Goal: Task Accomplishment & Management: Manage account settings

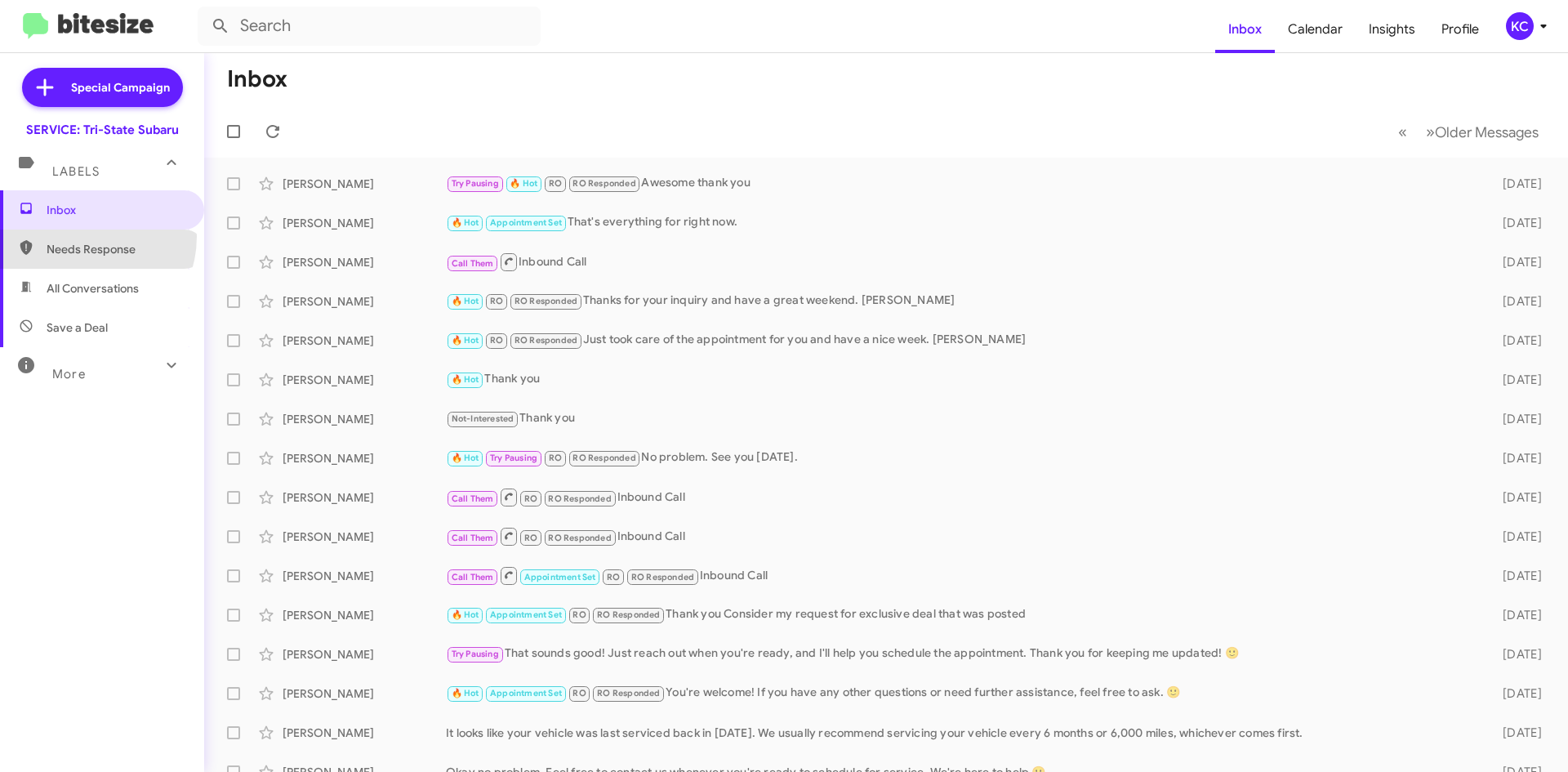
click at [78, 237] on span "Needs Response" at bounding box center [102, 248] width 204 height 39
type input "in:needs-response"
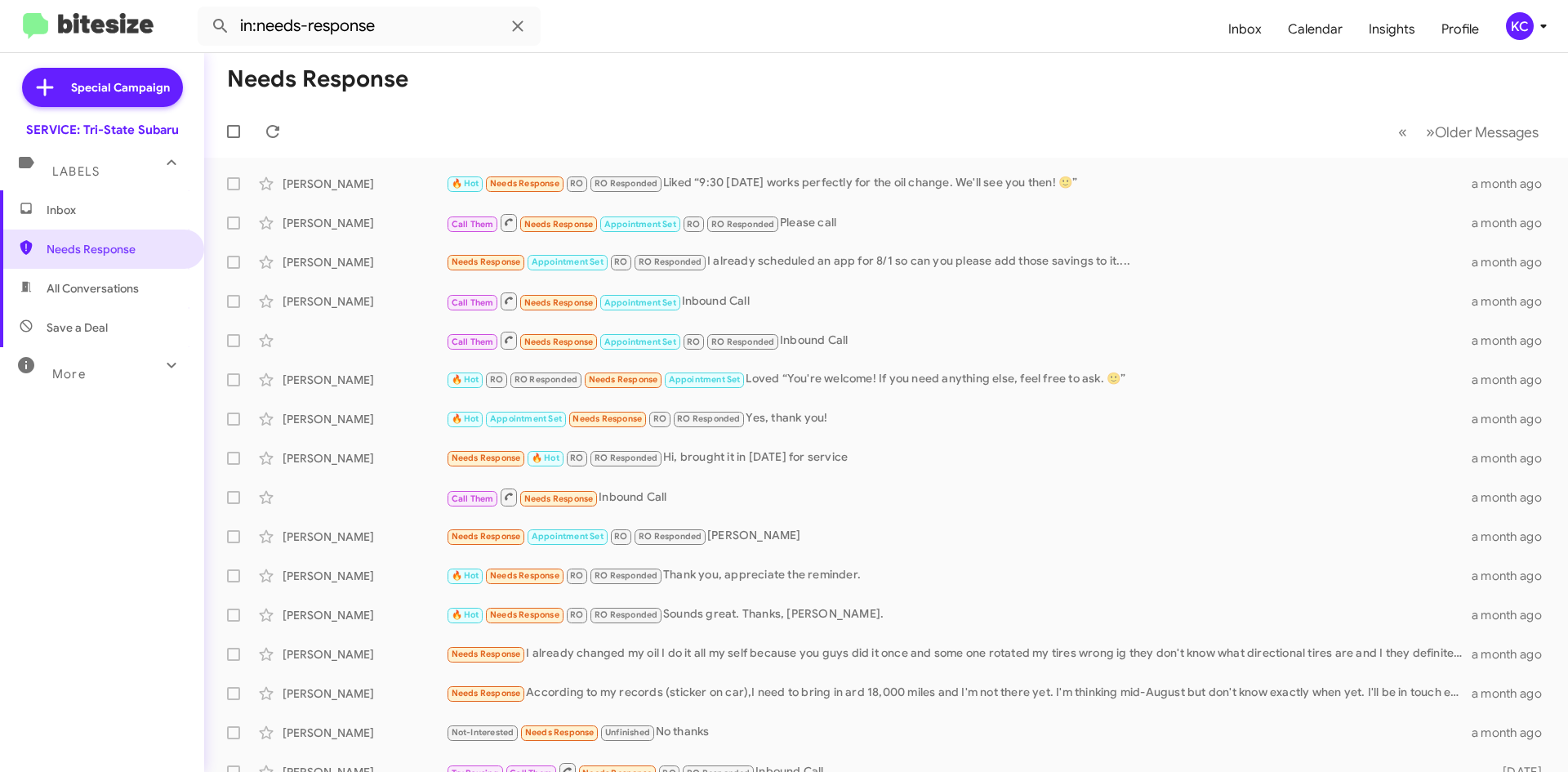
click at [1530, 36] on span "KC" at bounding box center [1529, 27] width 49 height 28
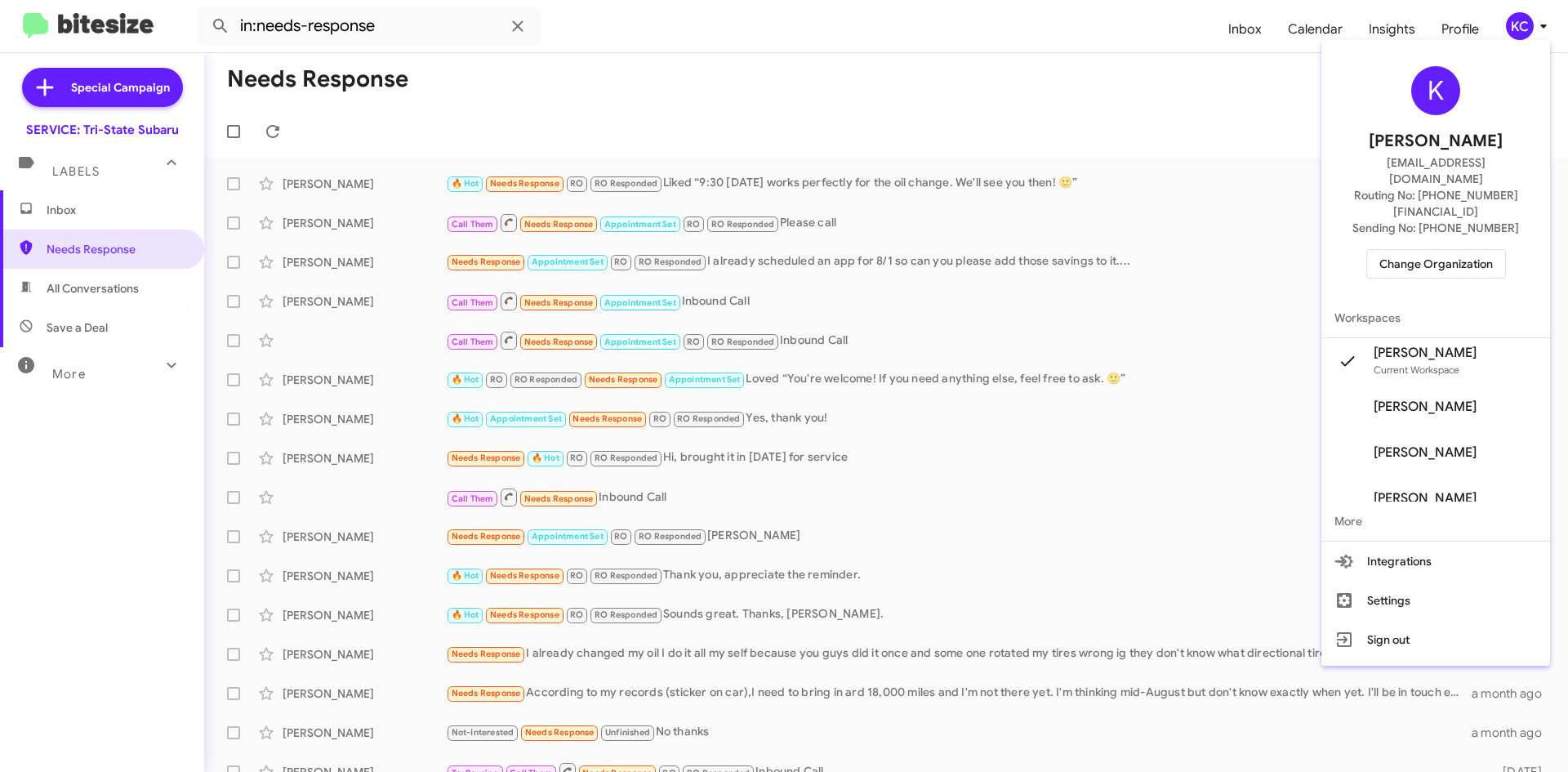
click at [1456, 250] on span "Change Organization" at bounding box center [1435, 264] width 113 height 28
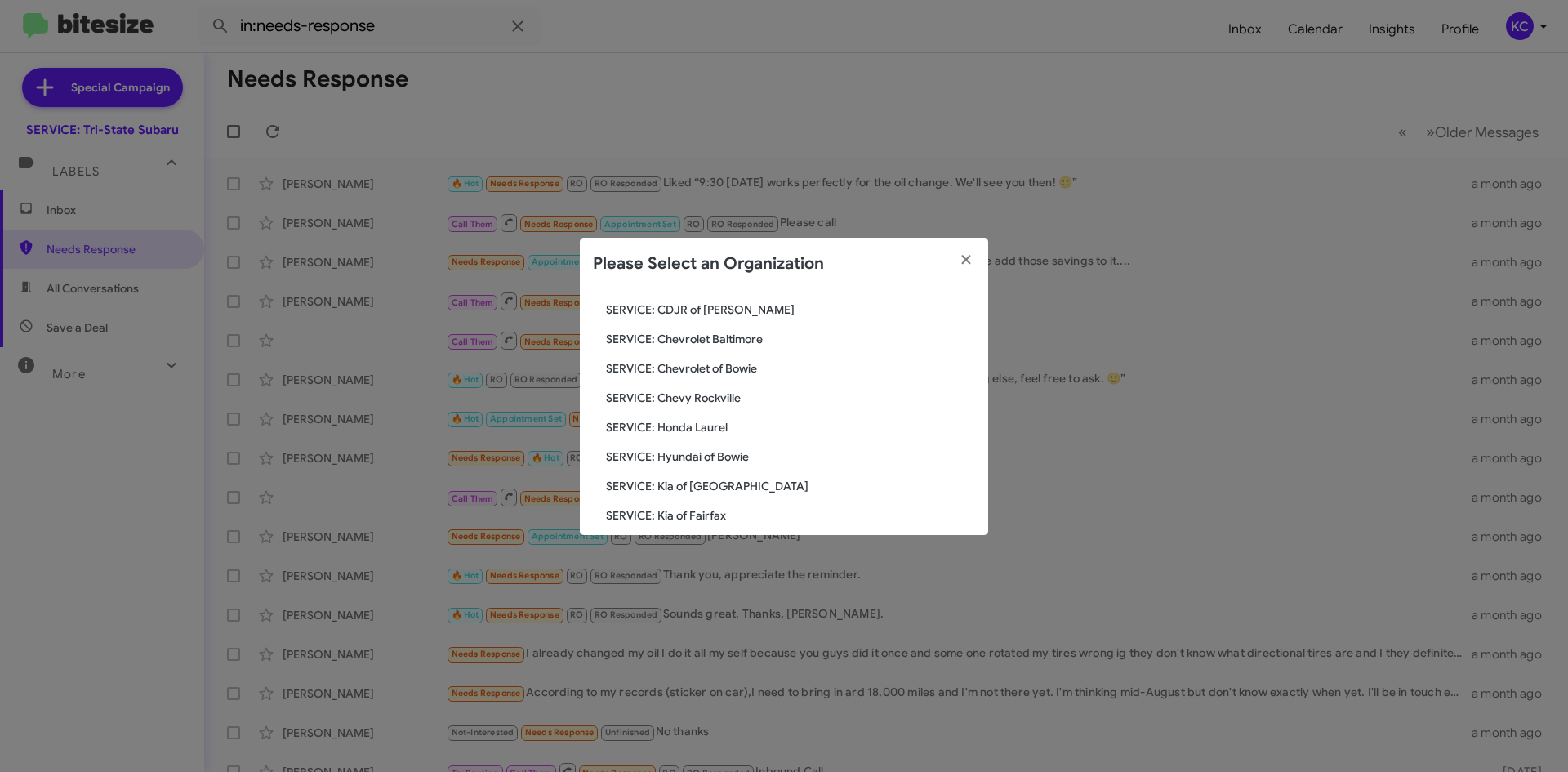
scroll to position [163, 0]
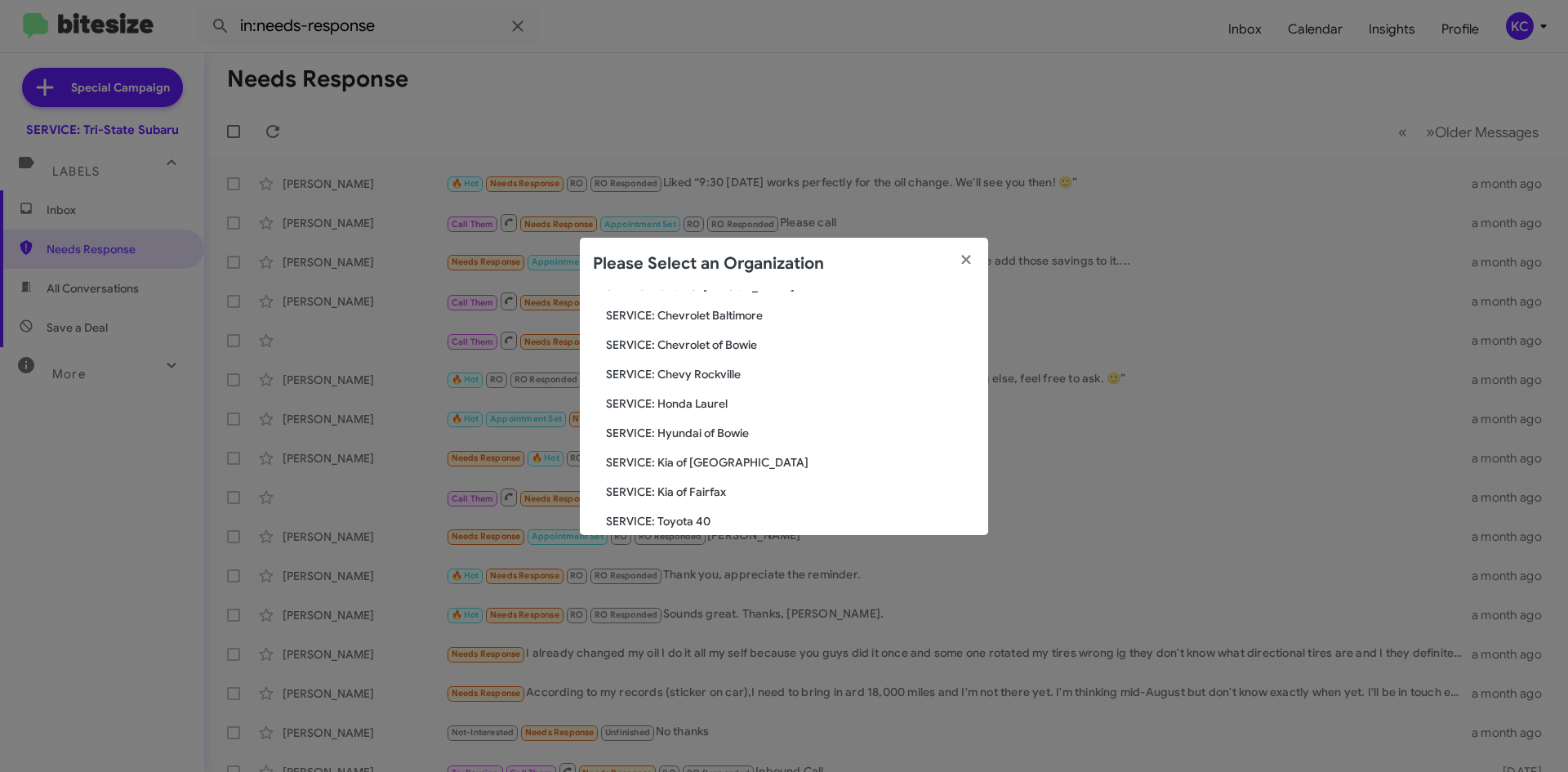
click at [721, 437] on span "SERVICE: Hyundai of Bowie" at bounding box center [791, 433] width 369 height 17
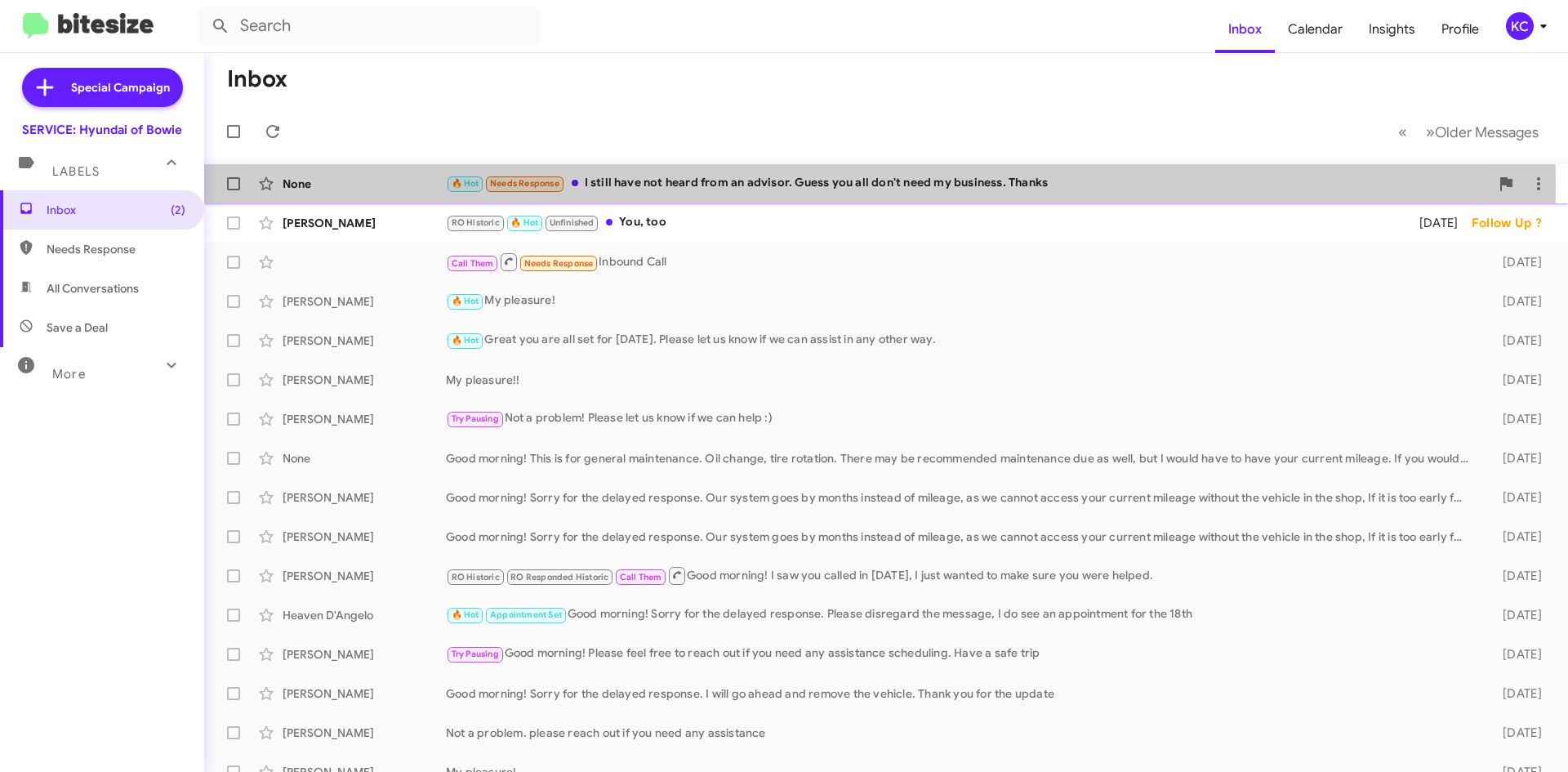
click at [796, 186] on div "🔥 Hot Needs Response I still have not heard from an advisor. Guess you all don'…" at bounding box center [967, 183] width 1044 height 19
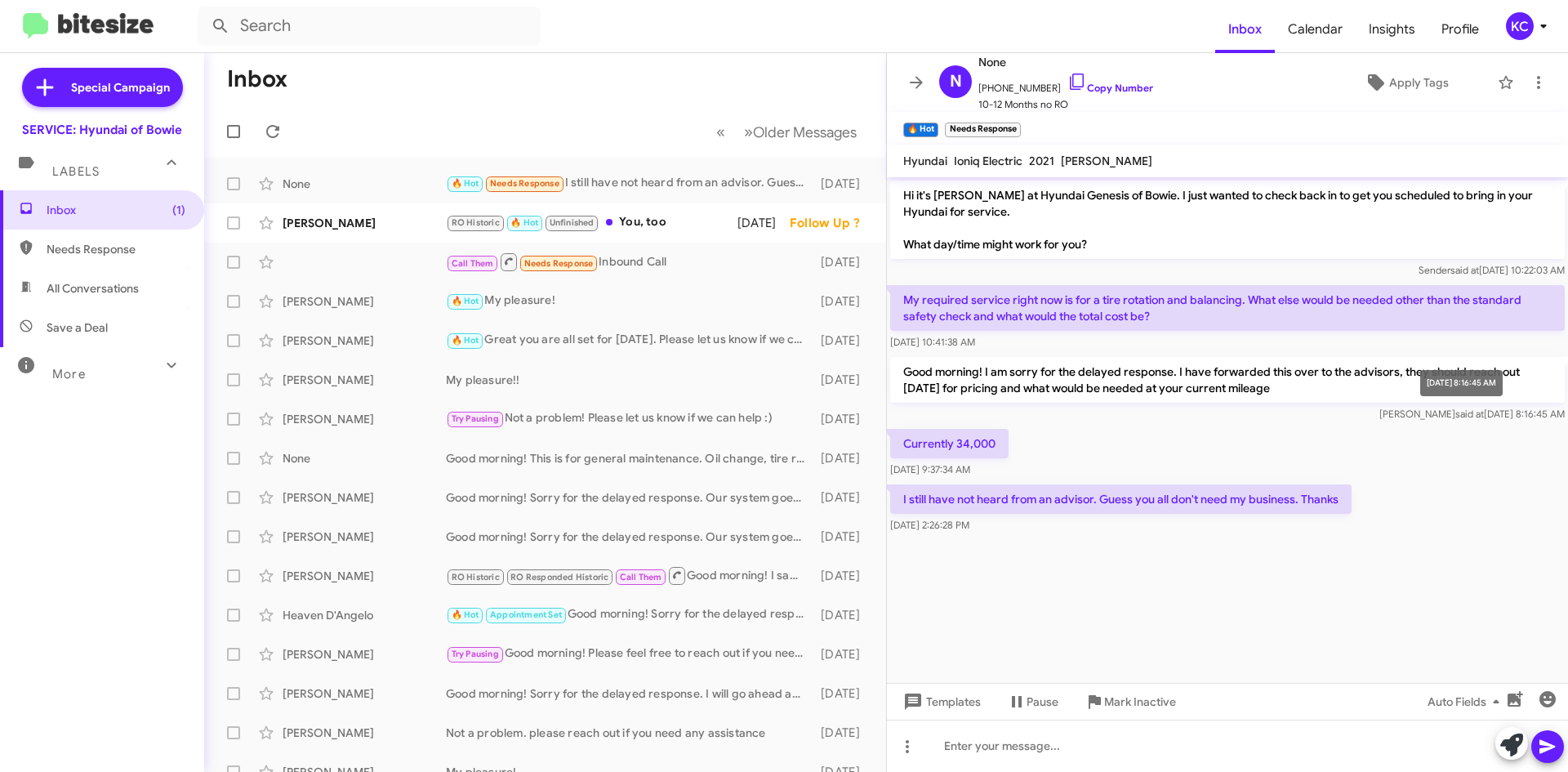
click at [1459, 394] on div "Aug 14, 2025, 8:16:45 AM" at bounding box center [1461, 384] width 83 height 27
click at [1217, 147] on mat-toolbar "Hyundai Ioniq Electric 2021 Kenneth Williams" at bounding box center [1228, 160] width 681 height 32
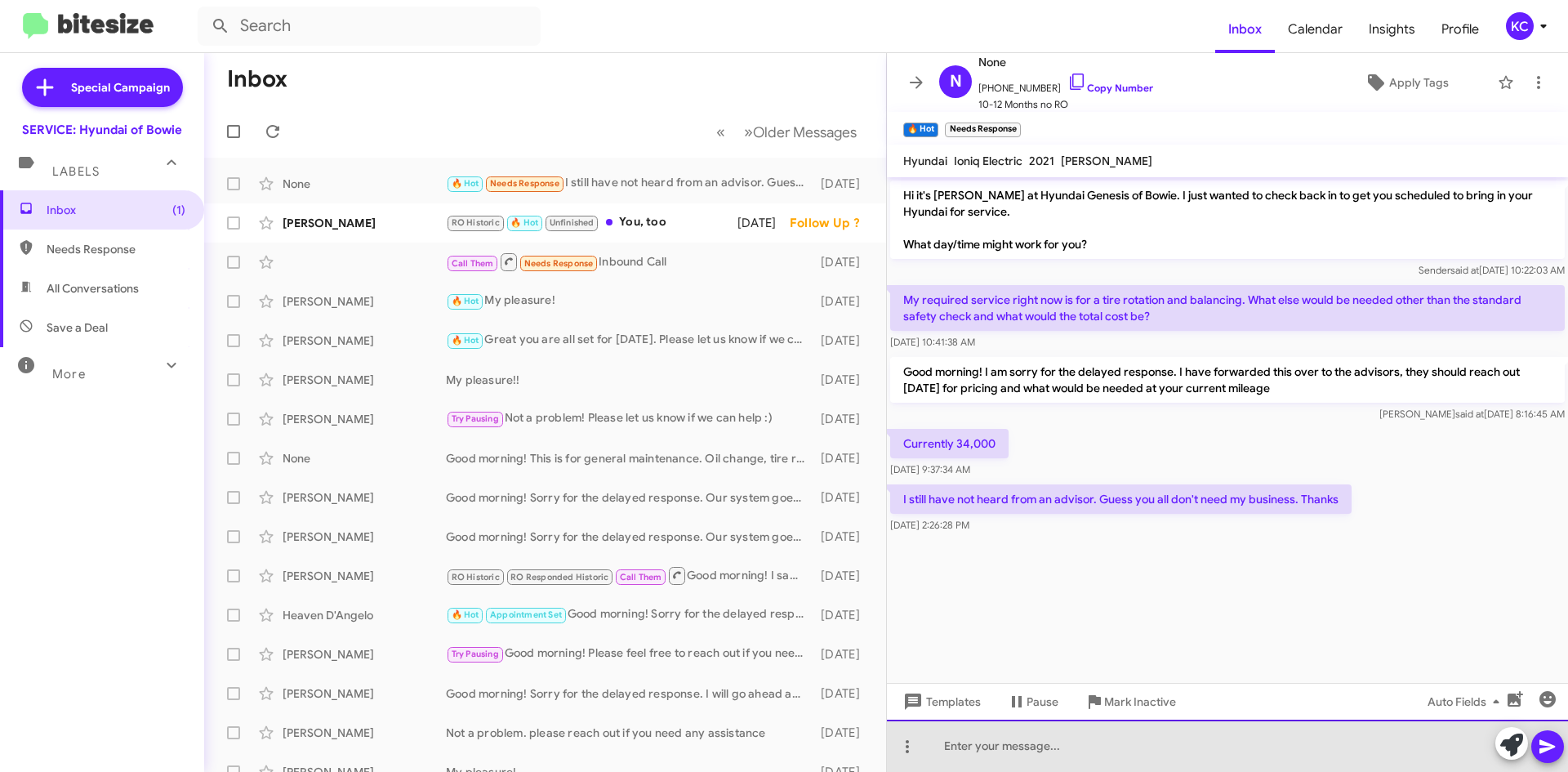
click at [970, 745] on div at bounding box center [1228, 745] width 681 height 52
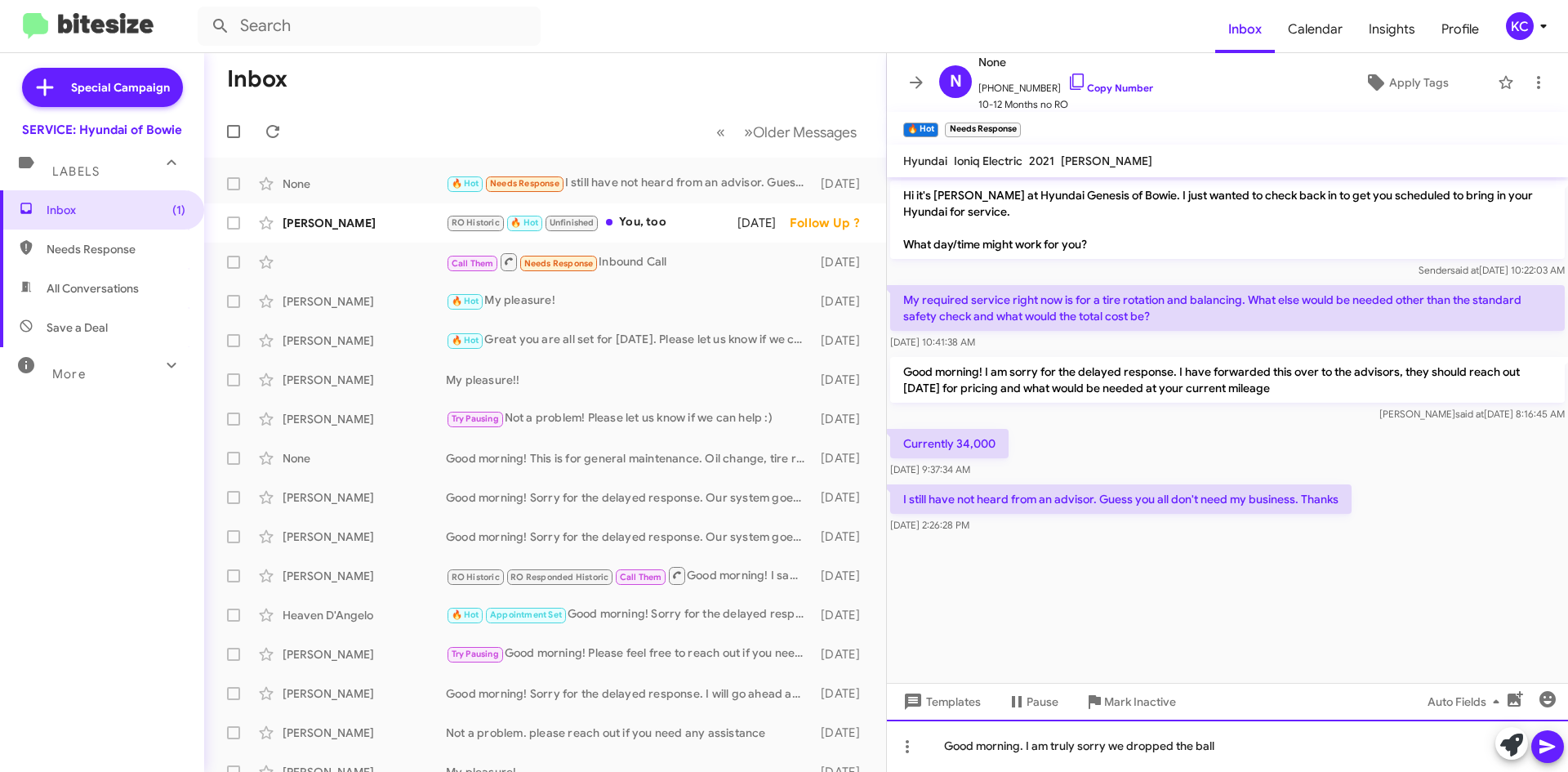
drag, startPoint x: 970, startPoint y: 745, endPoint x: 1275, endPoint y: 745, distance: 305.0
click at [1276, 745] on div "Good morning. I am truly sorry we dropped the ball" at bounding box center [1228, 745] width 681 height 52
click at [1228, 752] on div "Good morning. I am truly sorry we dropped the ball" at bounding box center [1228, 745] width 681 height 52
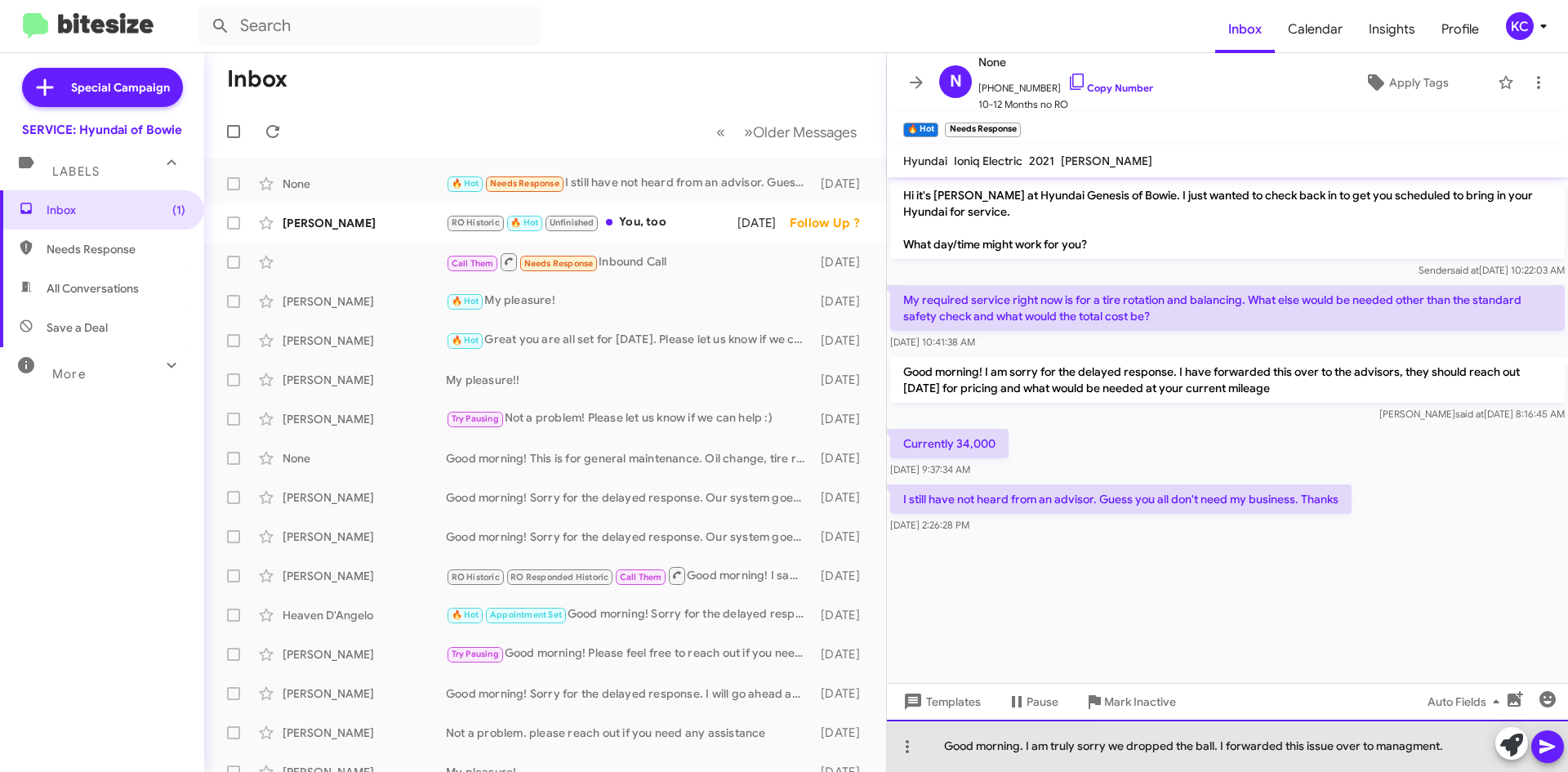
click at [1423, 745] on div "Good morning. I am truly sorry we dropped the ball. I forwarded this issue over…" at bounding box center [1228, 745] width 681 height 52
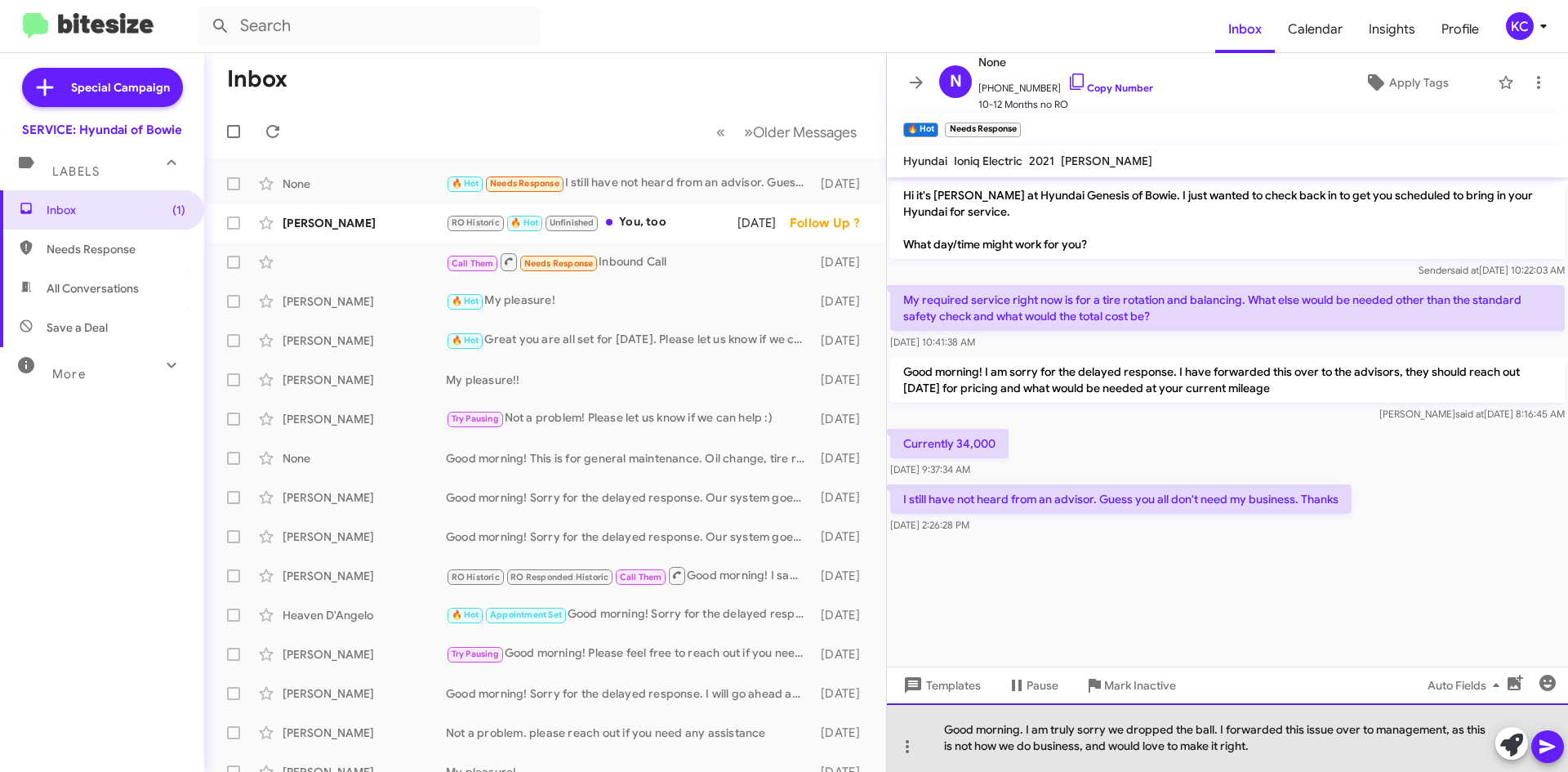
drag, startPoint x: 1264, startPoint y: 750, endPoint x: 912, endPoint y: 718, distance: 353.5
click at [912, 718] on div "Good morning. I am truly sorry we dropped the ball. I forwarded this issue over…" at bounding box center [1228, 737] width 681 height 69
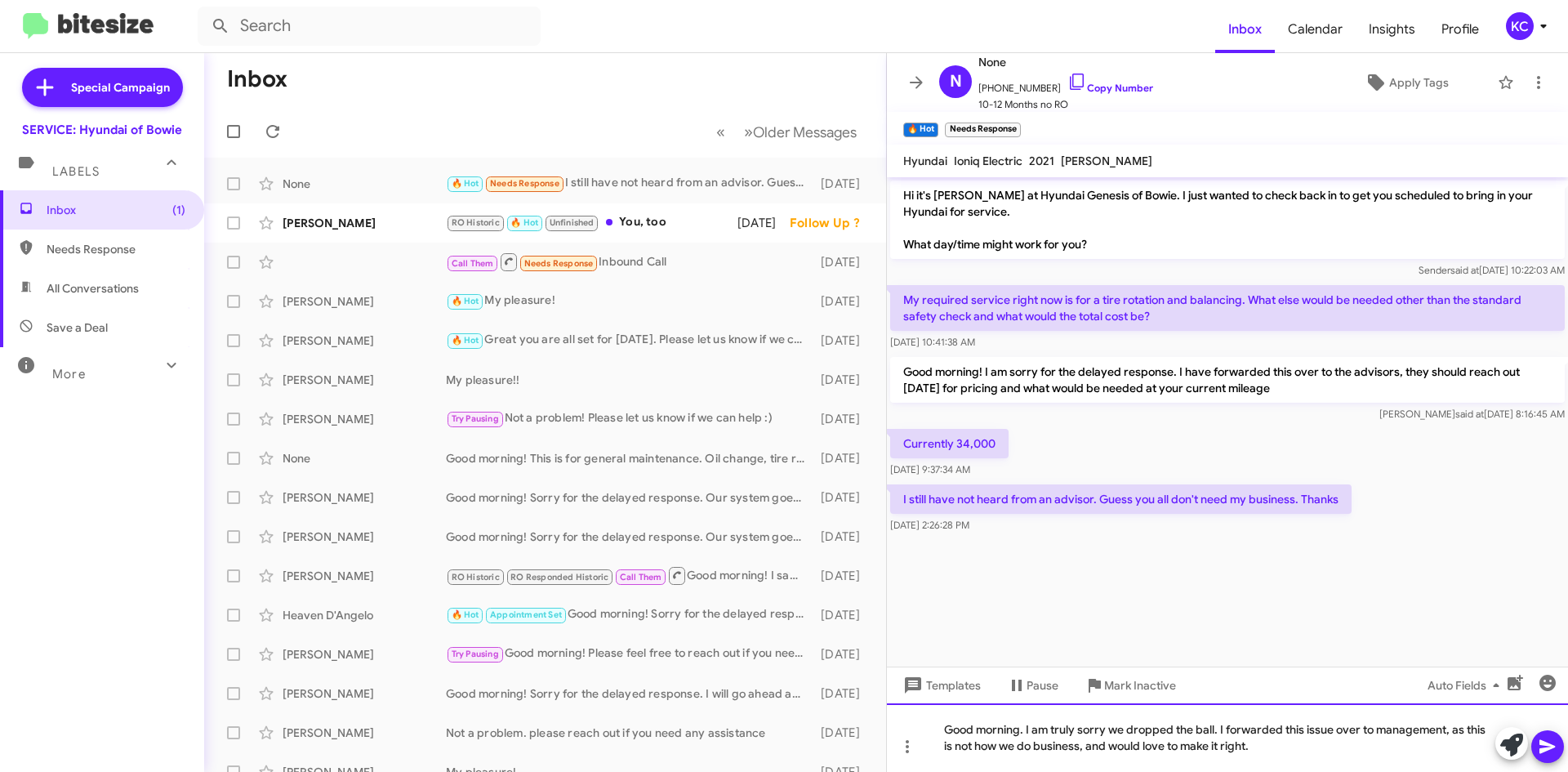
copy div "Good morning. I am truly sorry we dropped the ball. I forwarded this issue over…"
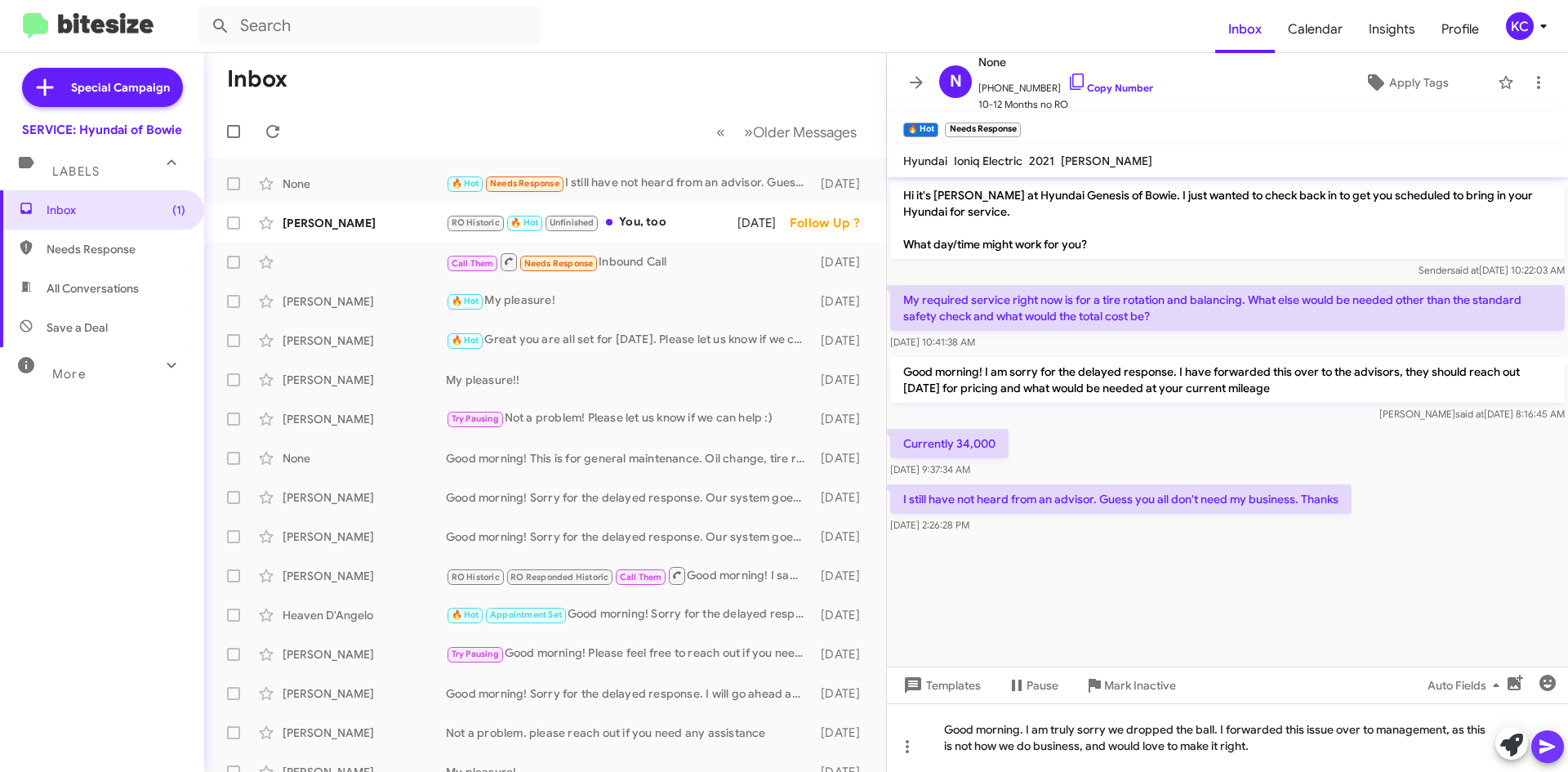
click at [1557, 747] on button at bounding box center [1546, 745] width 32 height 32
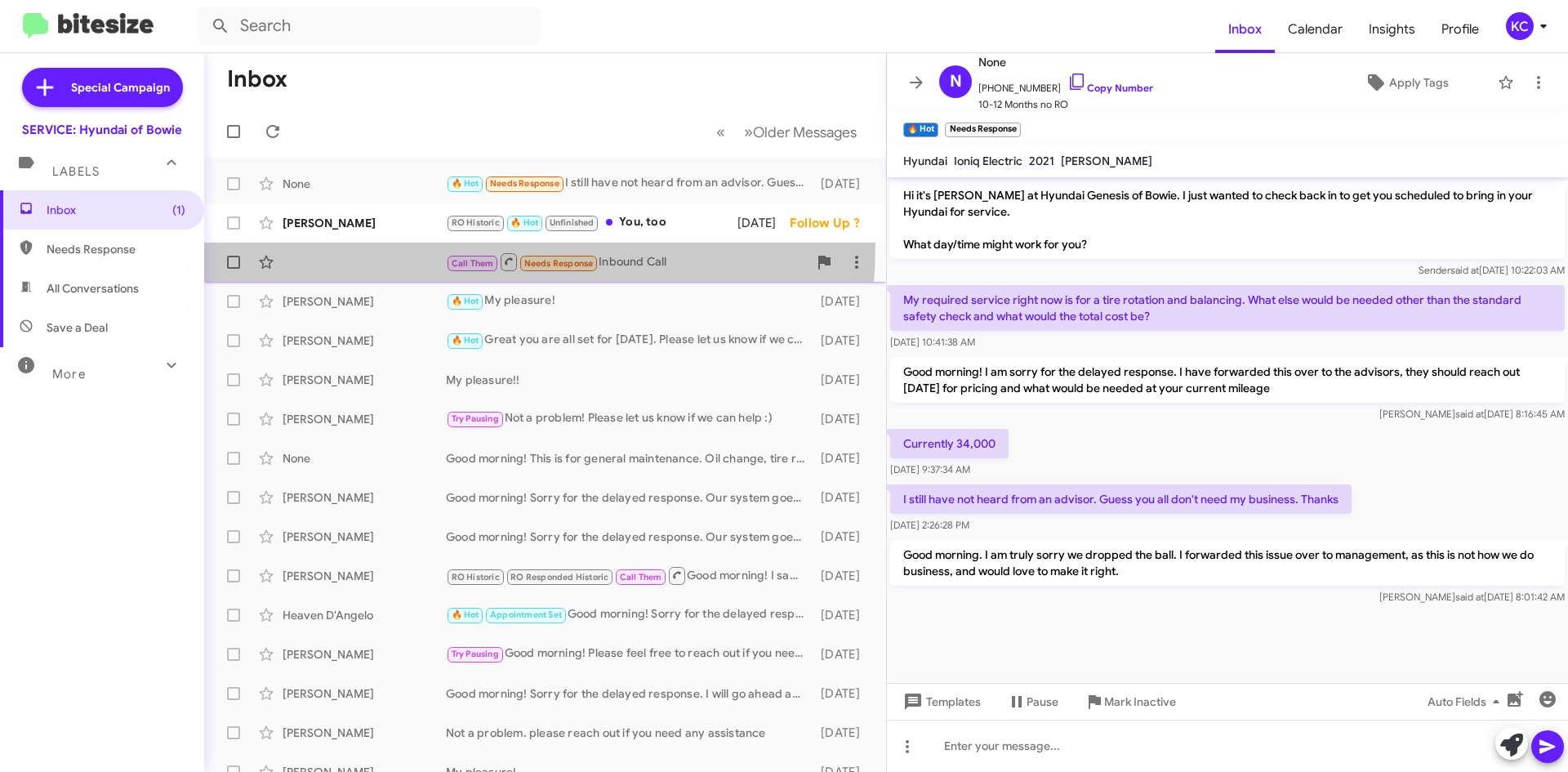
click at [346, 243] on span "Call Them Needs Response Inbound Call 3 days ago" at bounding box center [544, 262] width 682 height 39
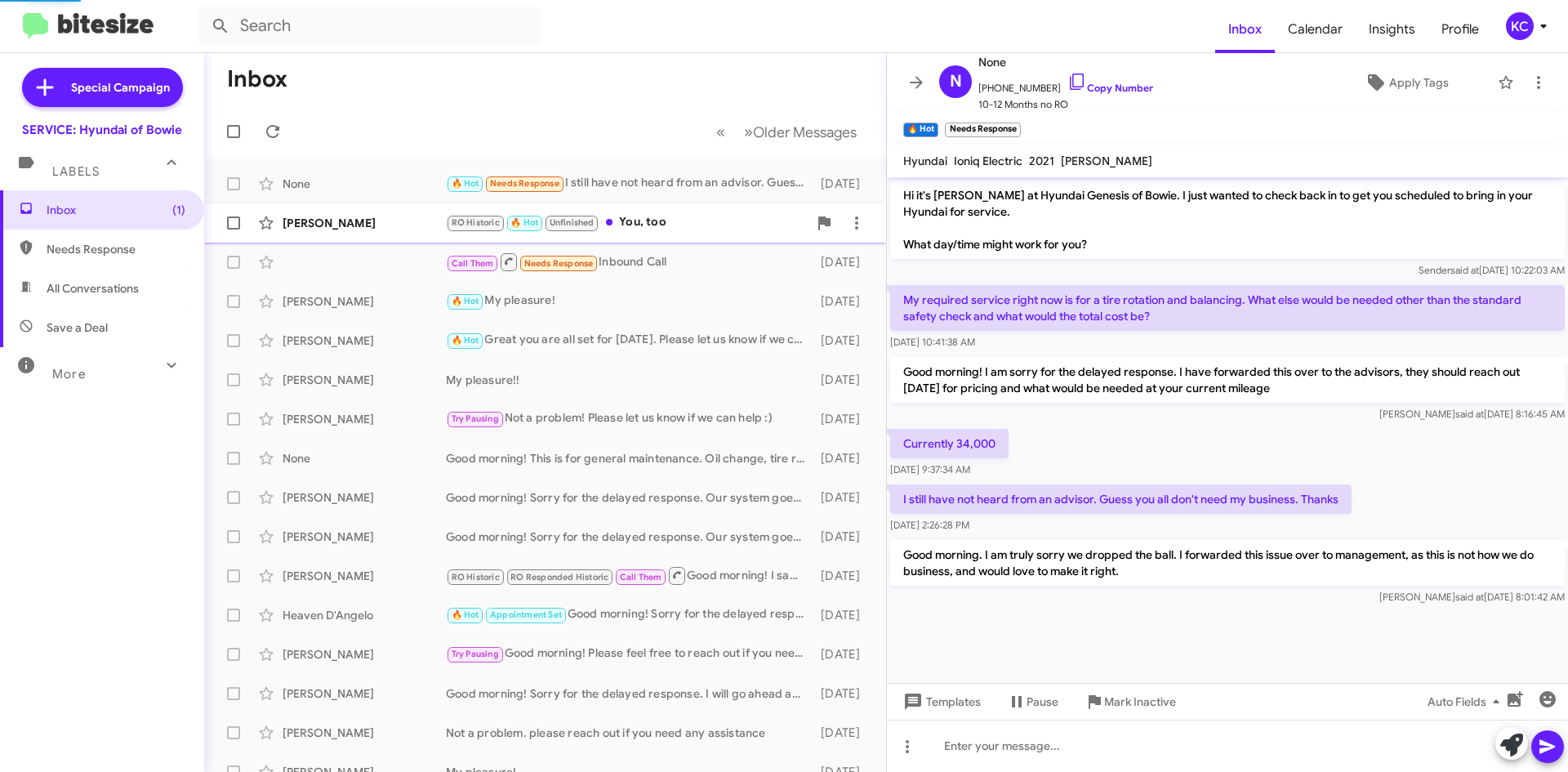
click at [356, 229] on div "Edith Peet" at bounding box center [364, 223] width 163 height 17
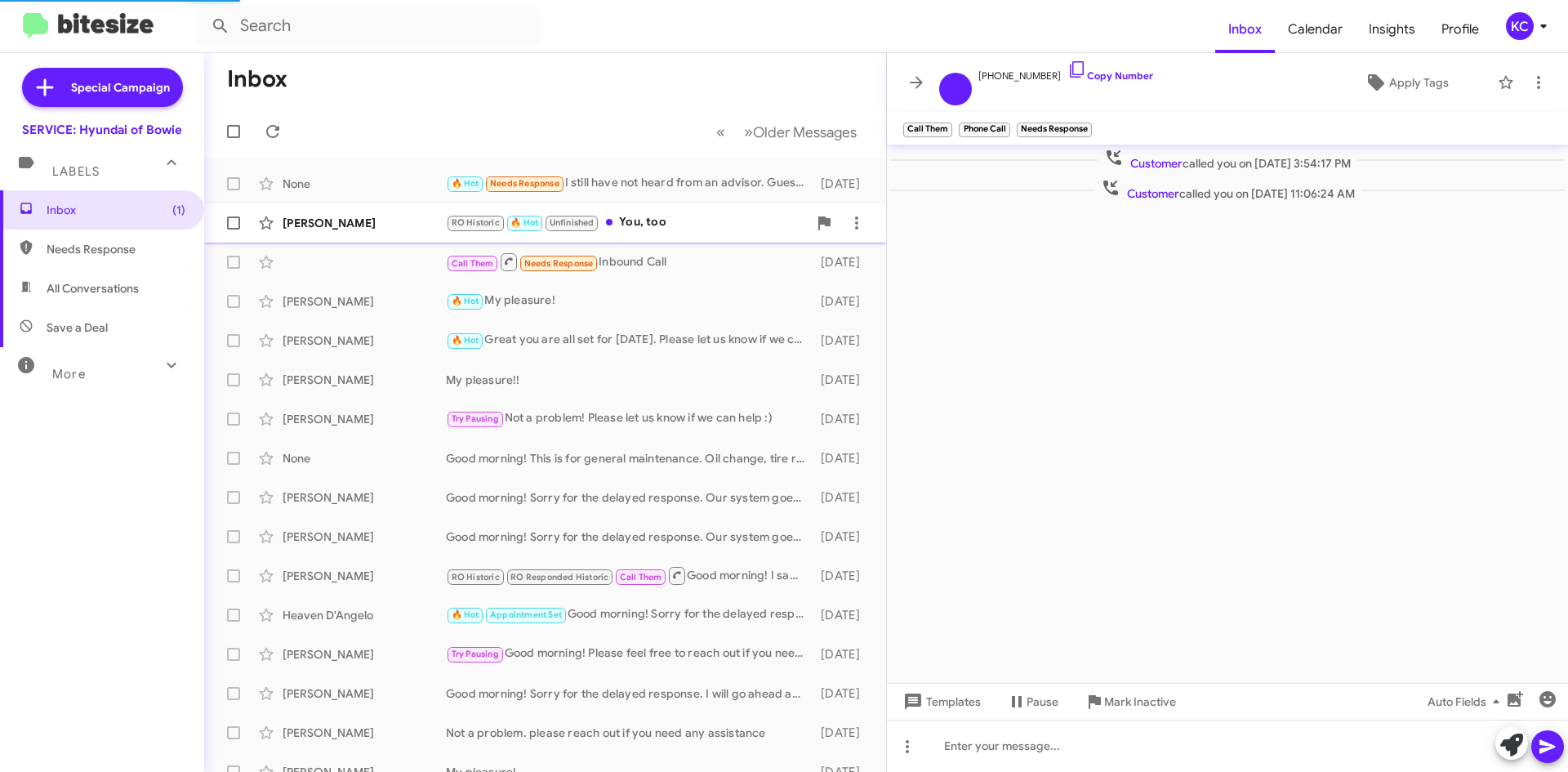
scroll to position [691, 0]
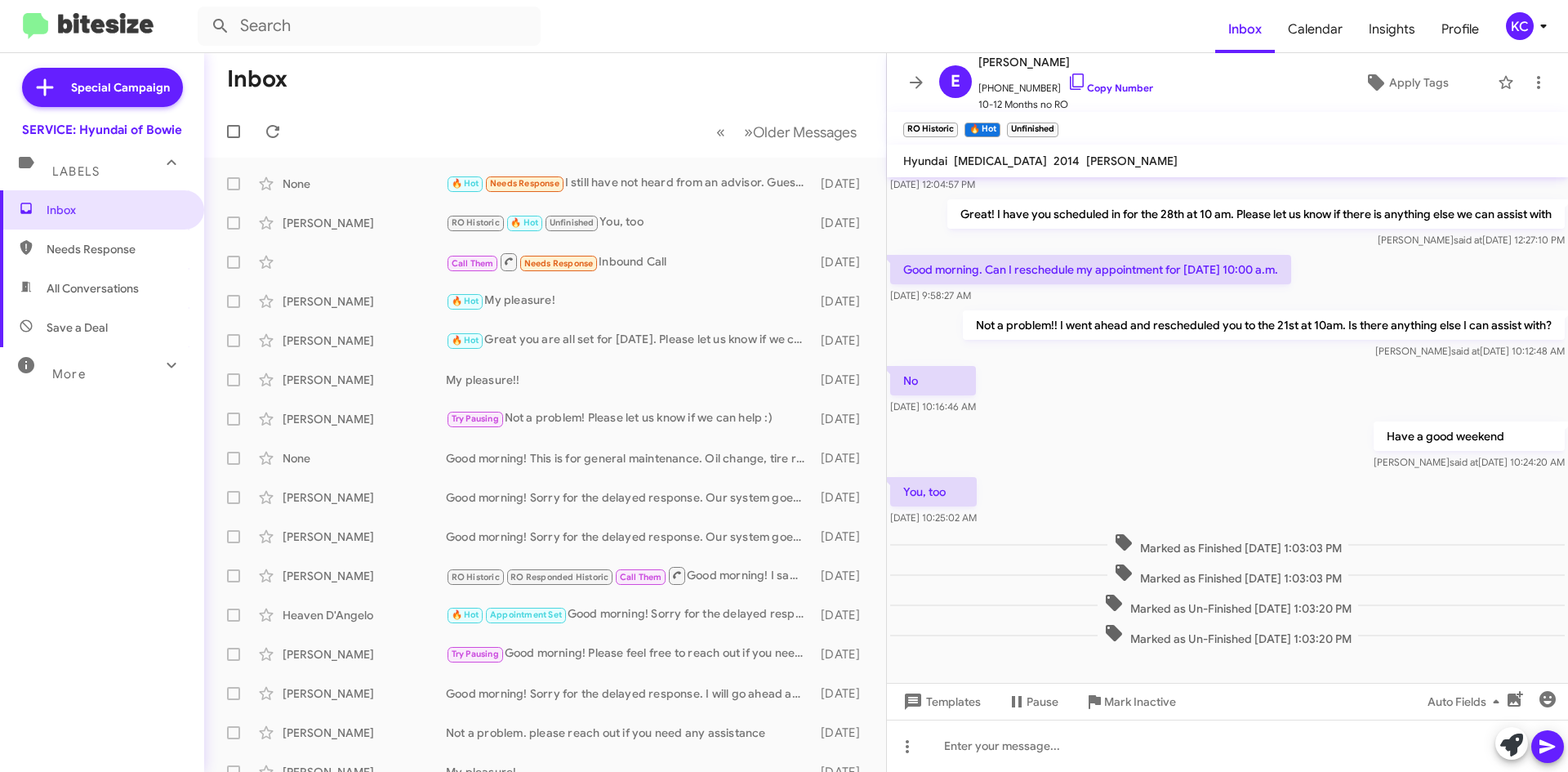
click at [1518, 25] on div "KC" at bounding box center [1520, 27] width 28 height 28
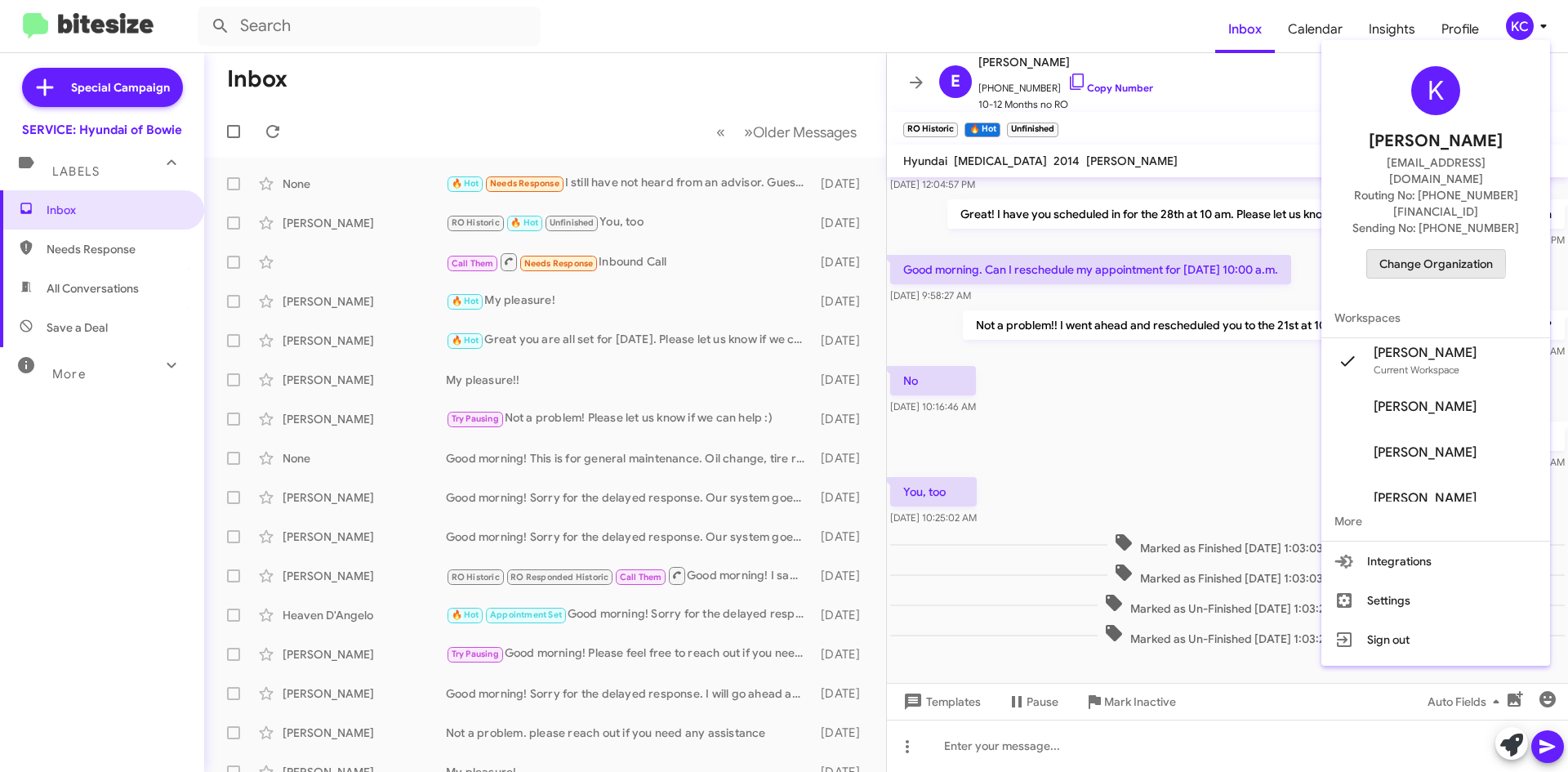
click at [1411, 250] on span "Change Organization" at bounding box center [1435, 264] width 113 height 28
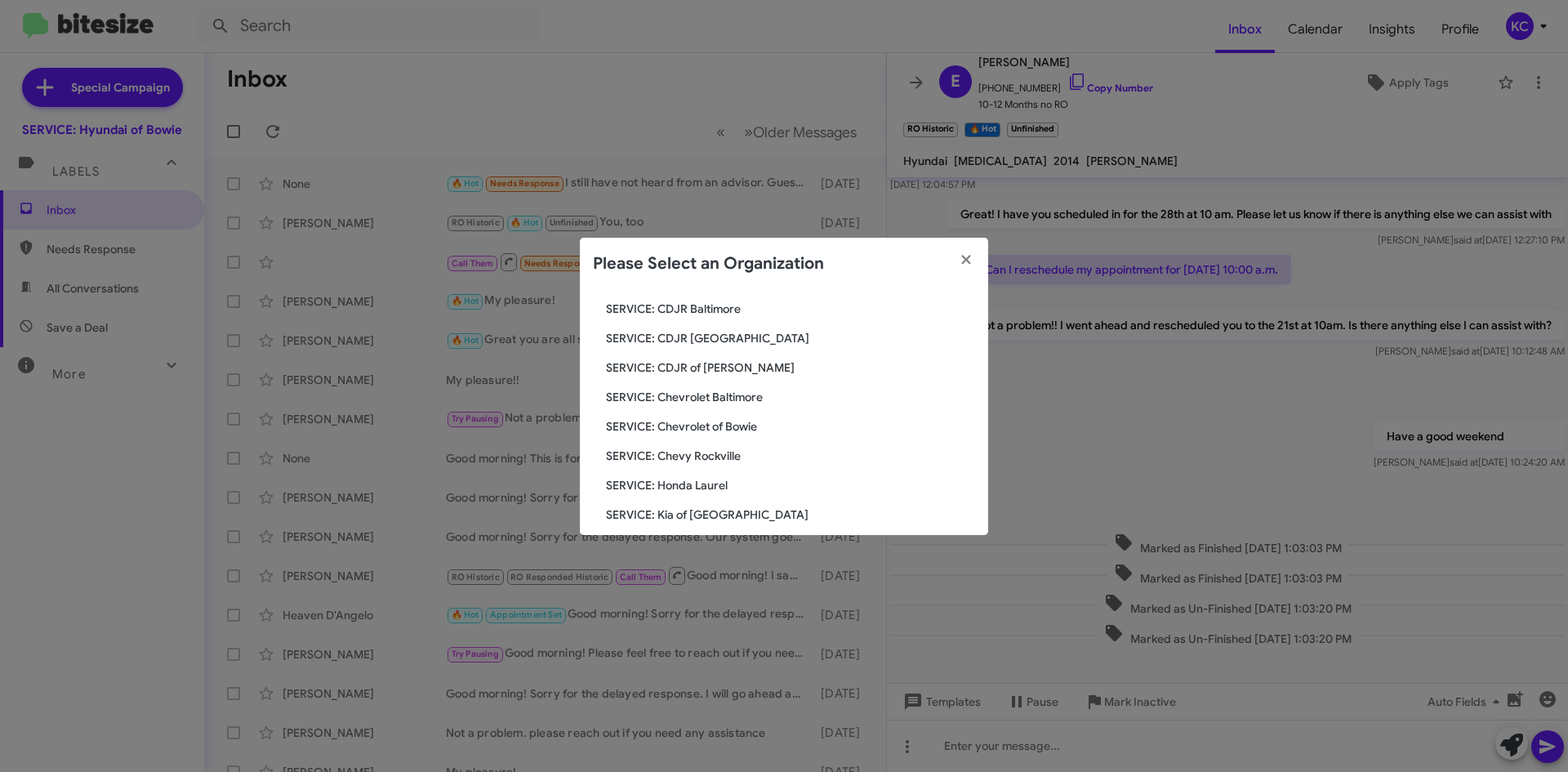
scroll to position [163, 0]
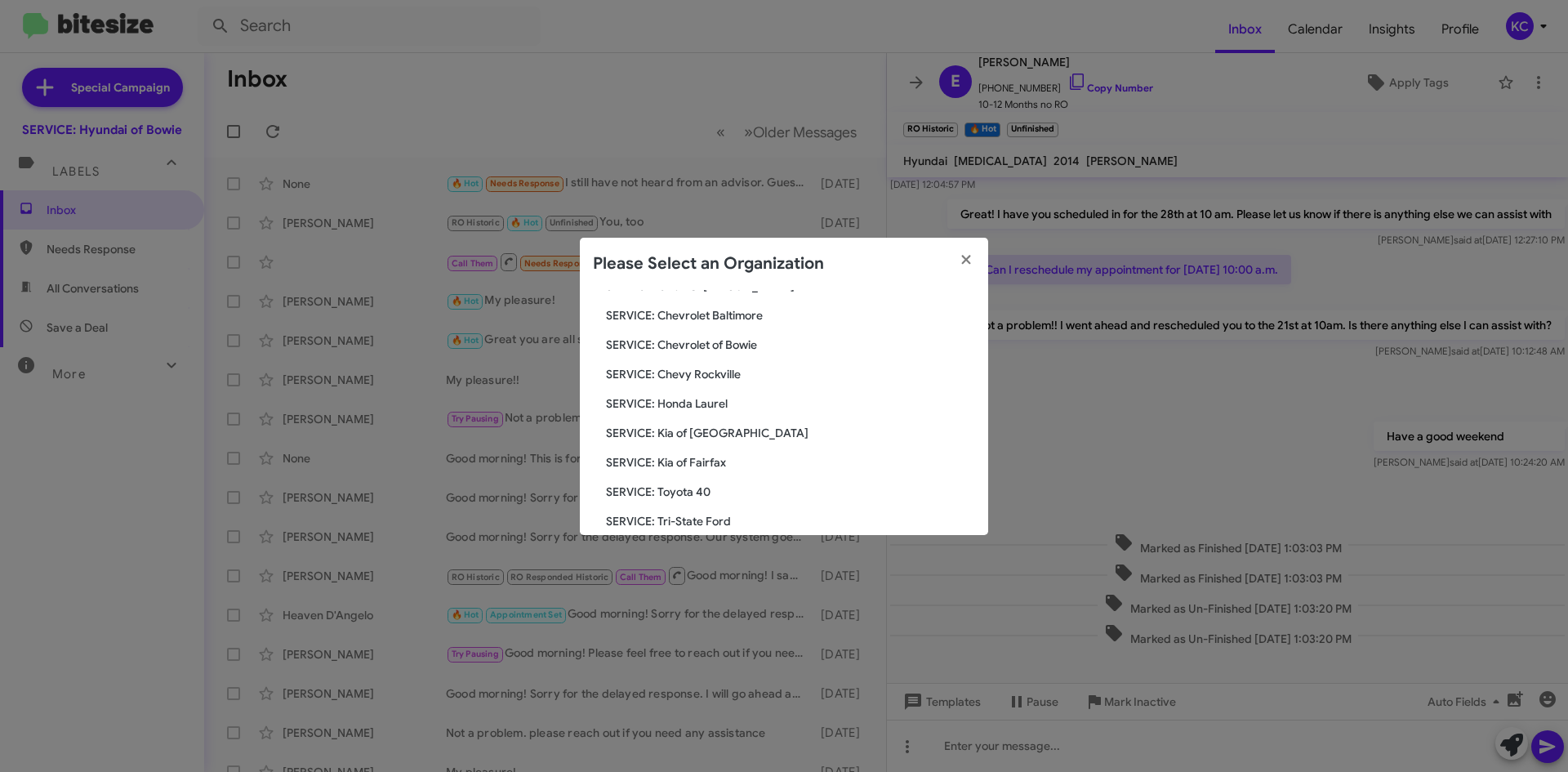
click at [702, 498] on span "SERVICE: Toyota 40" at bounding box center [791, 492] width 369 height 17
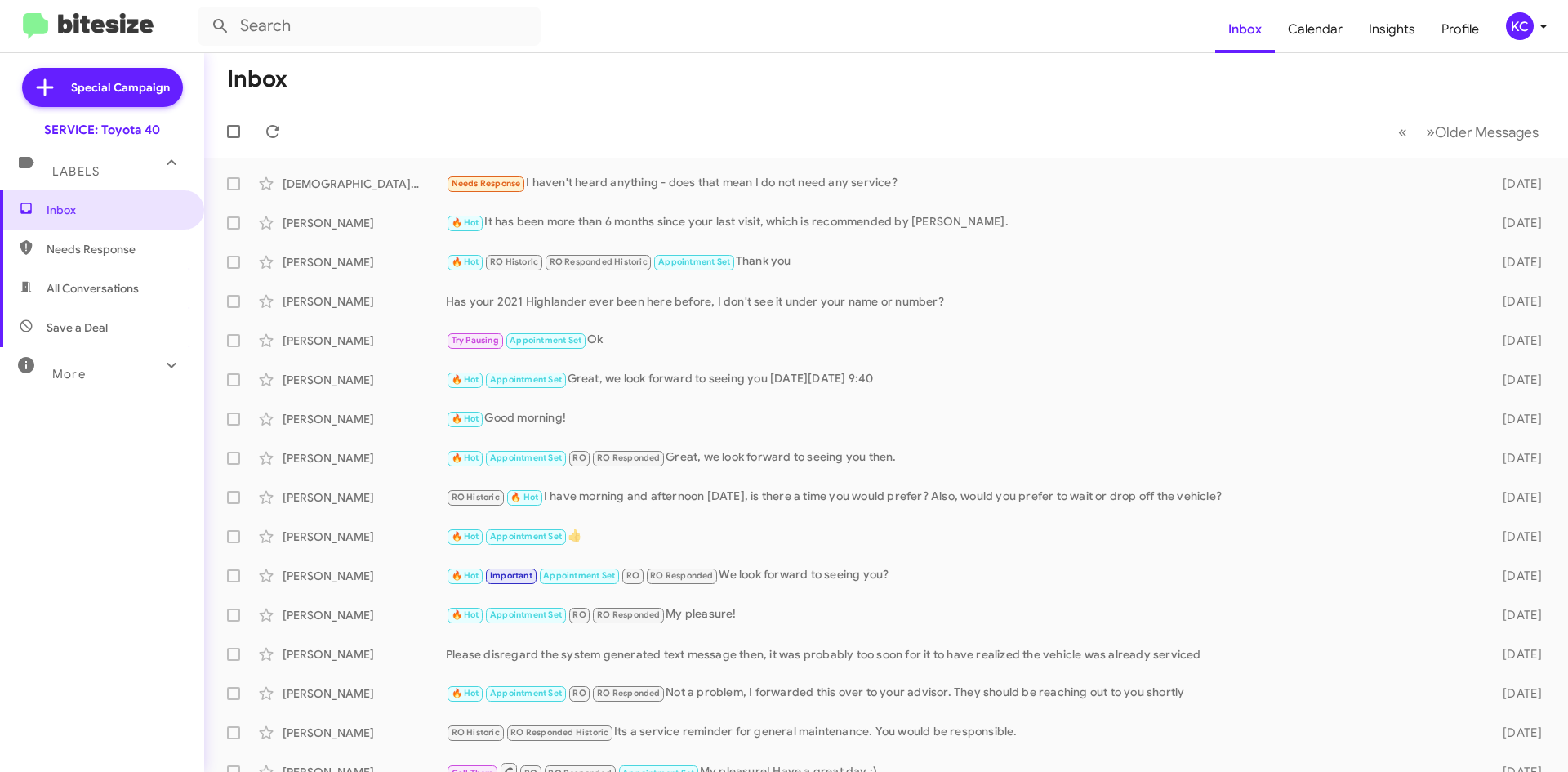
click at [51, 249] on span "Needs Response" at bounding box center [116, 249] width 139 height 17
type input "in:needs-response"
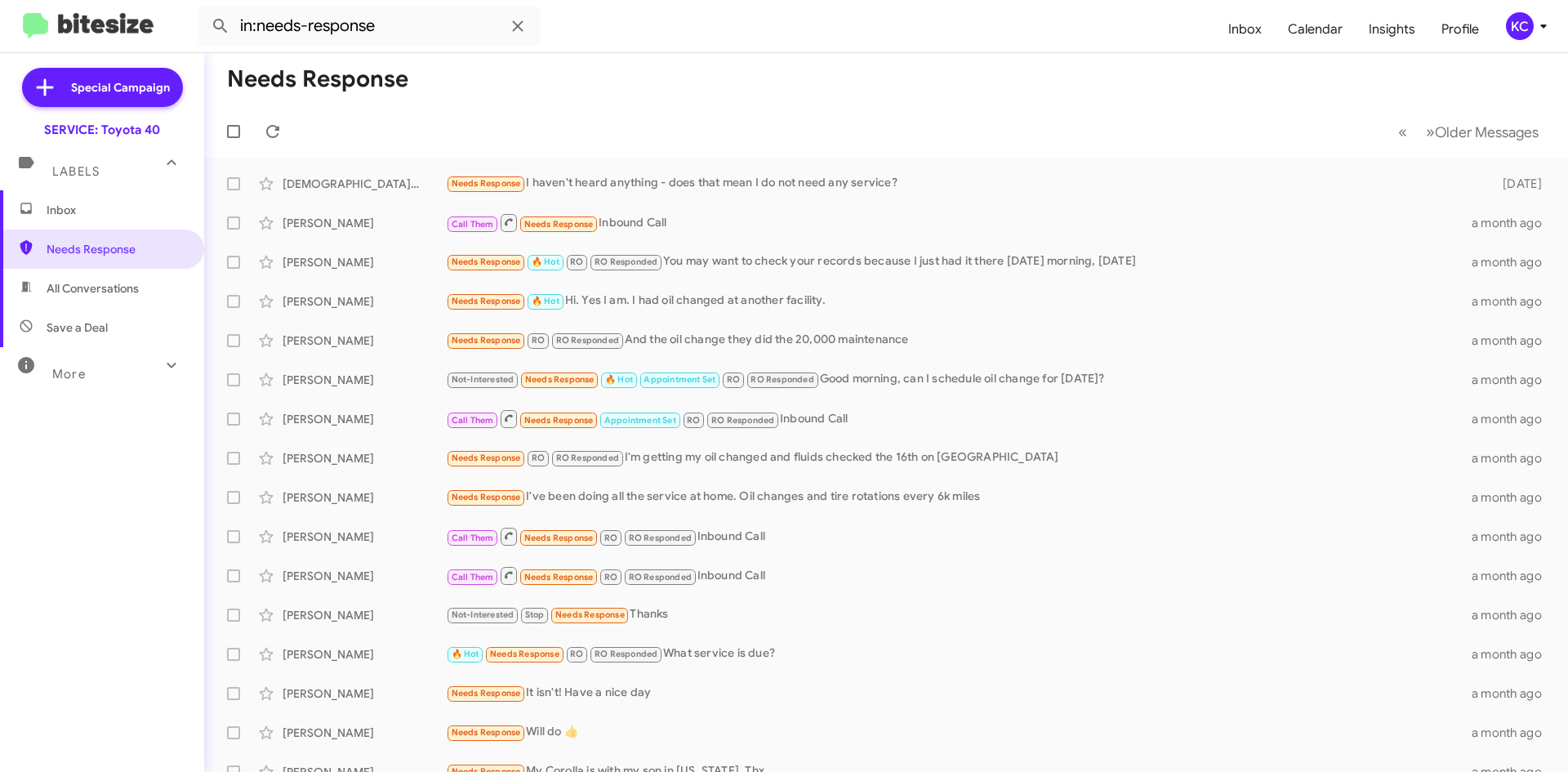
click at [1527, 30] on div "KC" at bounding box center [1520, 27] width 28 height 28
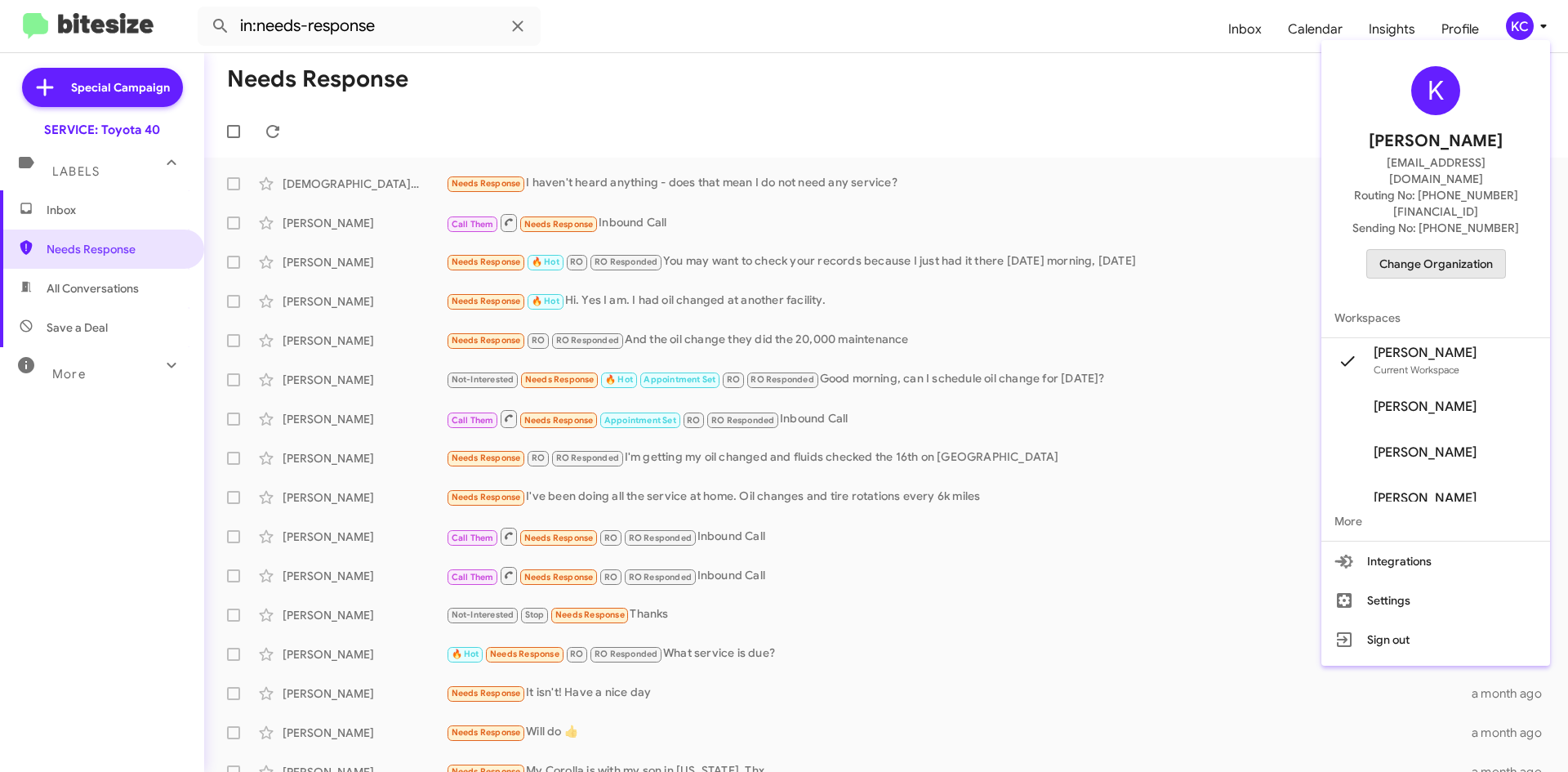
click at [1445, 250] on span "Change Organization" at bounding box center [1435, 264] width 113 height 28
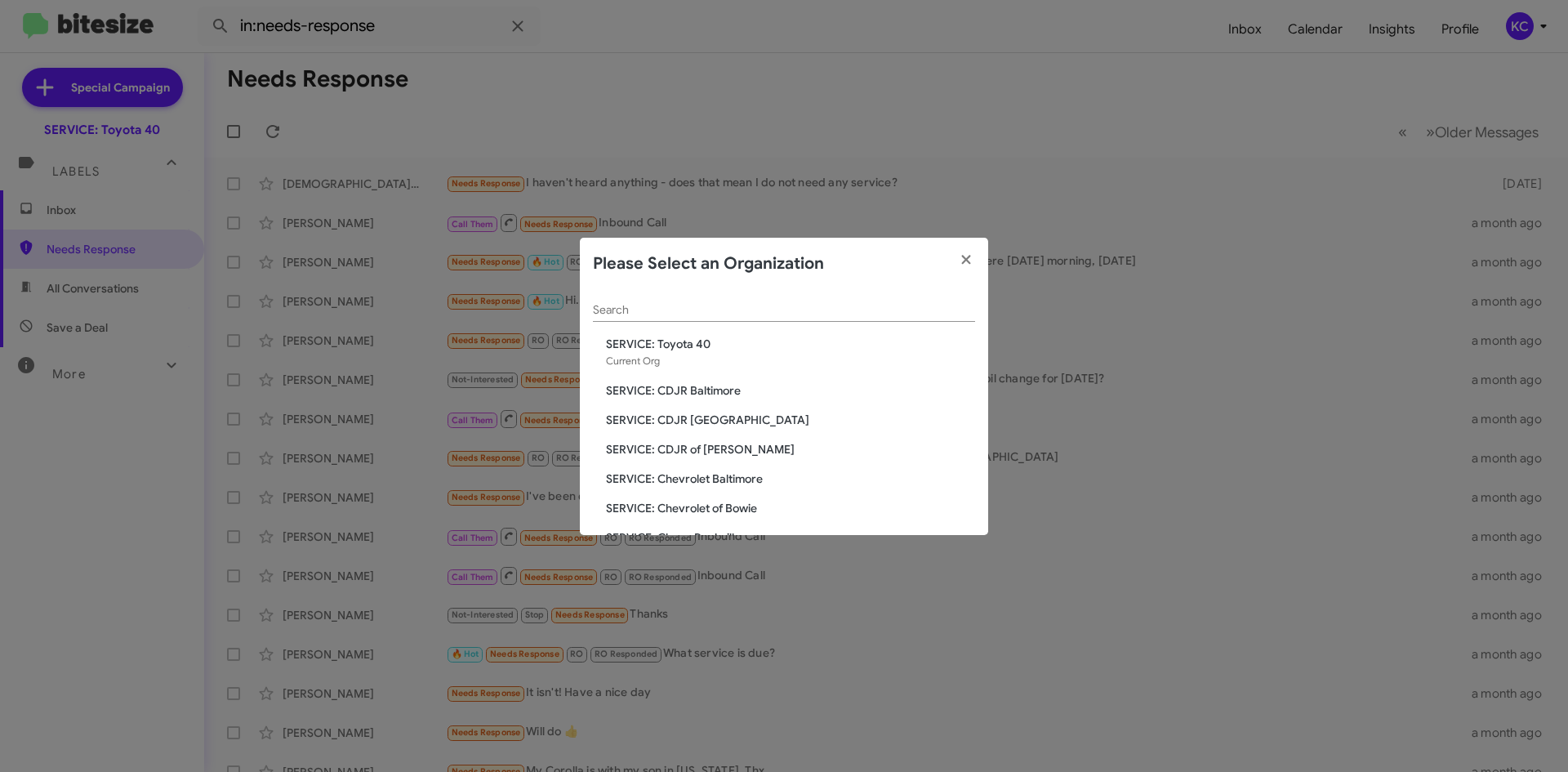
click at [686, 389] on span "SERVICE: CDJR Baltimore" at bounding box center [791, 390] width 369 height 17
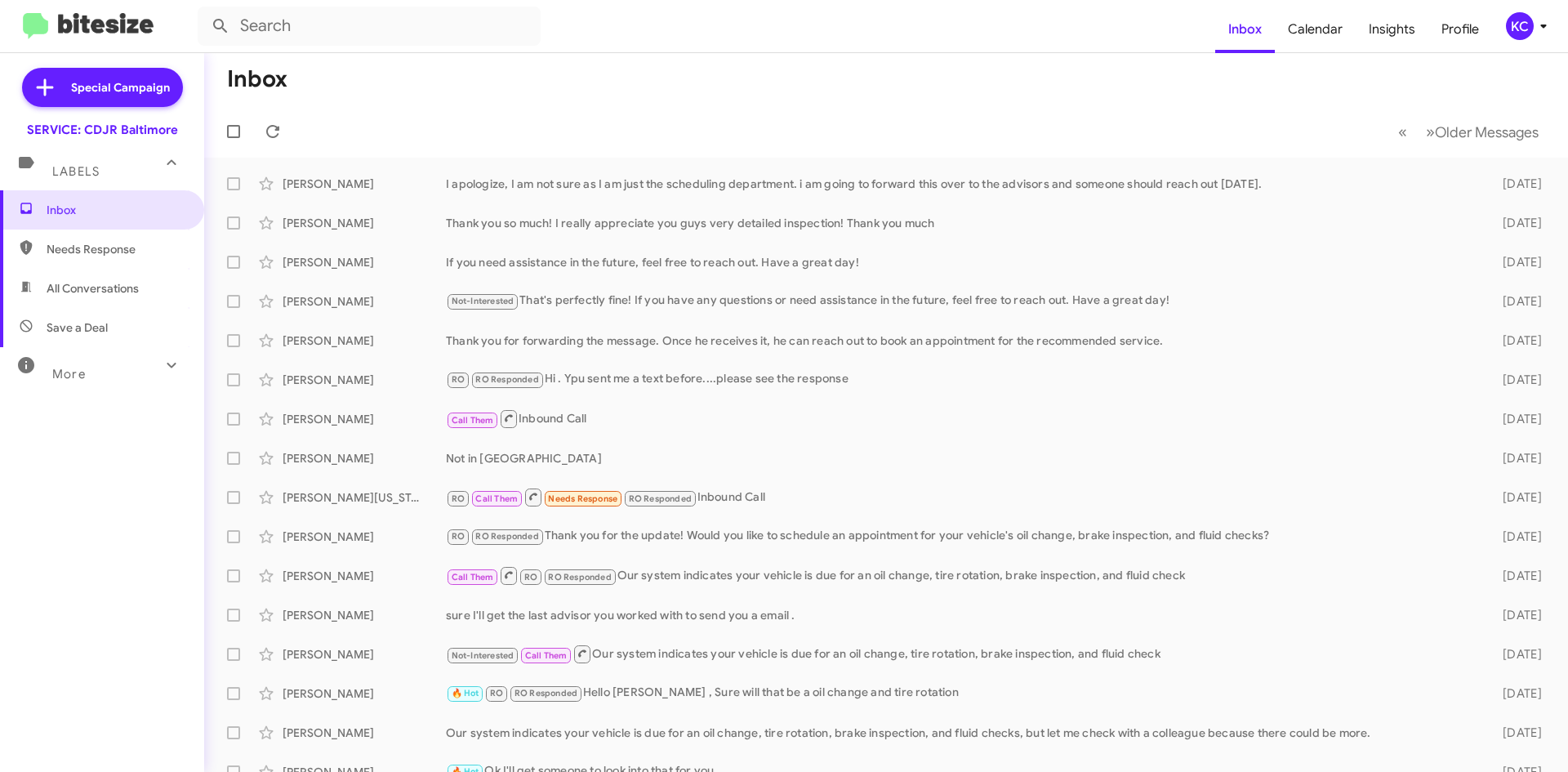
click at [76, 239] on span "Needs Response" at bounding box center [102, 248] width 204 height 39
type input "in:needs-response"
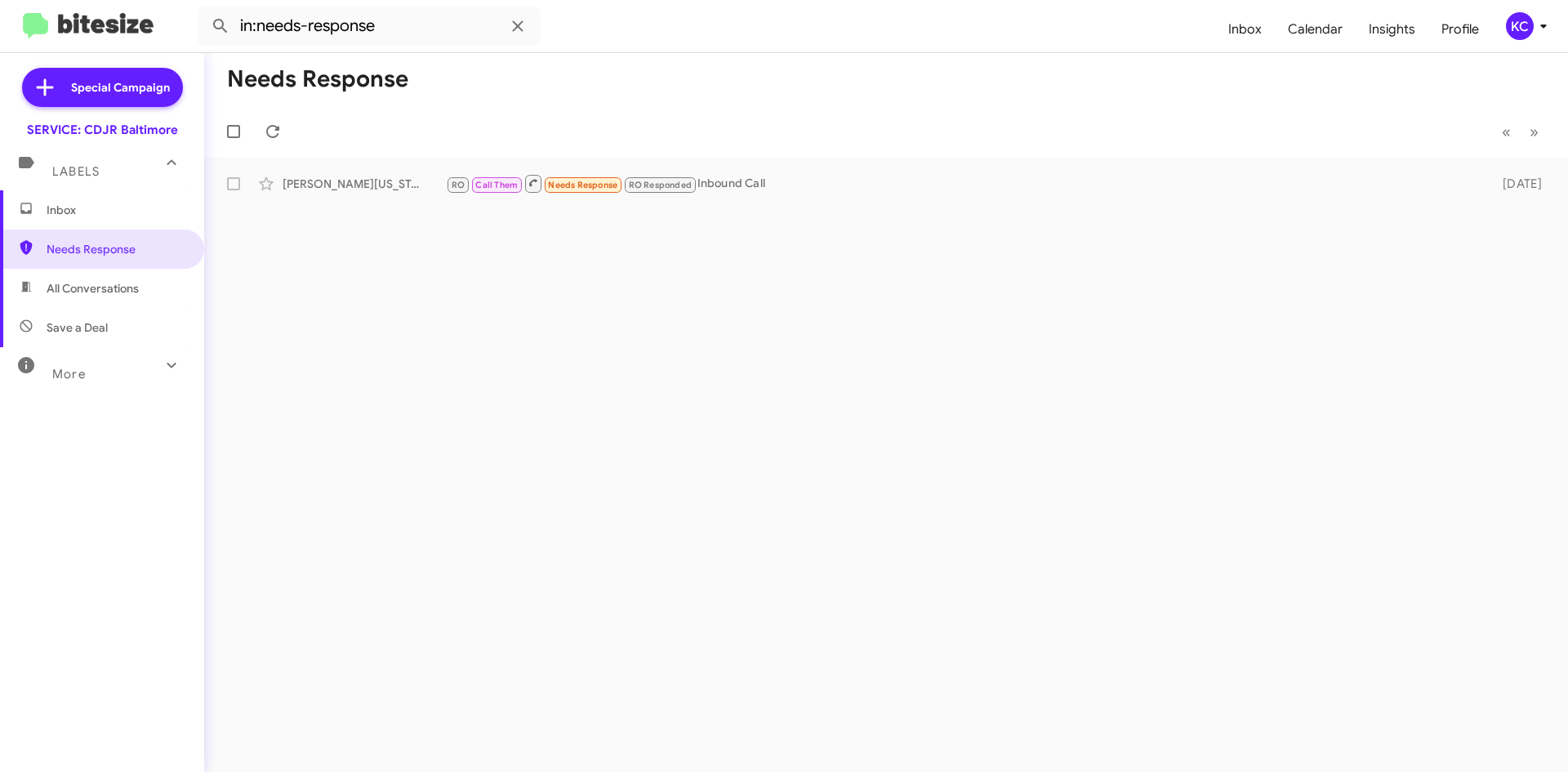
click at [1511, 15] on div "KC" at bounding box center [1520, 27] width 28 height 28
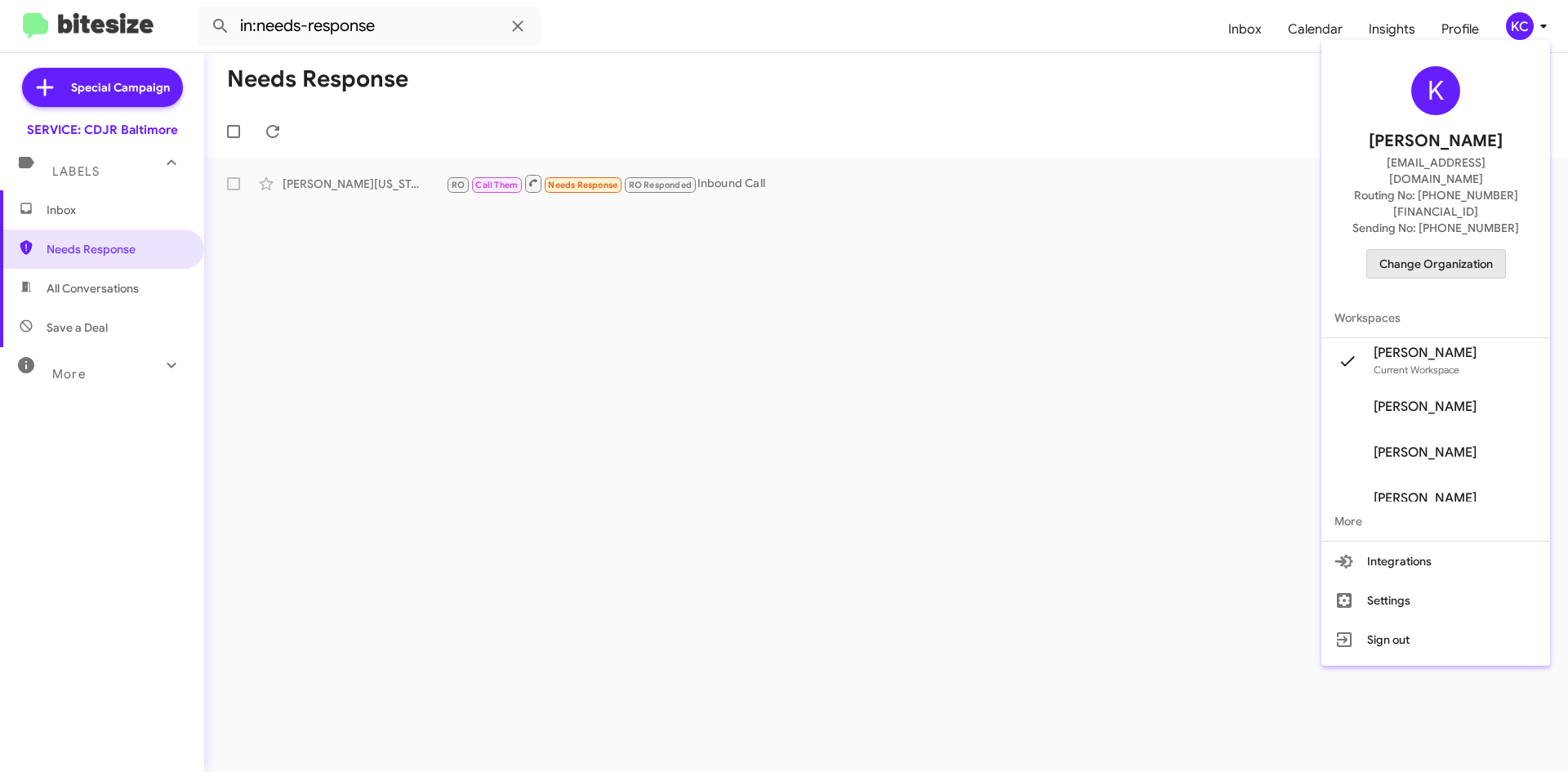
click at [1485, 250] on span "Change Organization" at bounding box center [1435, 264] width 113 height 28
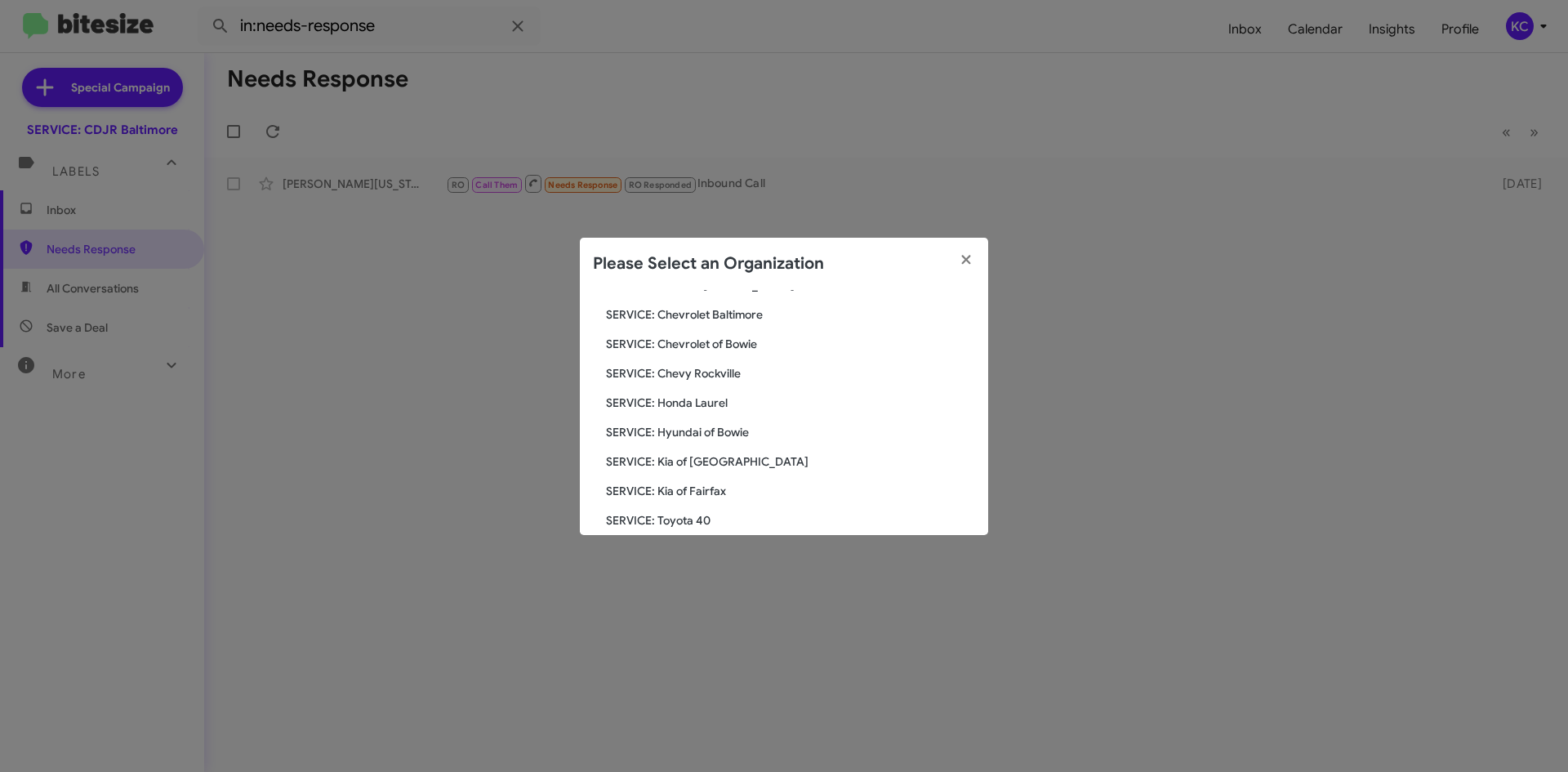
scroll to position [163, 0]
click at [670, 458] on span "SERVICE: Kia of Fairfax" at bounding box center [791, 462] width 369 height 17
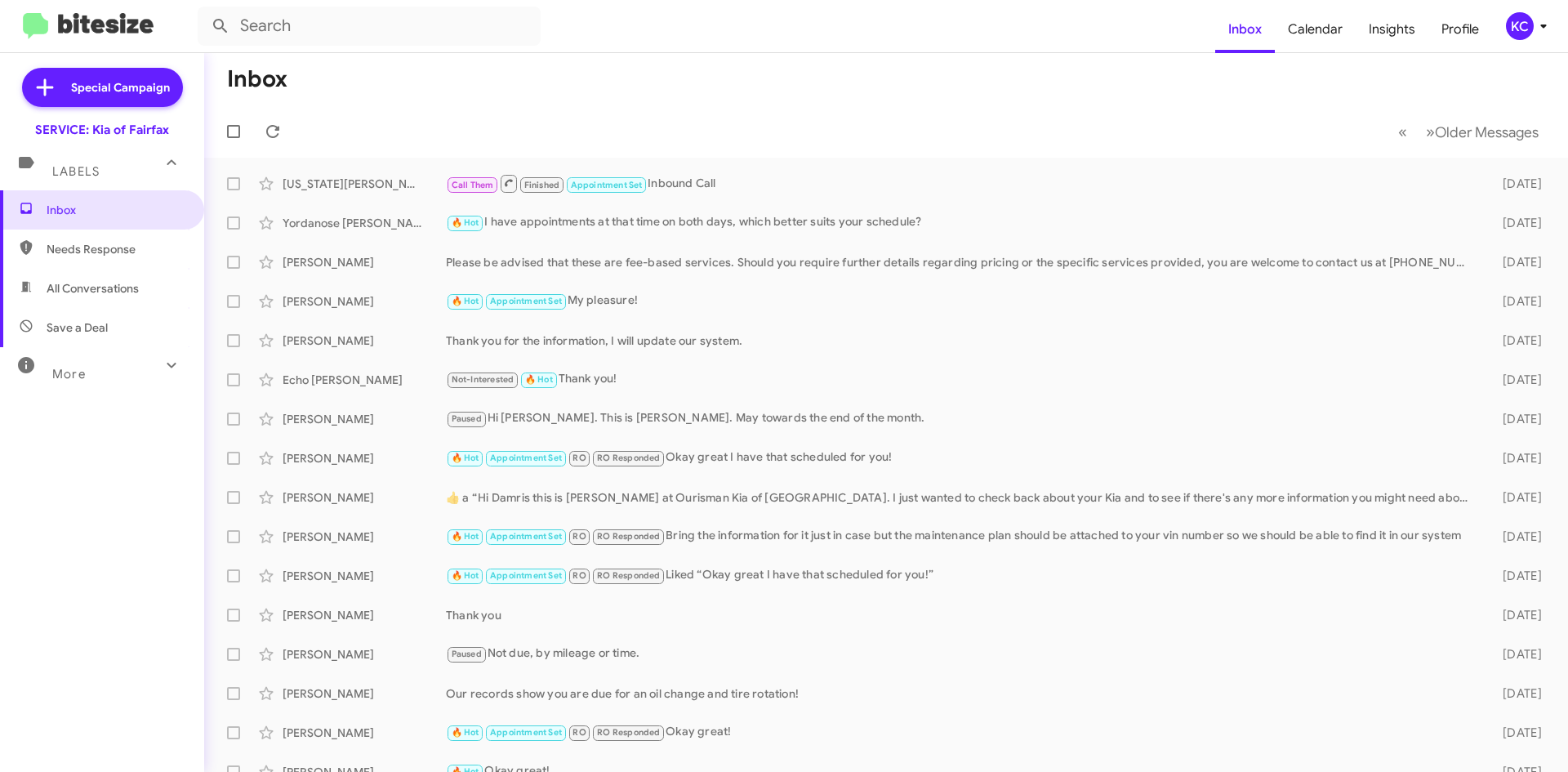
click at [109, 258] on span "Needs Response" at bounding box center [102, 248] width 204 height 39
type input "in:needs-response"
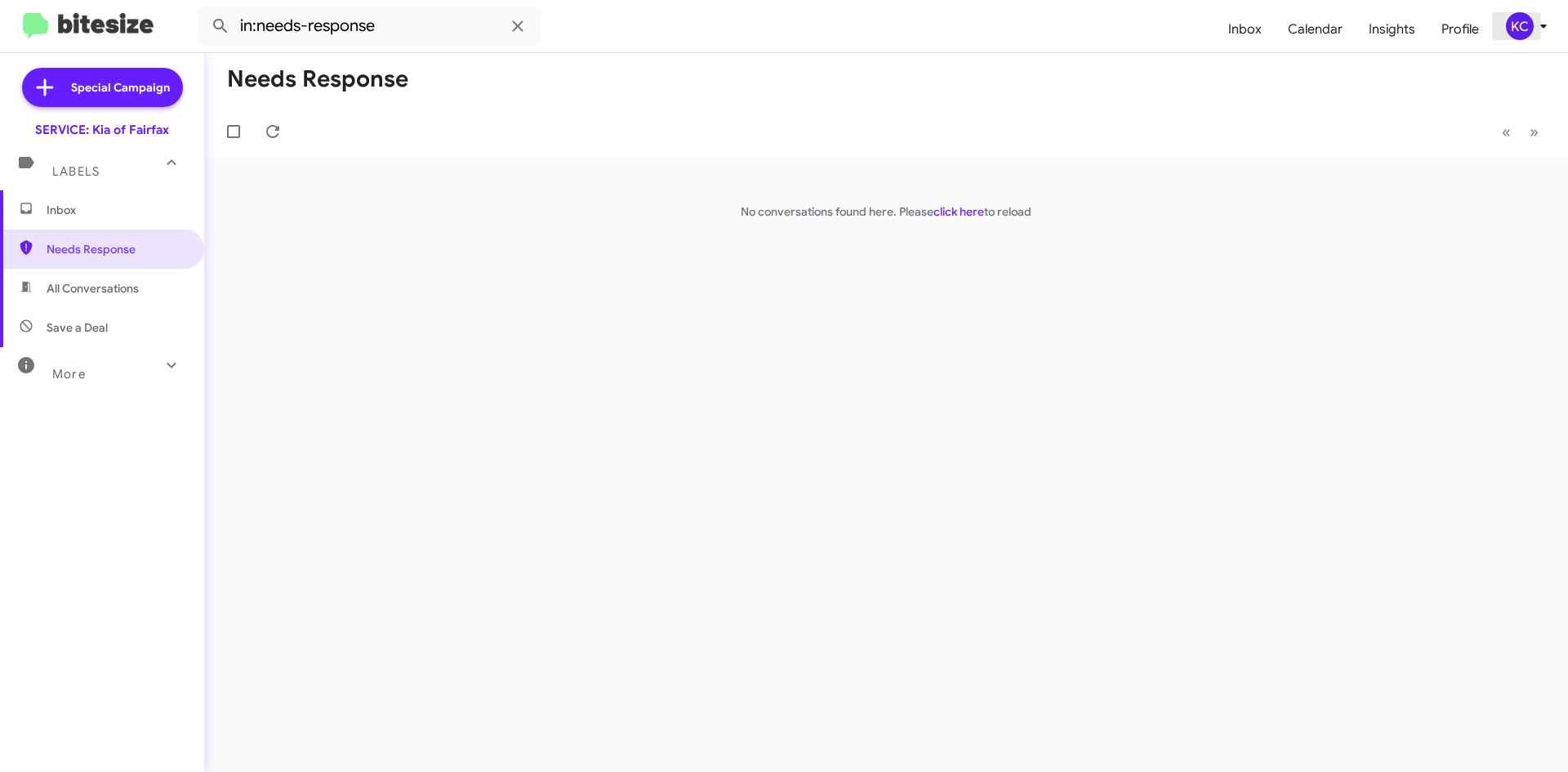
click at [1520, 32] on div "KC" at bounding box center [1520, 27] width 28 height 28
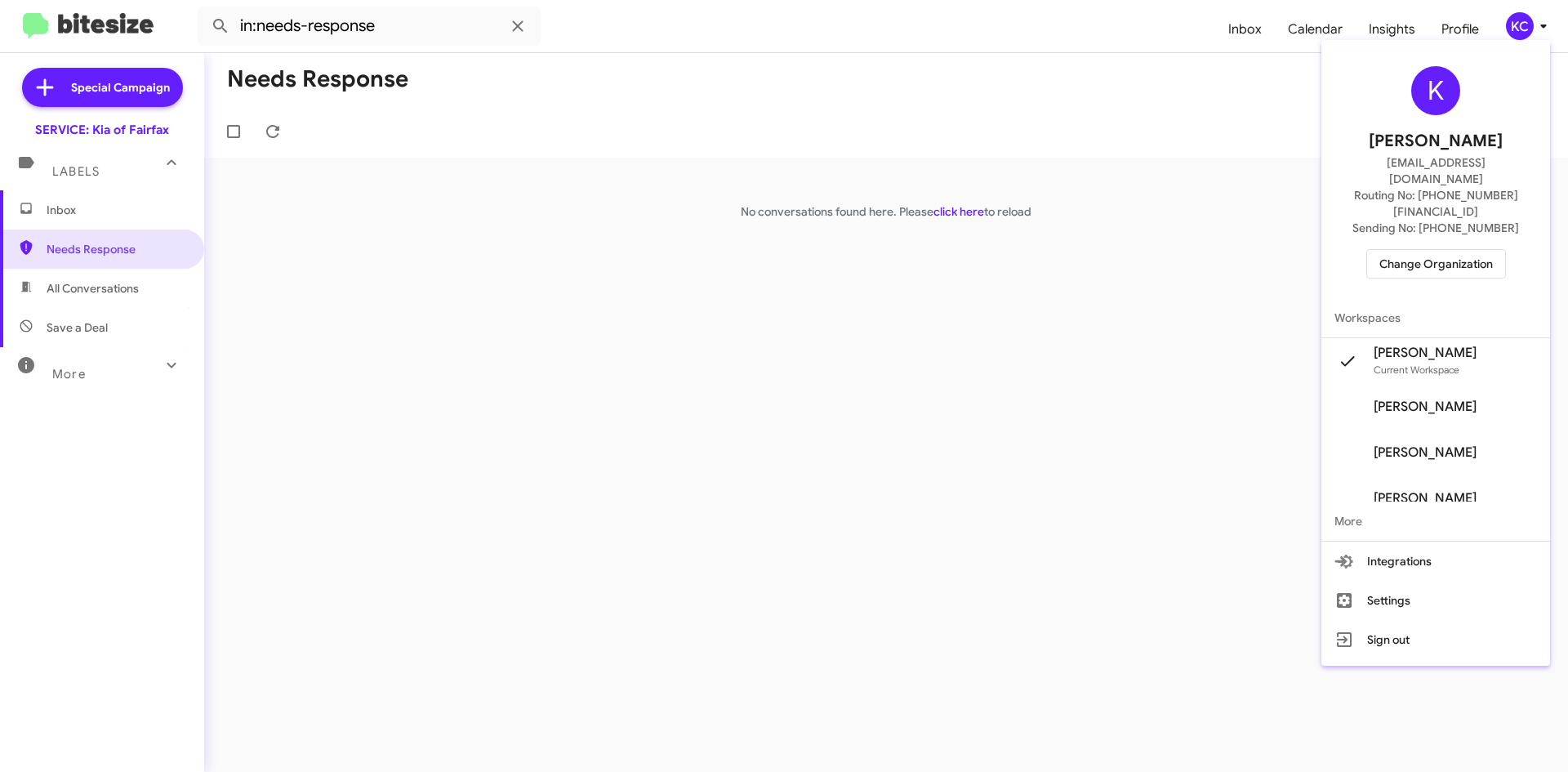
click at [1492, 250] on span "Change Organization" at bounding box center [1435, 264] width 113 height 28
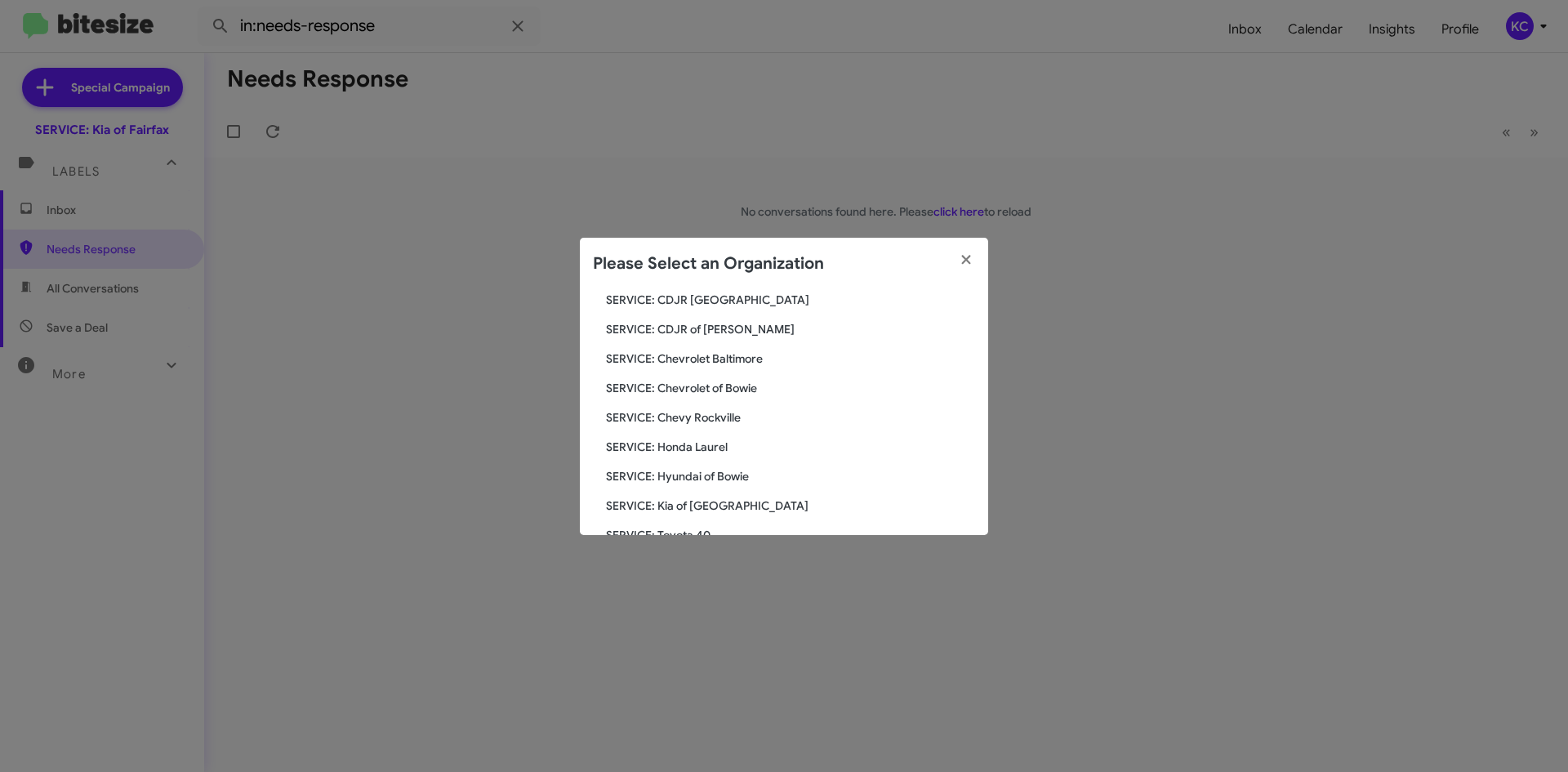
scroll to position [163, 0]
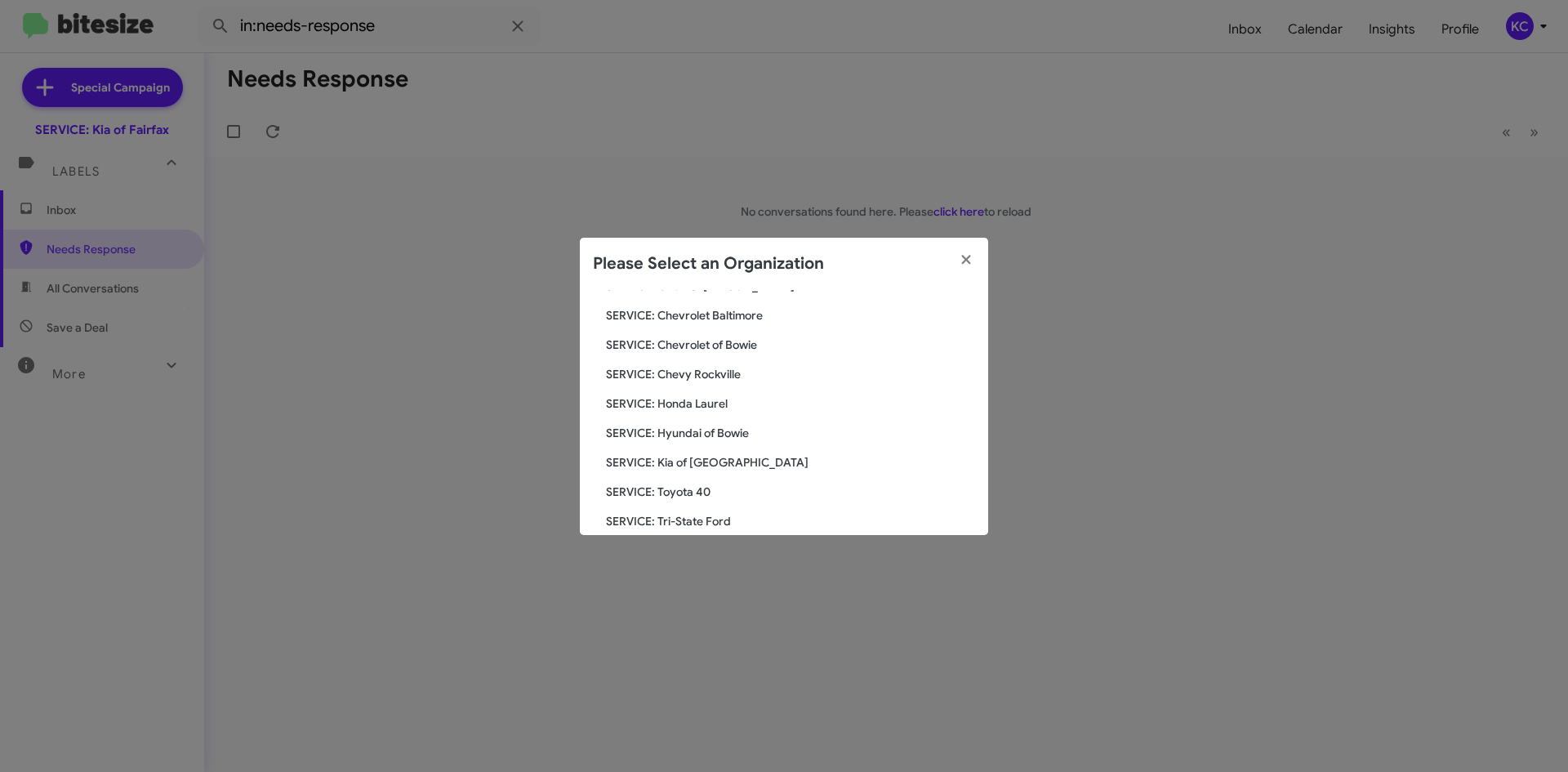
click at [702, 461] on span "SERVICE: Kia of [GEOGRAPHIC_DATA]" at bounding box center [791, 462] width 369 height 17
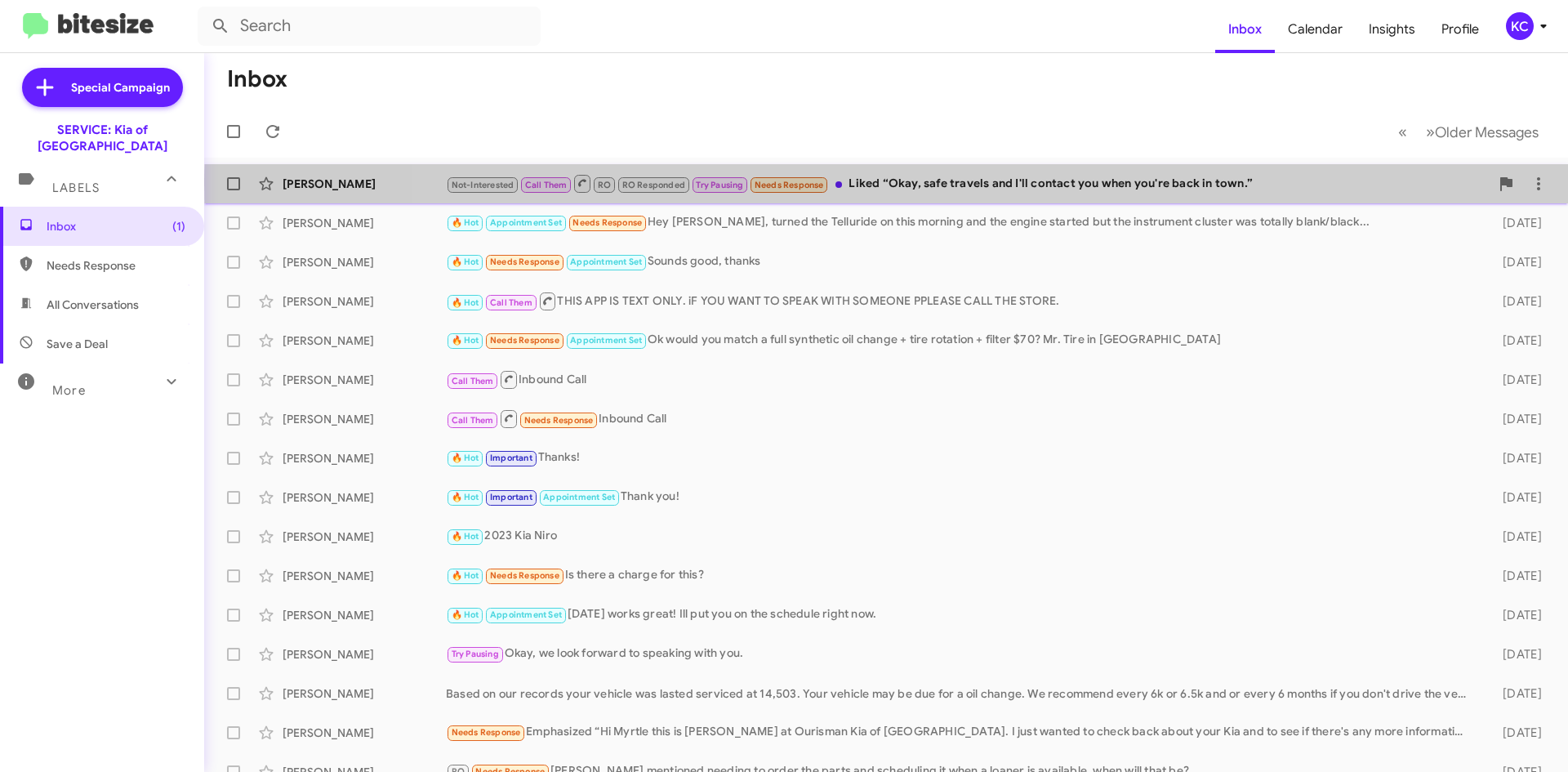
click at [1045, 185] on div "Not-Interested Call Them RO RO Responded Try Pausing Needs Response Liked “Okay…" at bounding box center [967, 183] width 1044 height 21
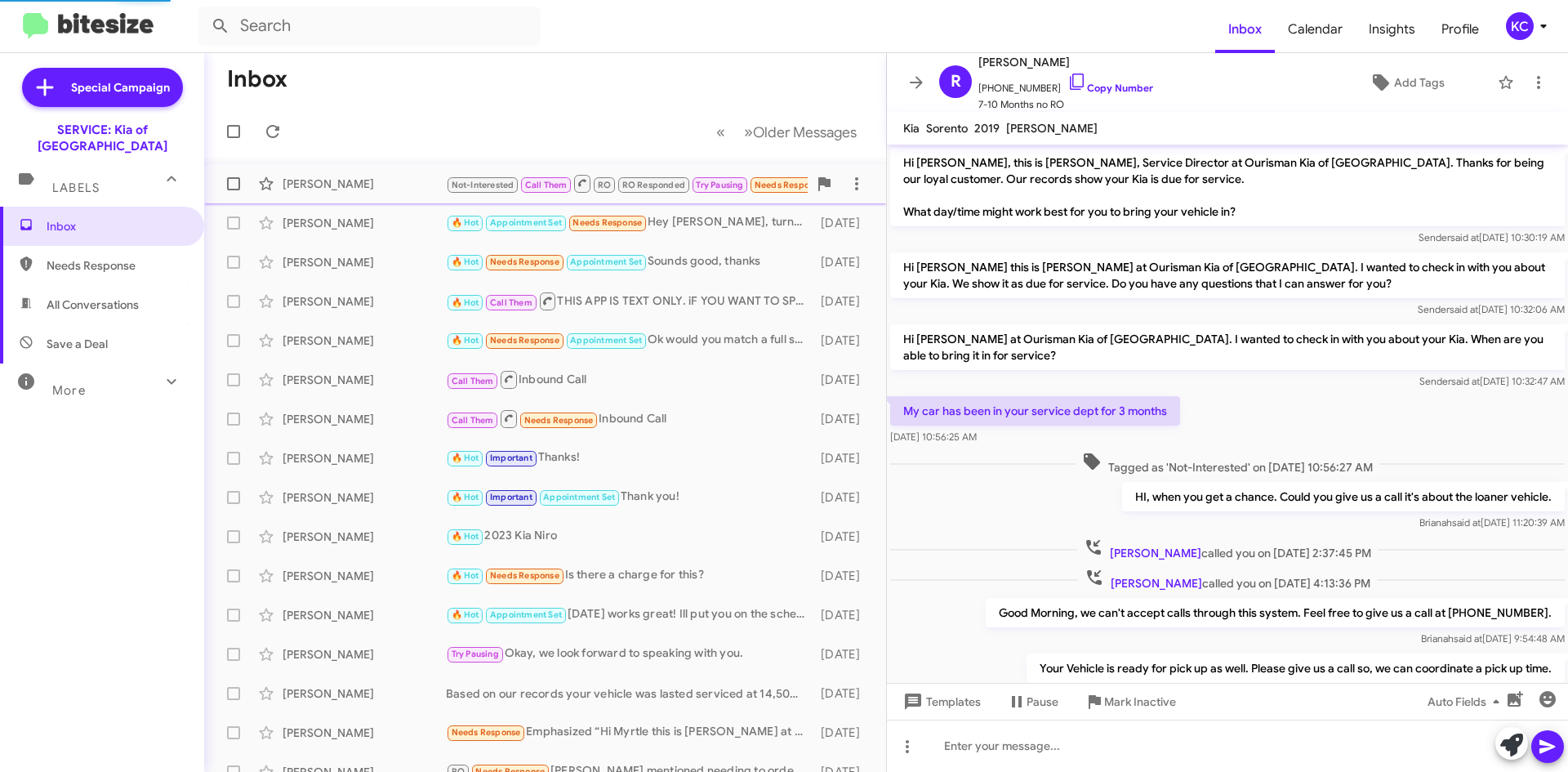
scroll to position [371, 0]
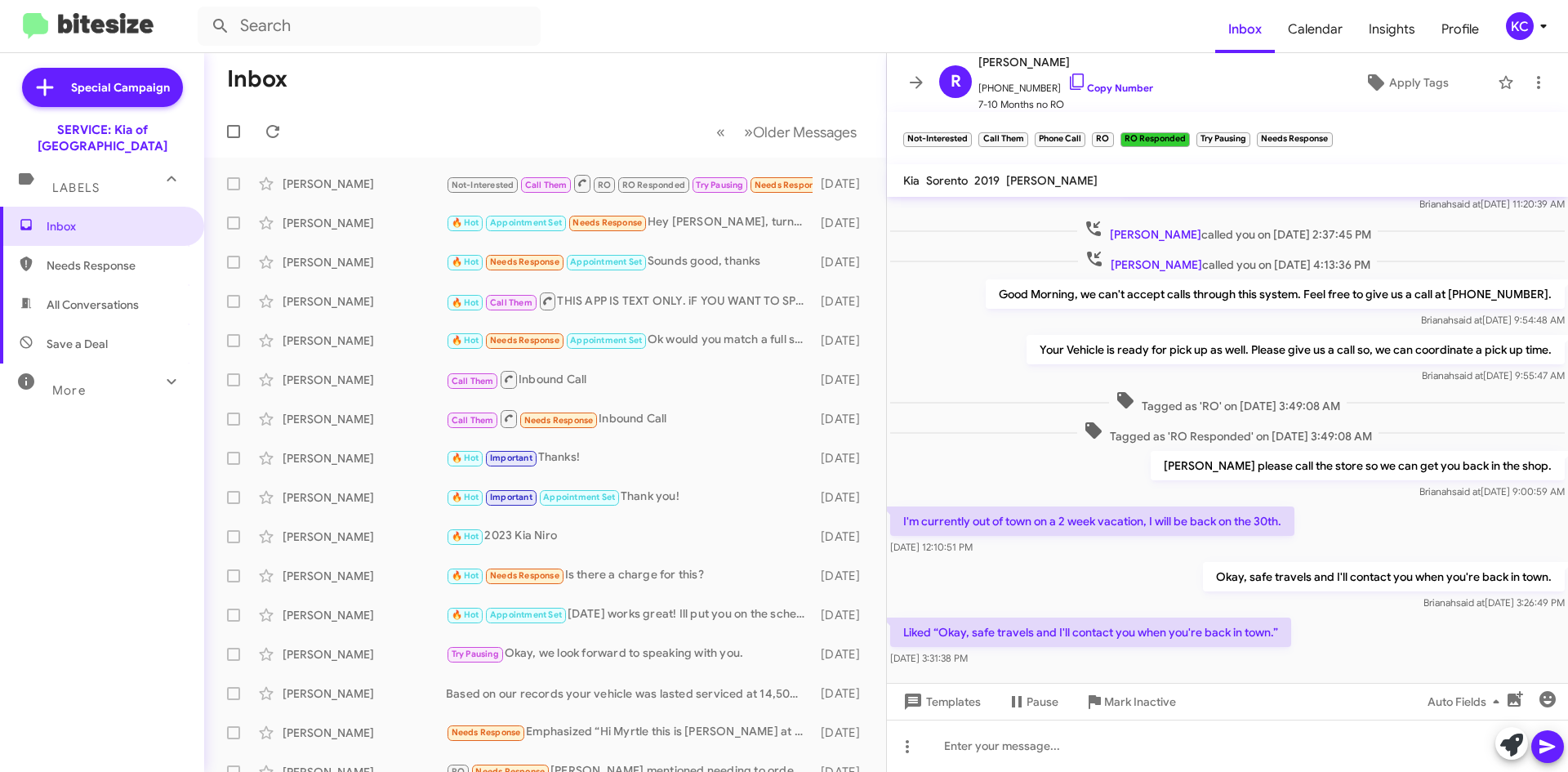
click at [1507, 33] on div "KC" at bounding box center [1520, 27] width 28 height 28
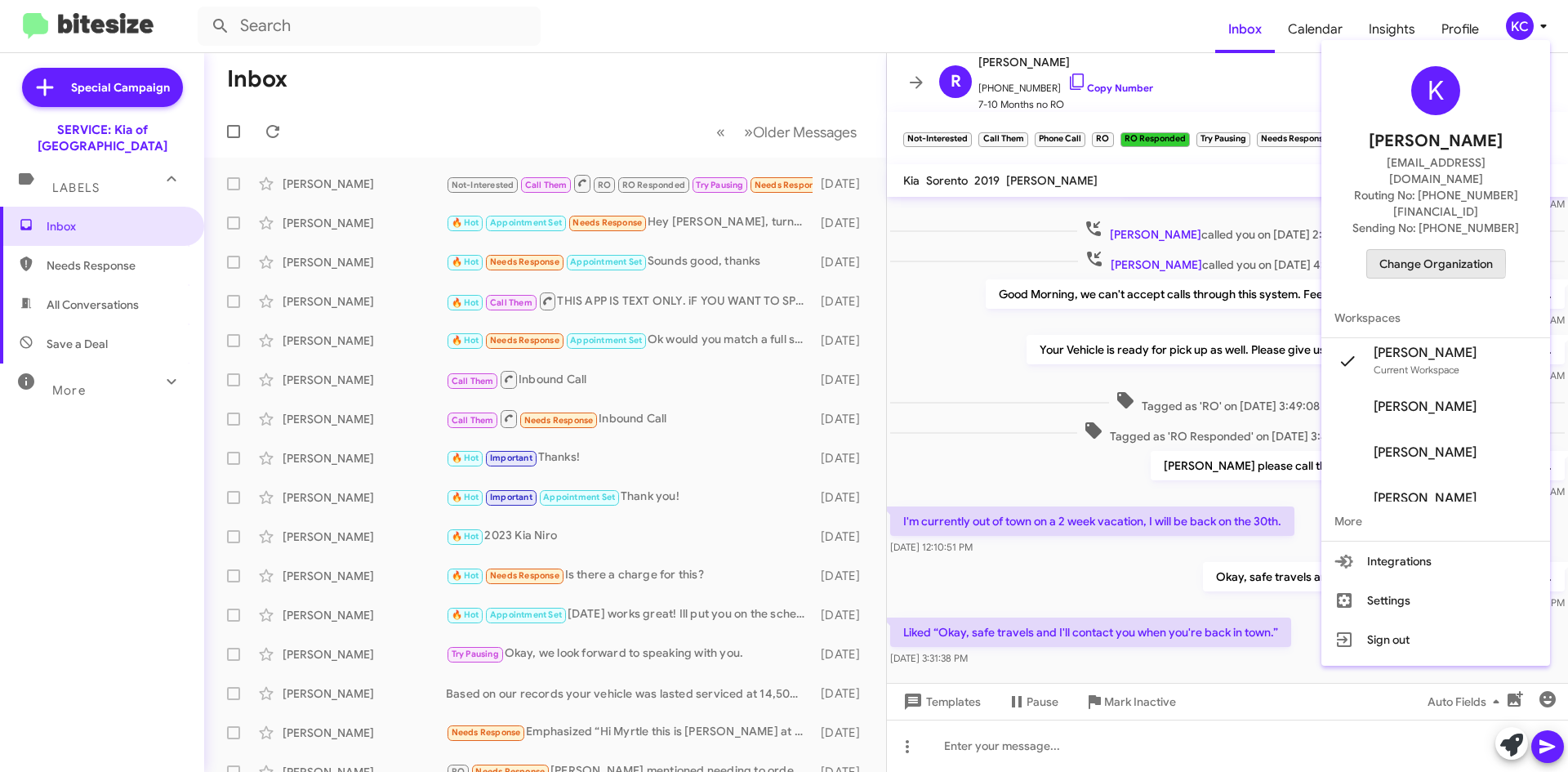
click at [1397, 250] on span "Change Organization" at bounding box center [1435, 264] width 113 height 28
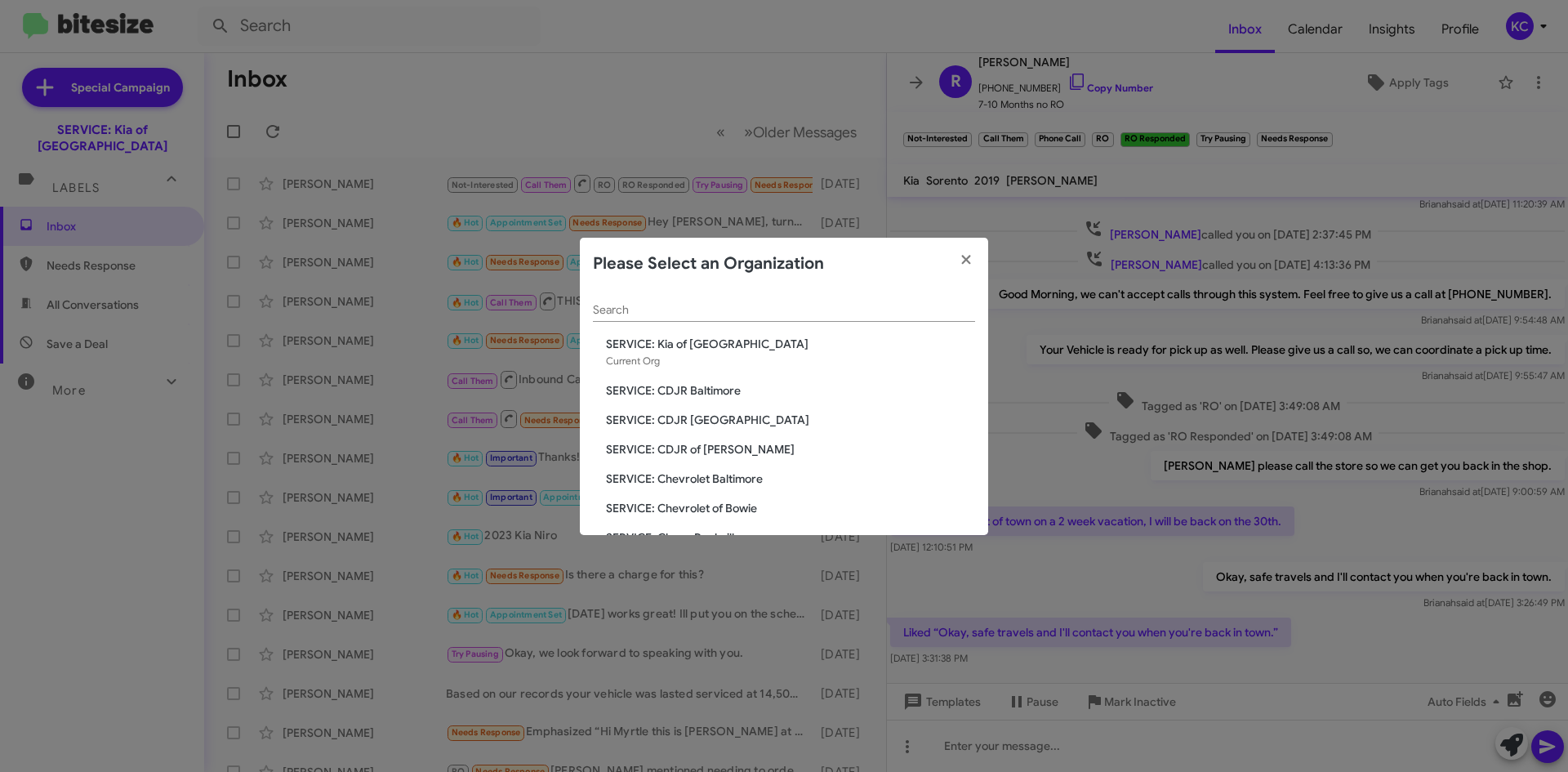
scroll to position [163, 0]
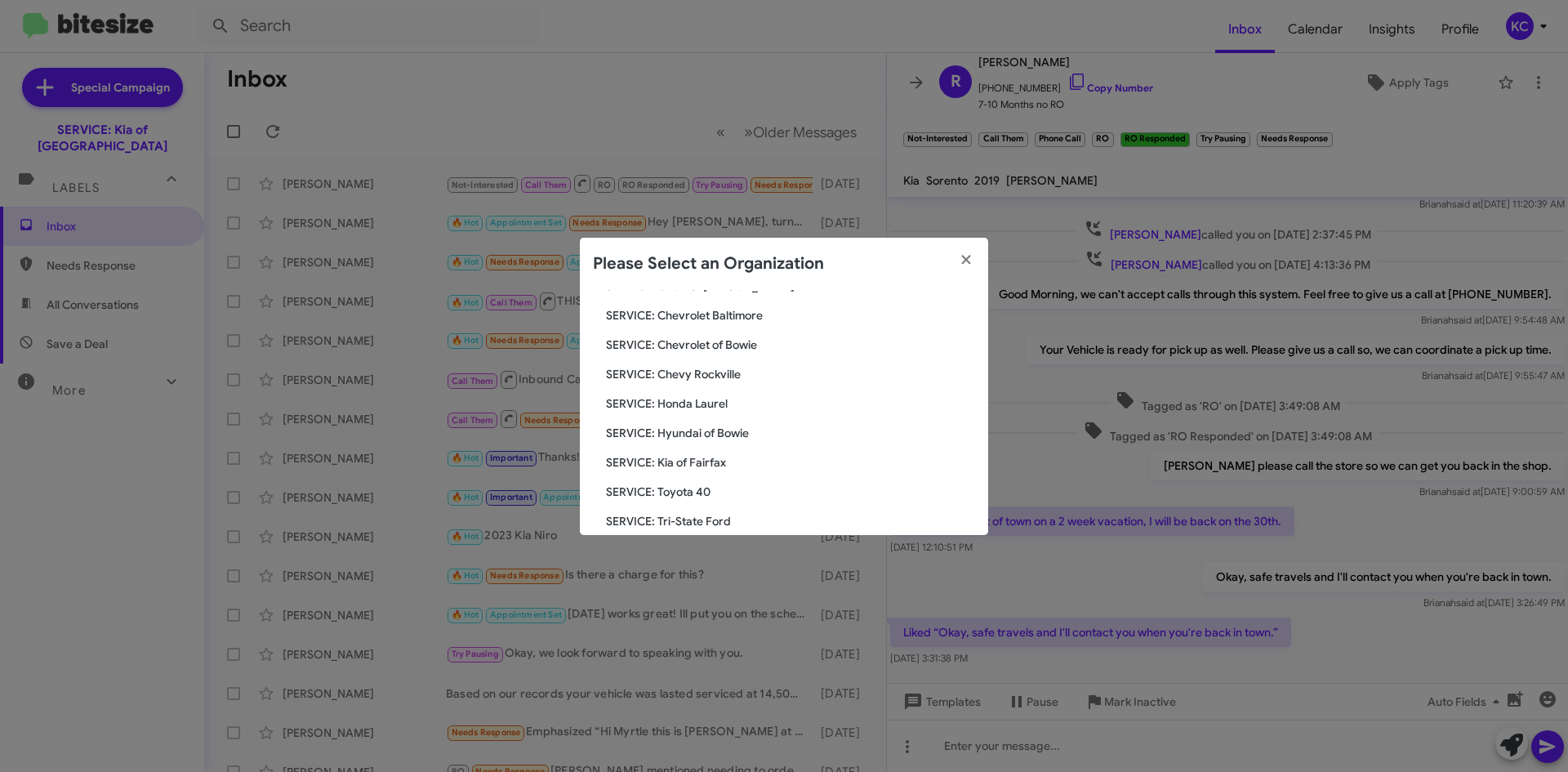
click at [658, 496] on span "SERVICE: Toyota 40" at bounding box center [791, 492] width 369 height 17
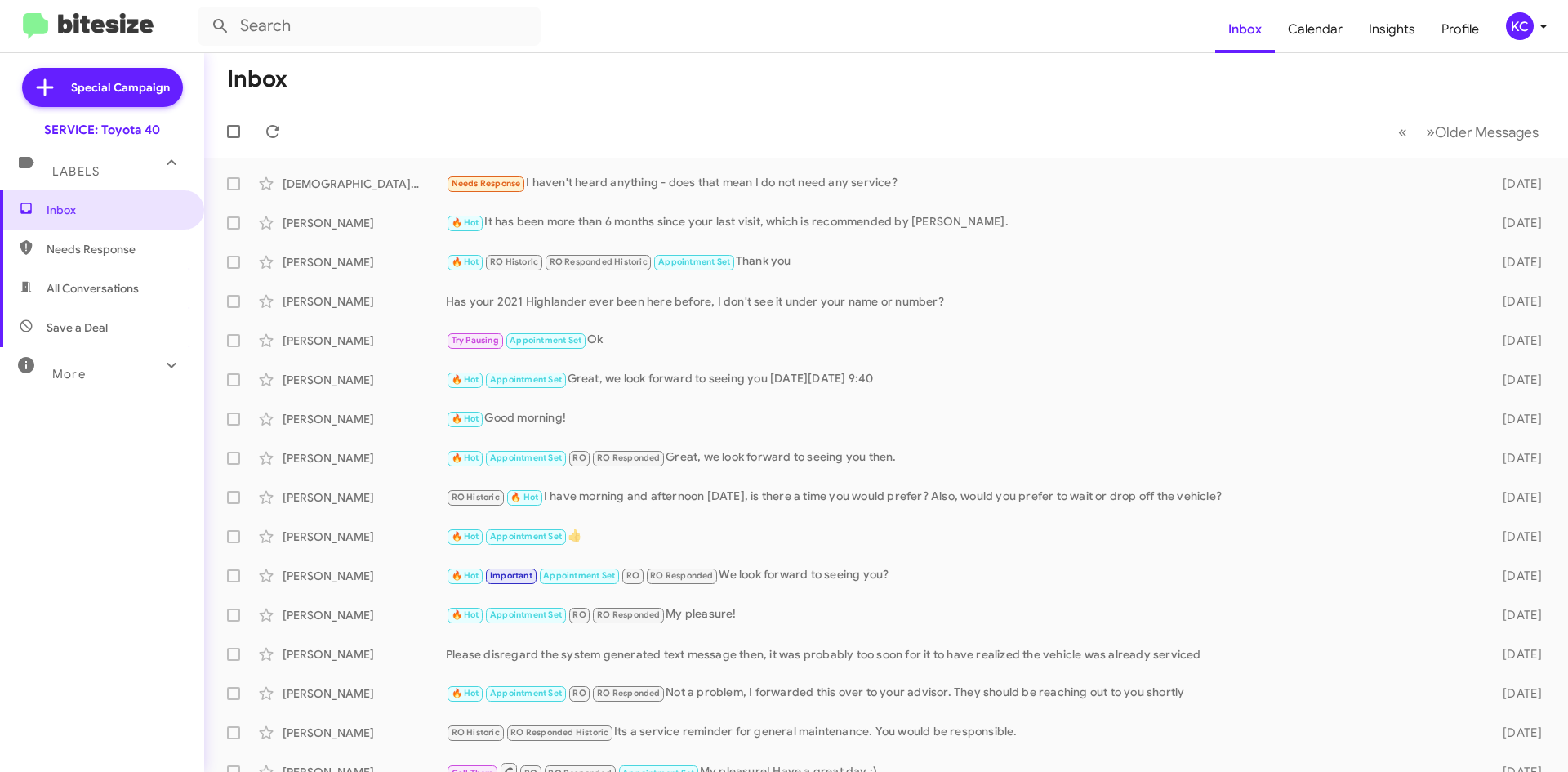
click at [1523, 24] on div "KC" at bounding box center [1520, 27] width 28 height 28
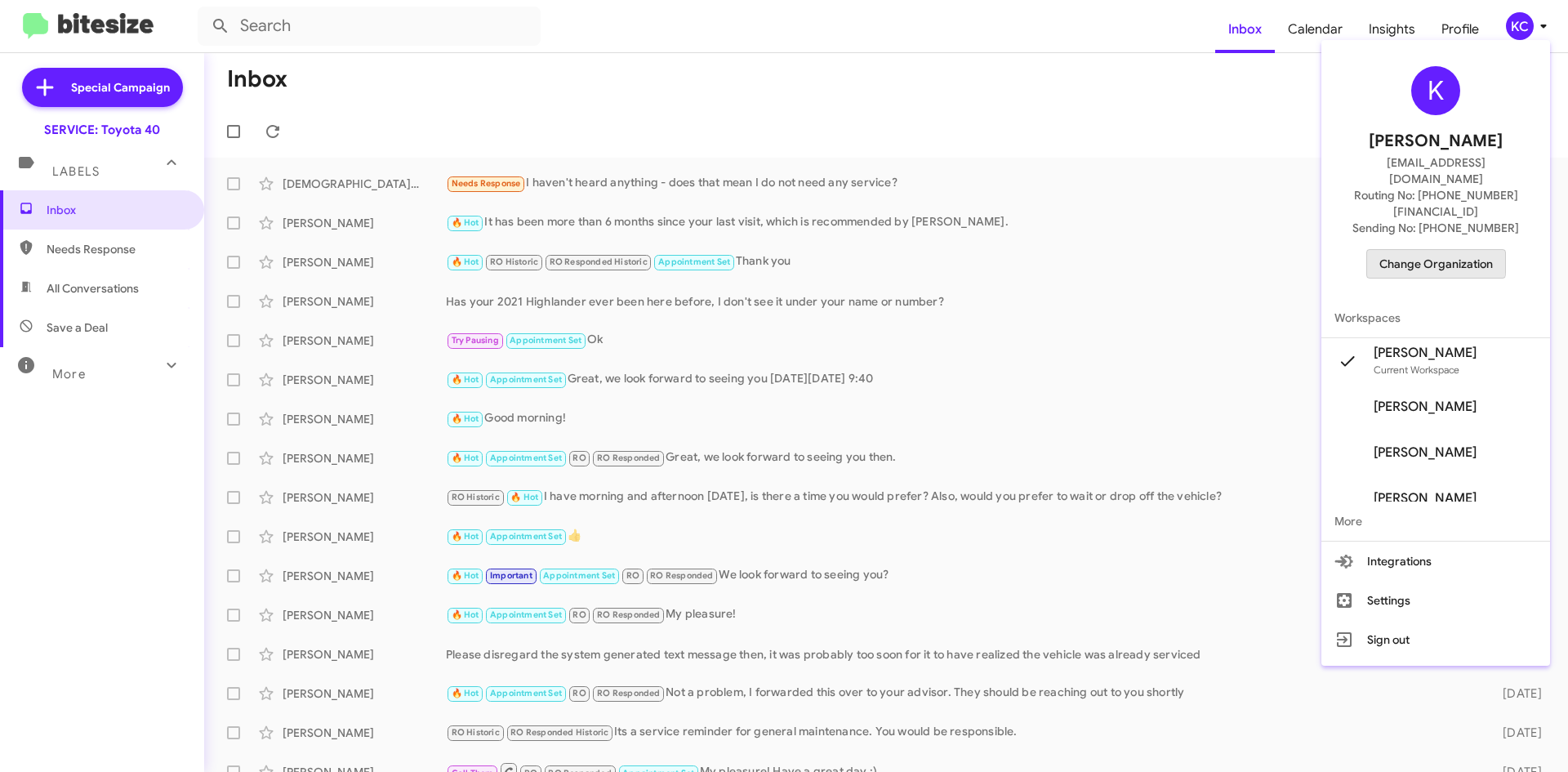
click at [1435, 250] on span "Change Organization" at bounding box center [1435, 264] width 113 height 28
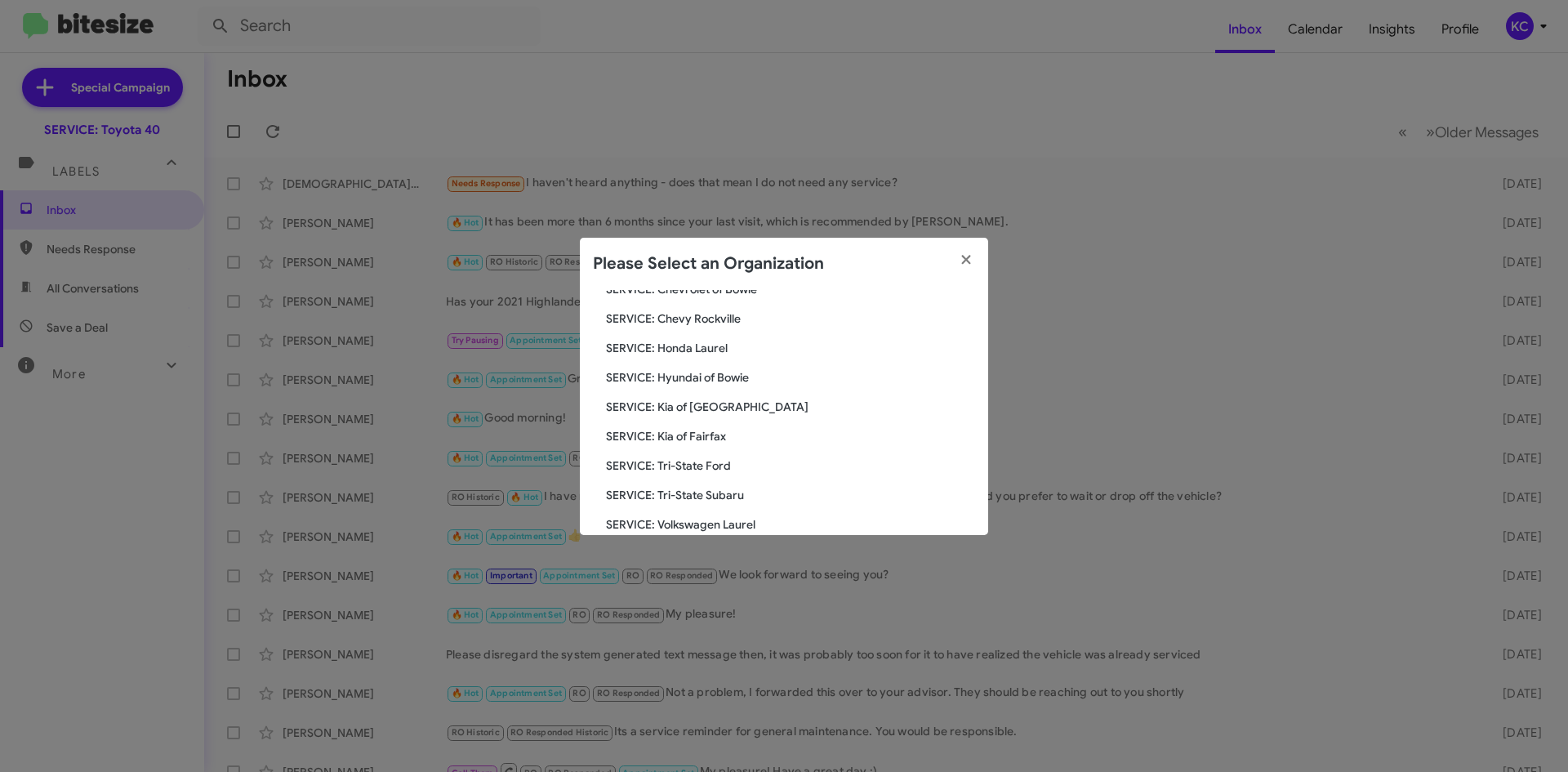
scroll to position [191, 0]
click at [707, 379] on span "SERVICE: Honda Laurel" at bounding box center [791, 377] width 369 height 17
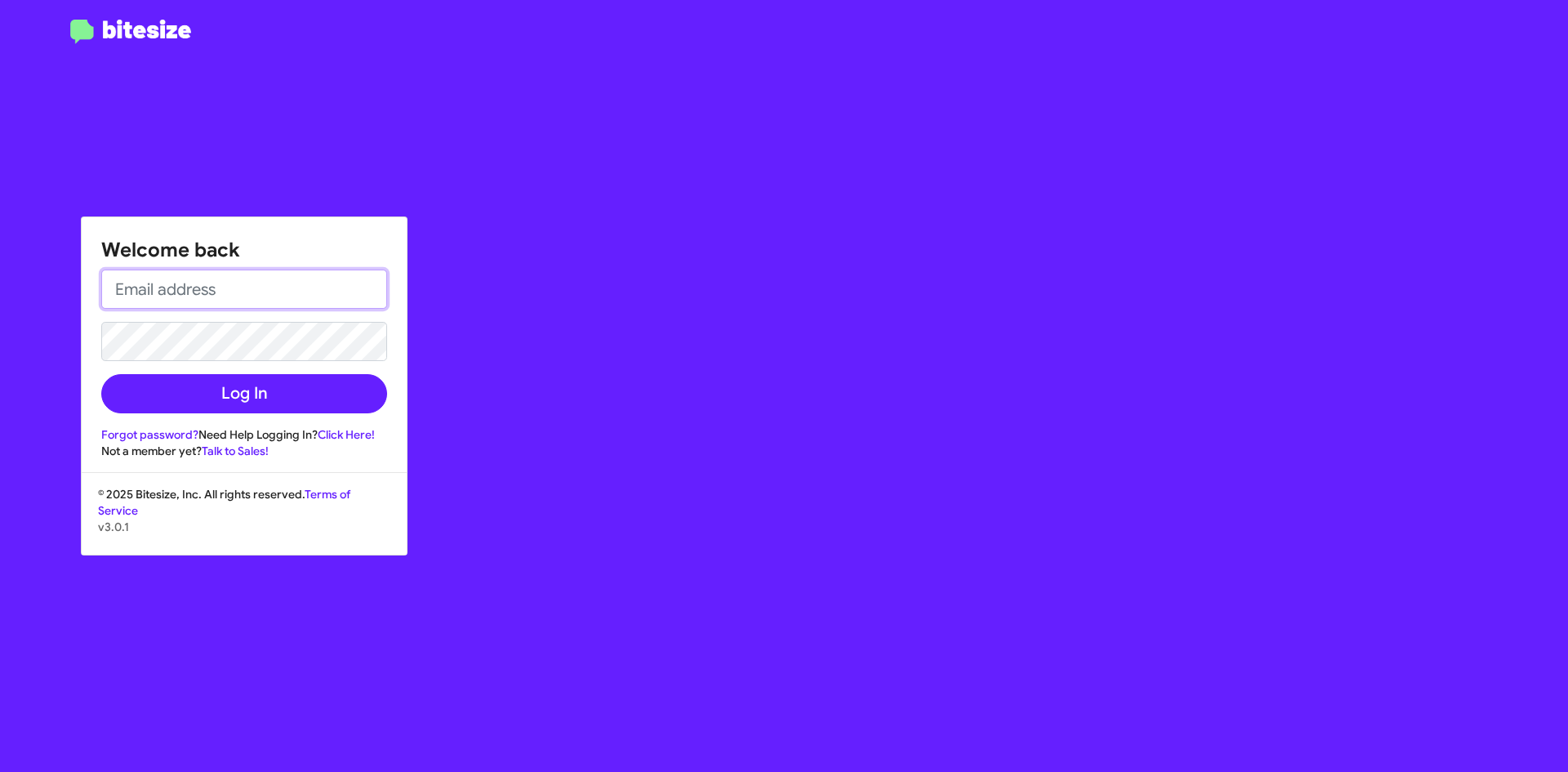
type input "[EMAIL_ADDRESS][DOMAIN_NAME]"
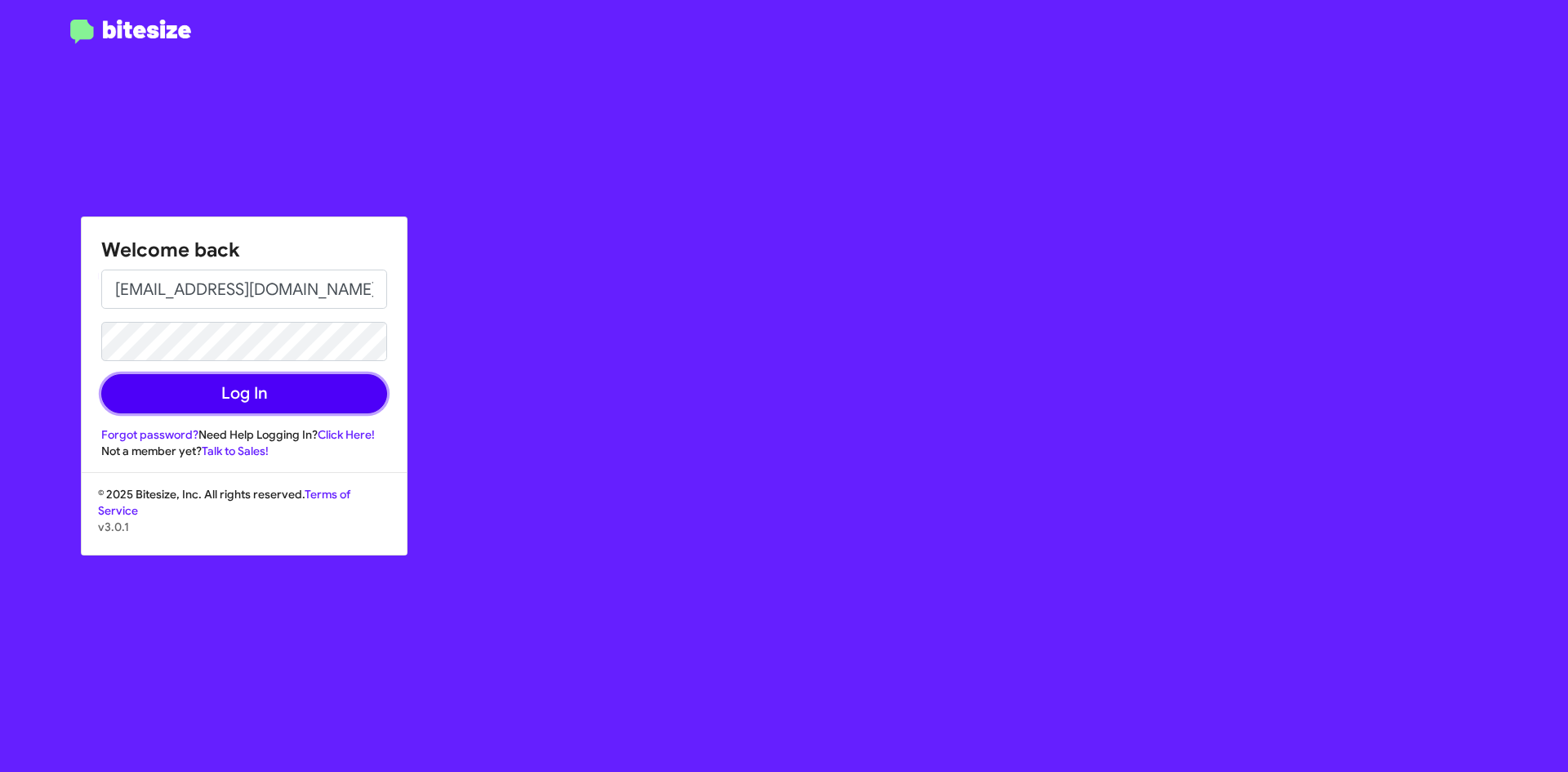
click at [315, 395] on button "Log In" at bounding box center [244, 393] width 286 height 39
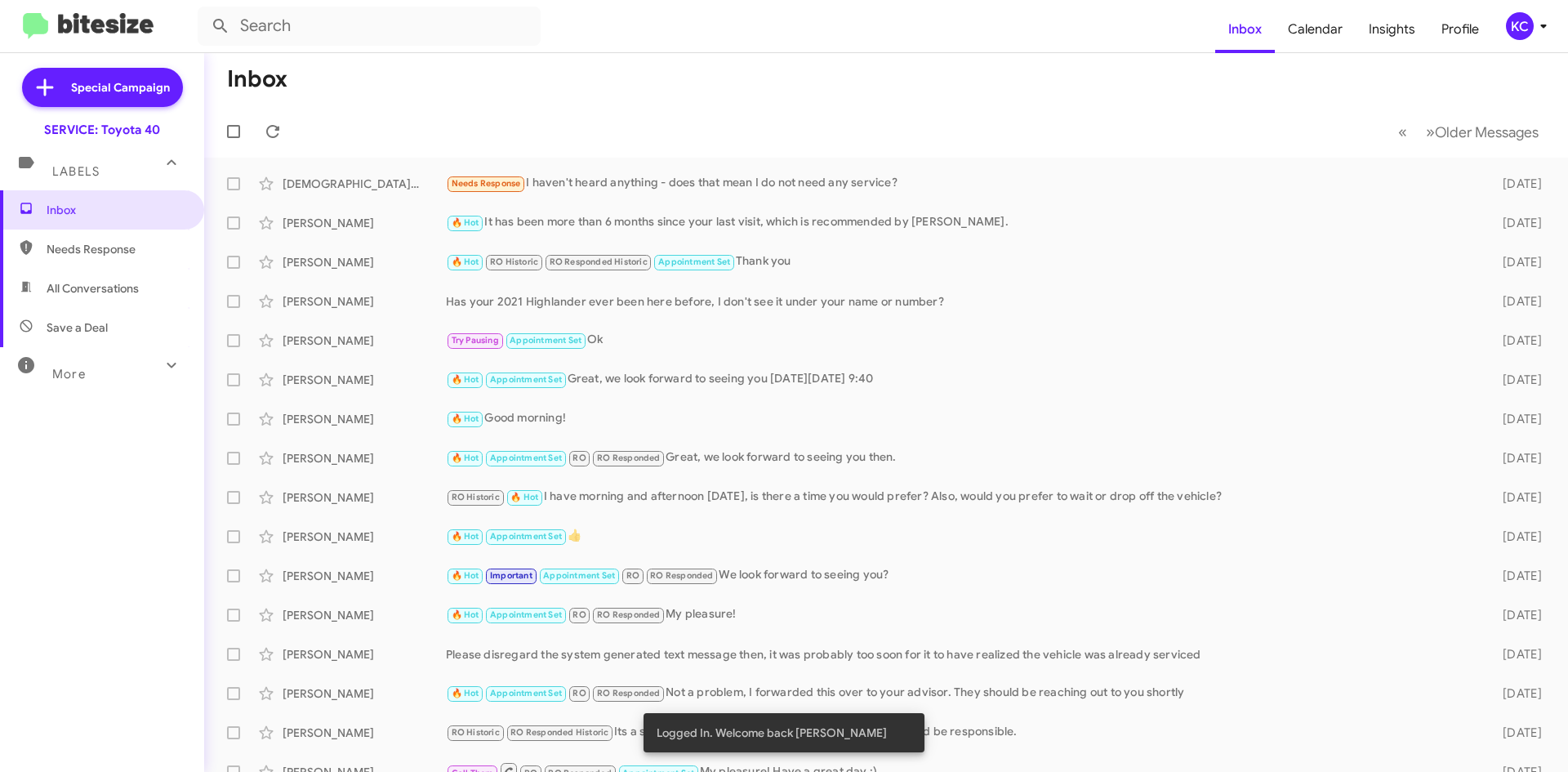
click at [1517, 19] on div "KC" at bounding box center [1520, 27] width 28 height 28
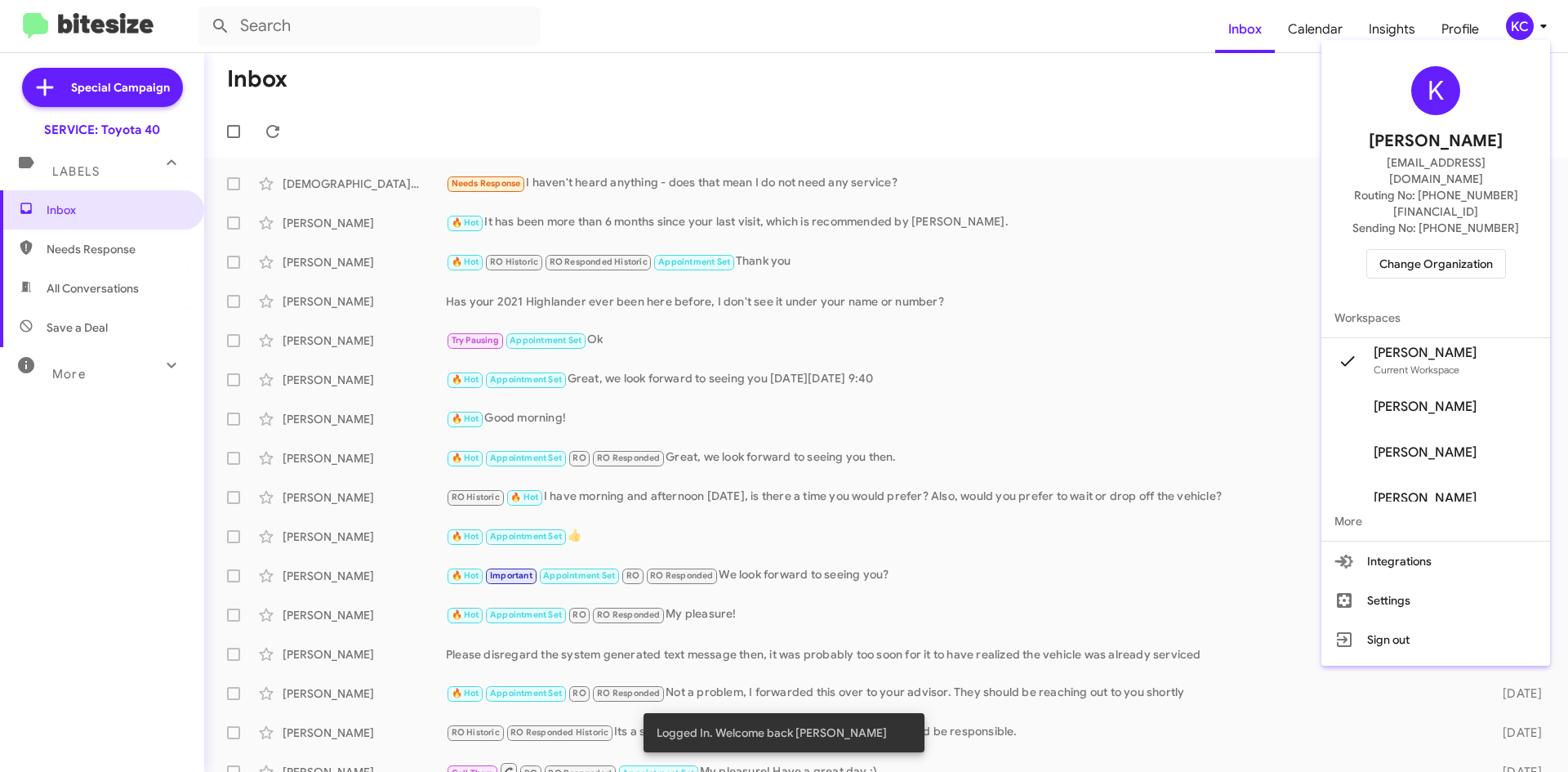
click at [1398, 250] on span "Change Organization" at bounding box center [1435, 264] width 113 height 28
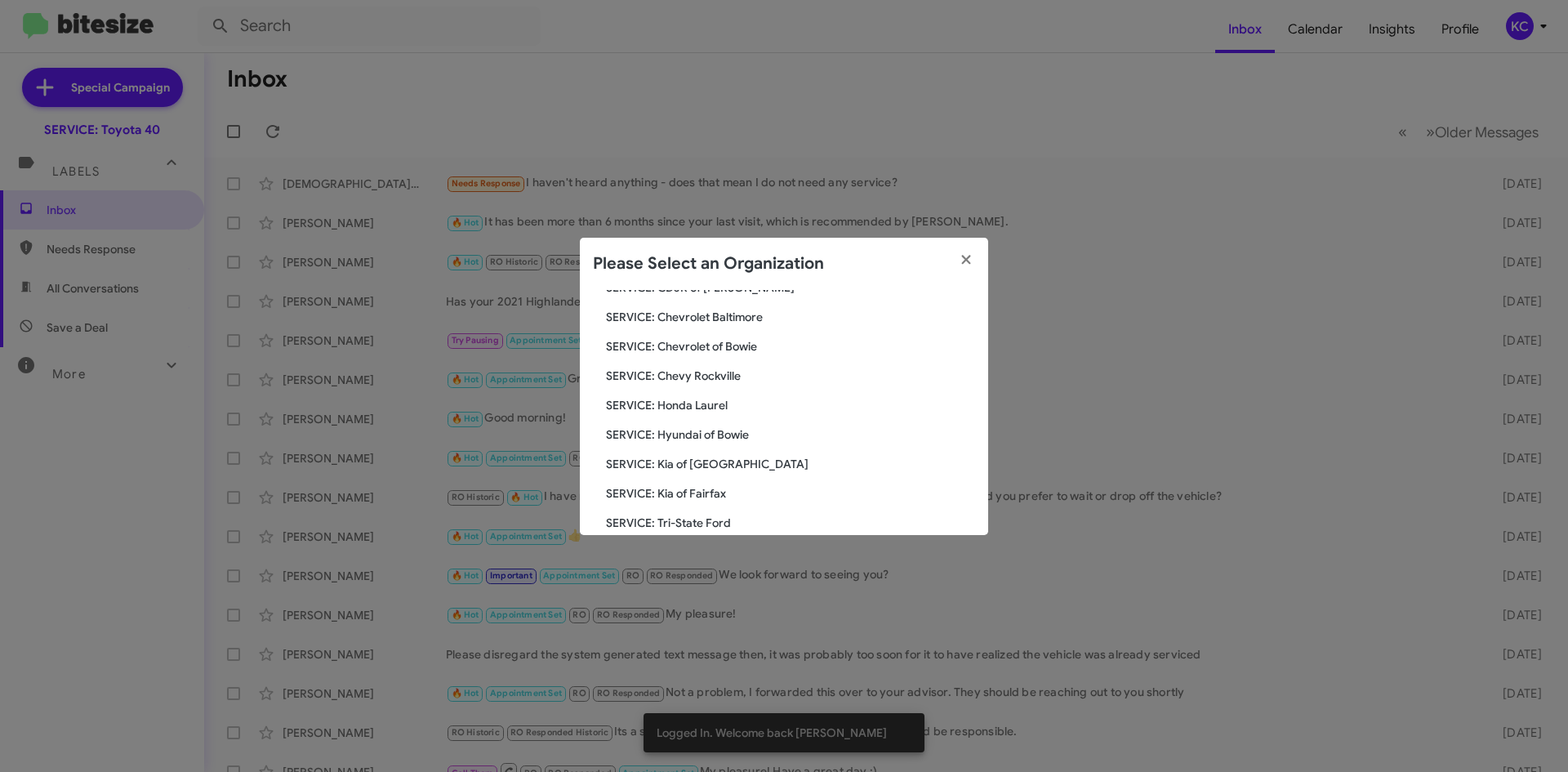
scroll to position [163, 0]
click at [705, 406] on span "SERVICE: Honda Laurel" at bounding box center [791, 403] width 369 height 17
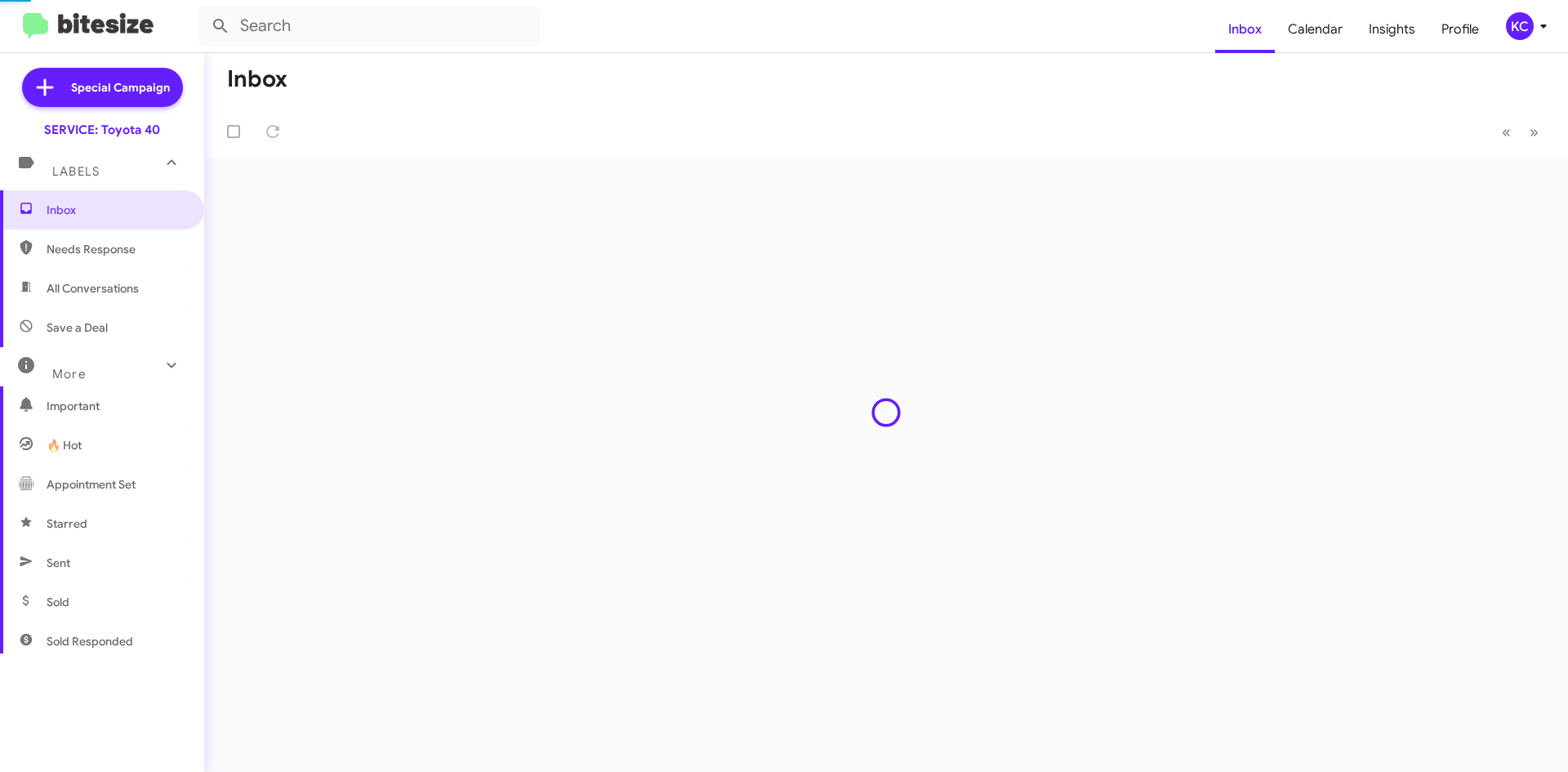
click at [668, 404] on div "Inbox « Previous » Next" at bounding box center [885, 413] width 1363 height 719
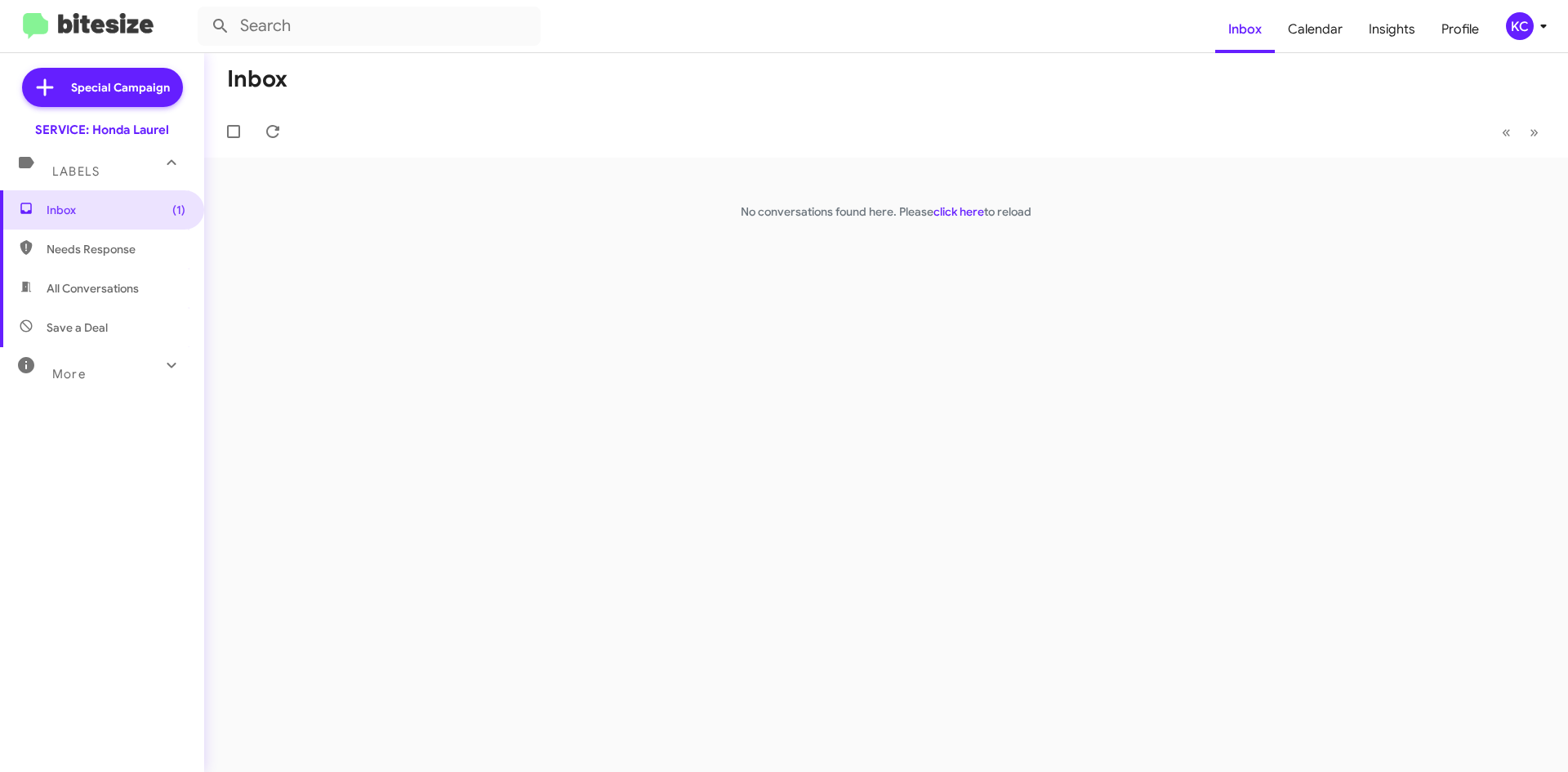
click at [89, 239] on span "Needs Response" at bounding box center [102, 248] width 204 height 39
type input "in:needs-response"
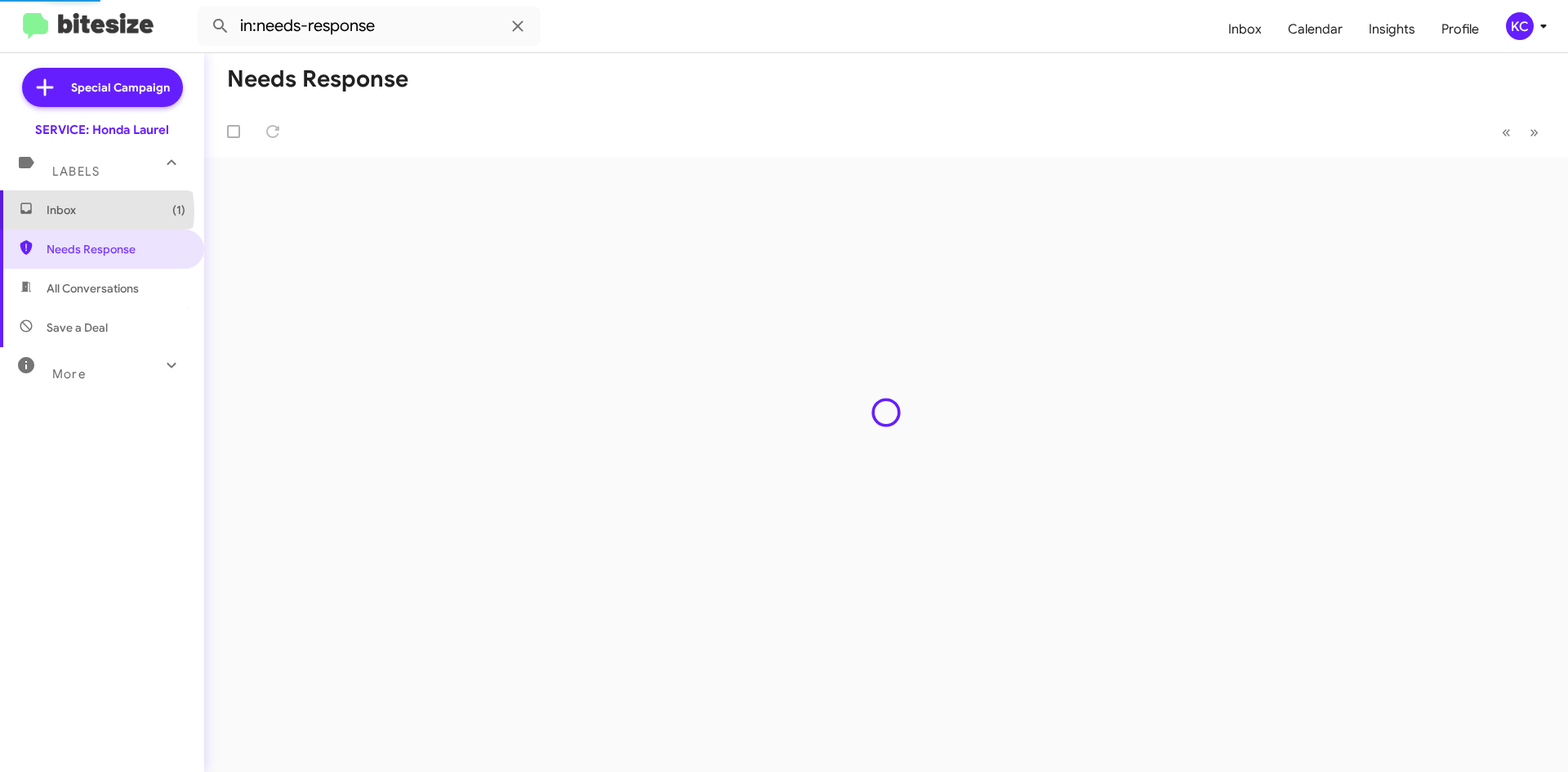
click at [87, 211] on span "Inbox (1)" at bounding box center [116, 210] width 139 height 17
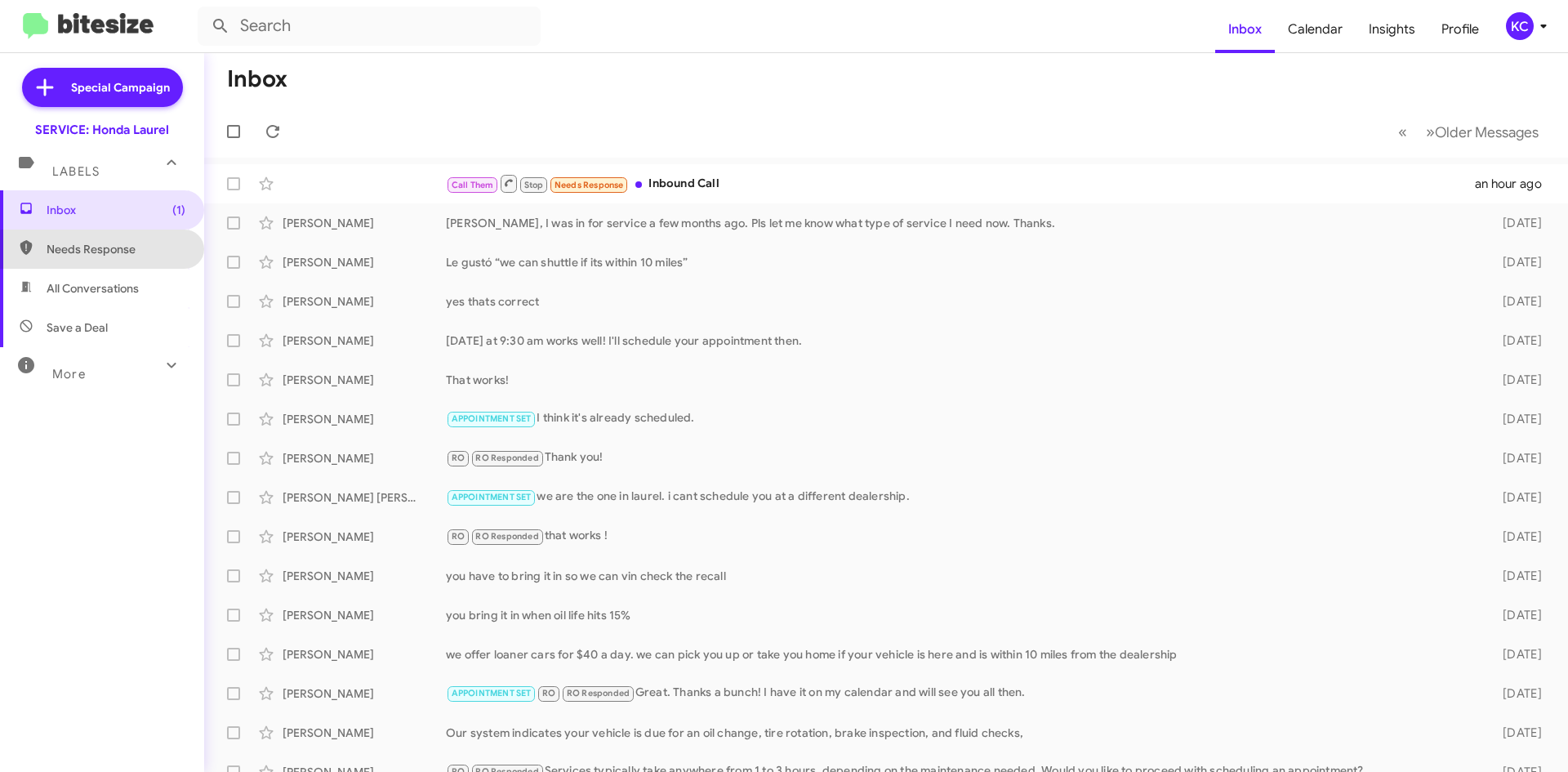
click at [124, 259] on span "Needs Response" at bounding box center [102, 248] width 204 height 39
type input "in:needs-response"
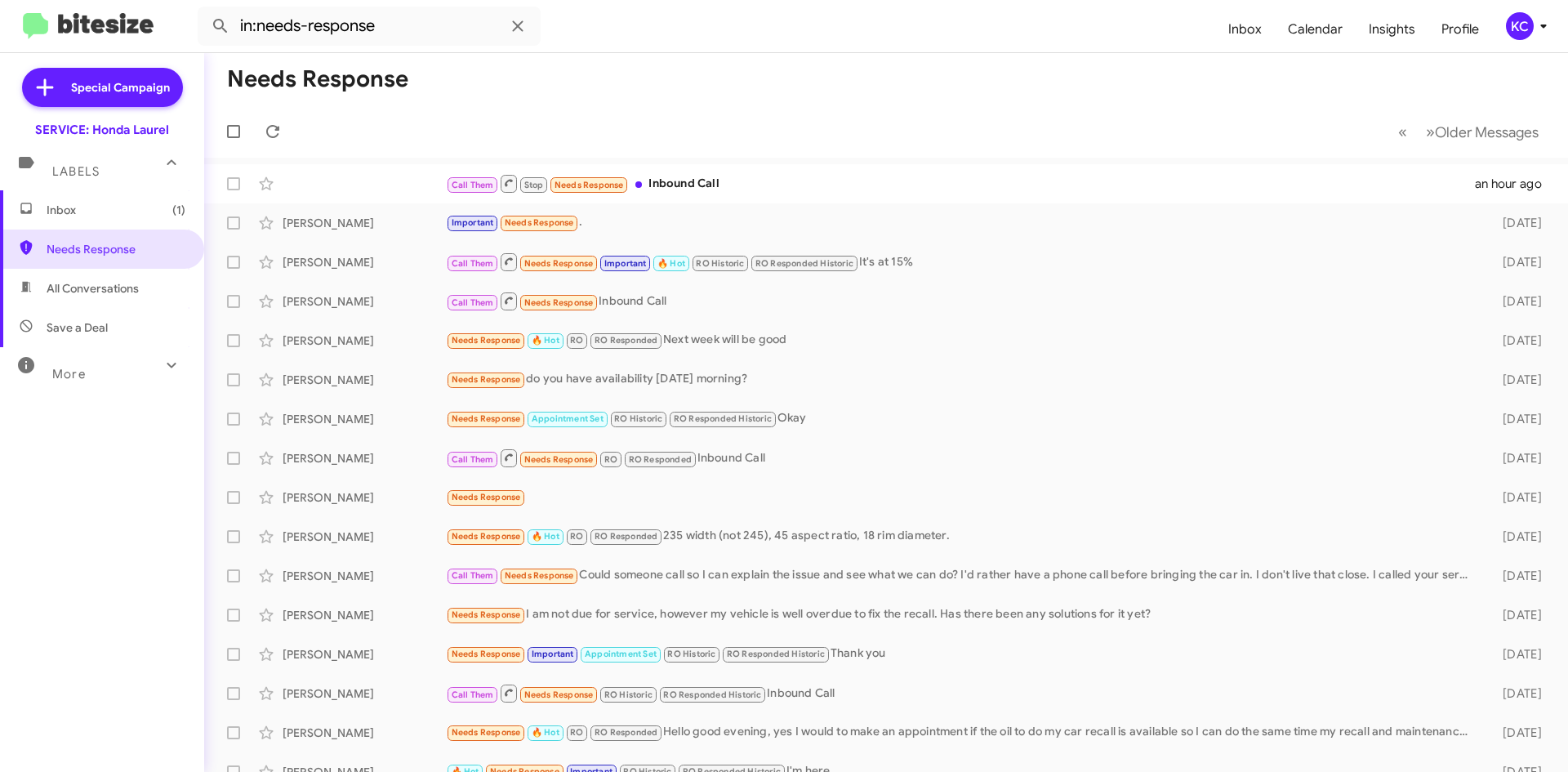
click at [94, 225] on span "Inbox (1)" at bounding box center [102, 210] width 204 height 39
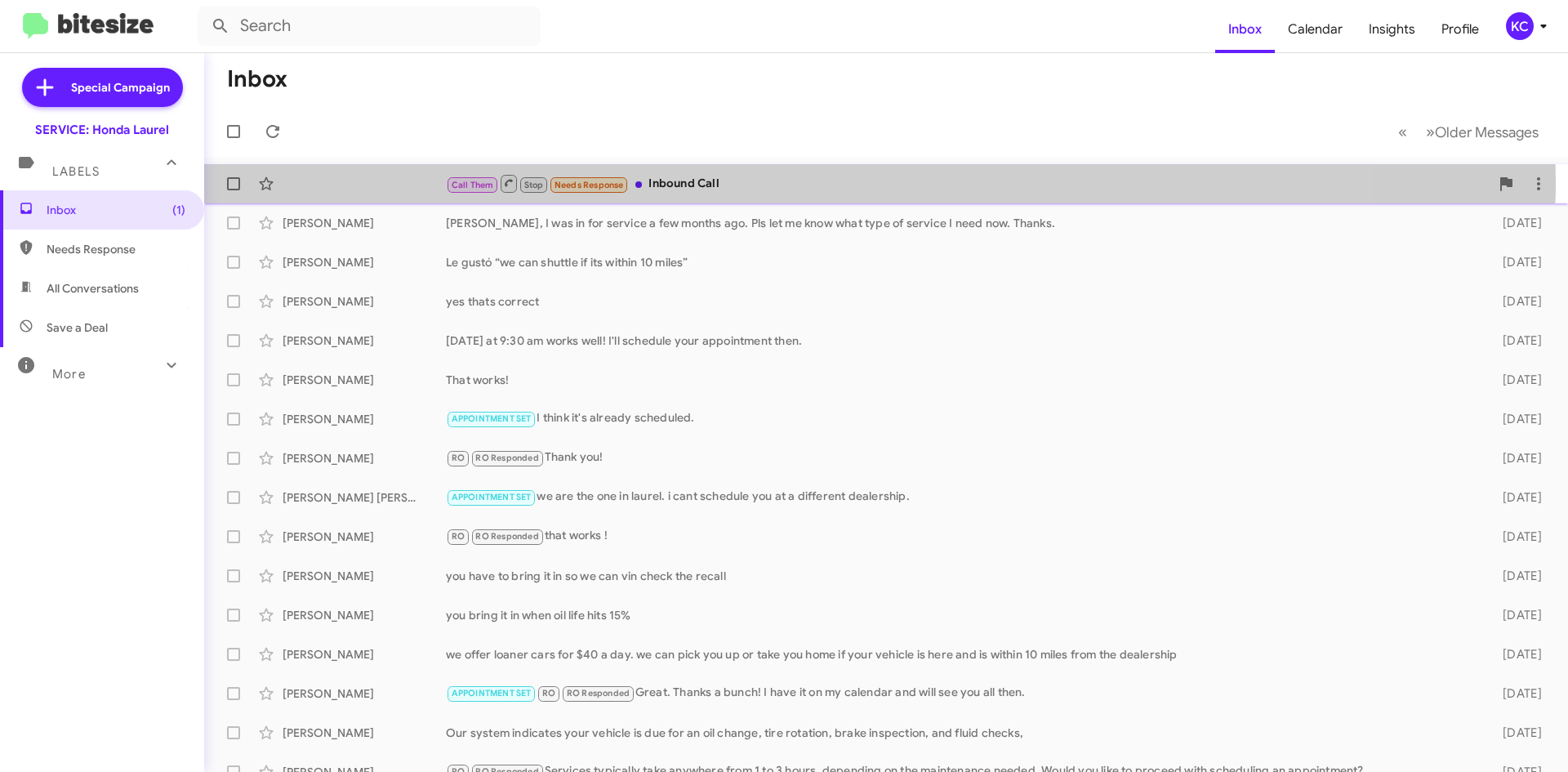
click at [739, 183] on div "Call Them Stop Needs Response Inbound Call" at bounding box center [967, 183] width 1044 height 21
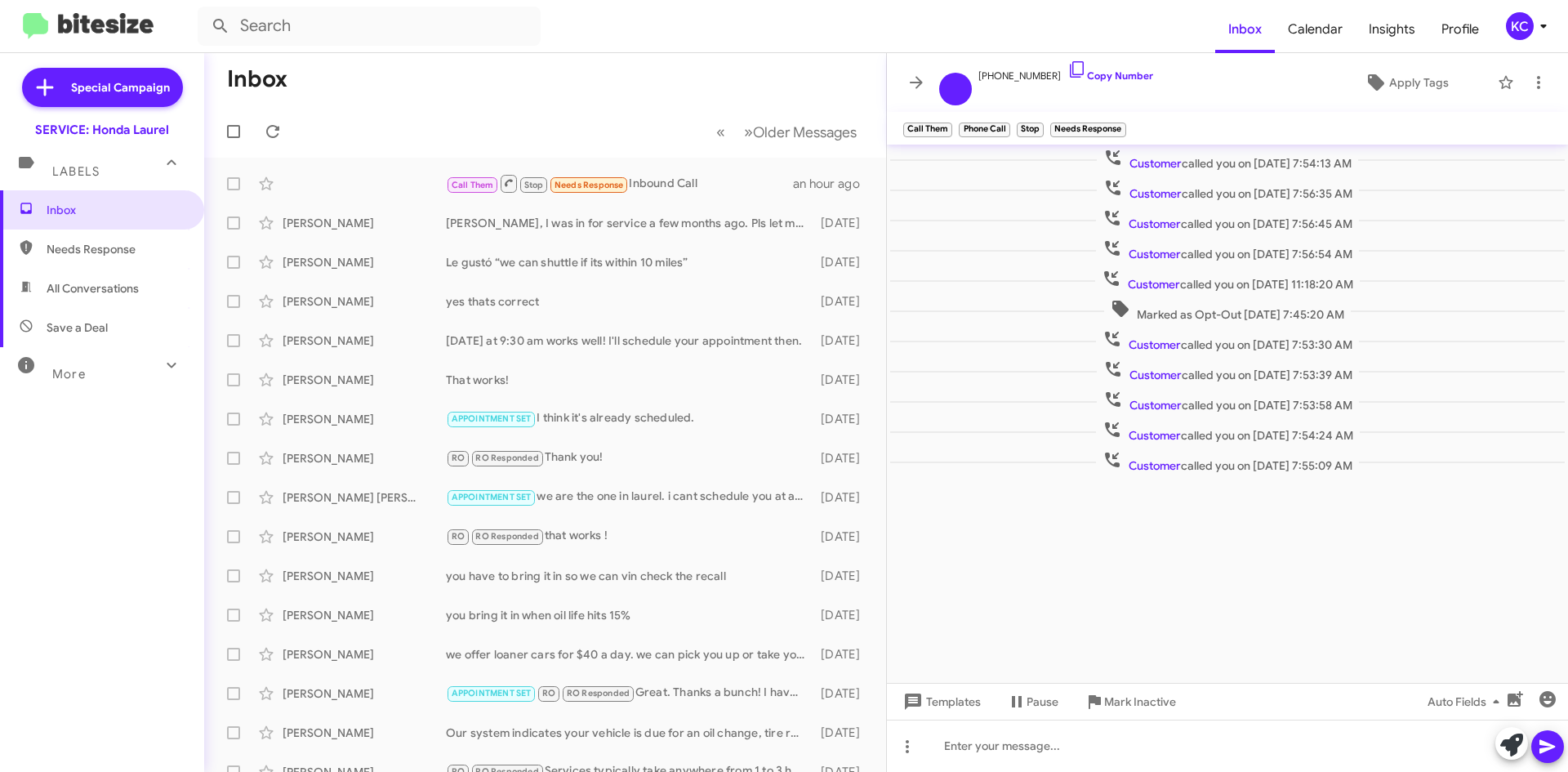
click at [57, 234] on span "Needs Response" at bounding box center [102, 248] width 204 height 39
type input "in:needs-response"
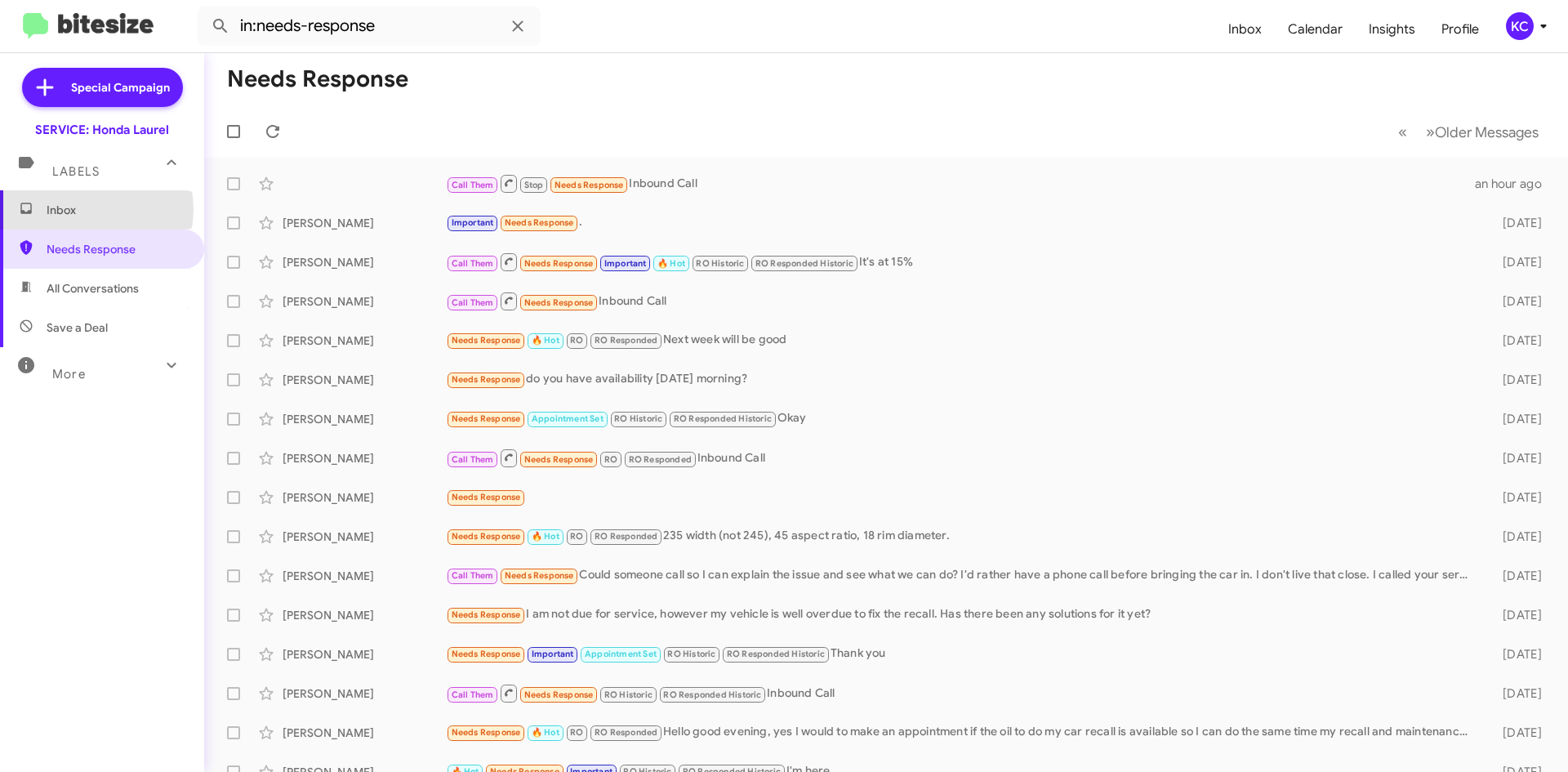
click at [84, 208] on span "Inbox" at bounding box center [116, 210] width 139 height 17
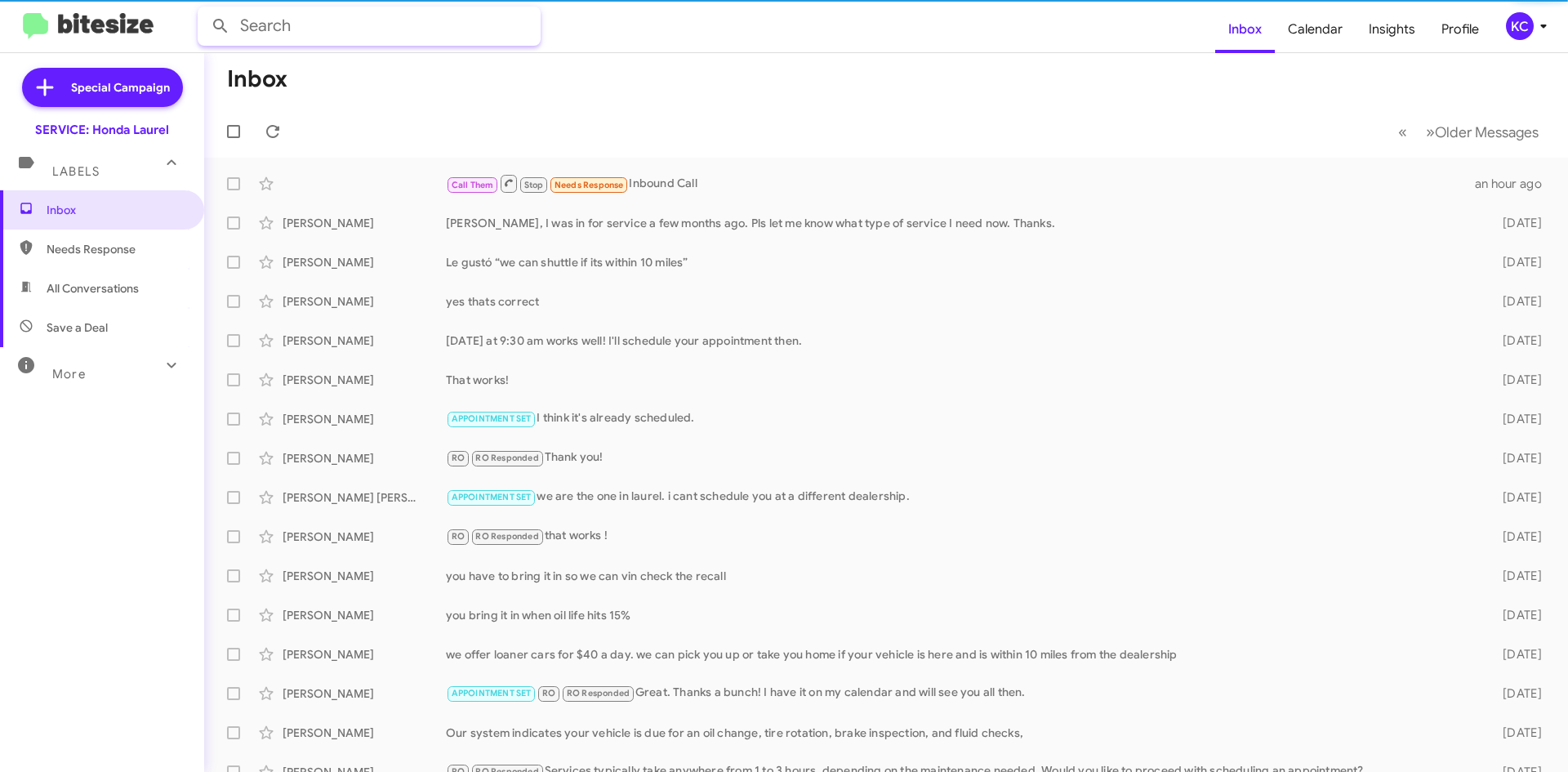
click at [364, 31] on input "text" at bounding box center [369, 26] width 343 height 39
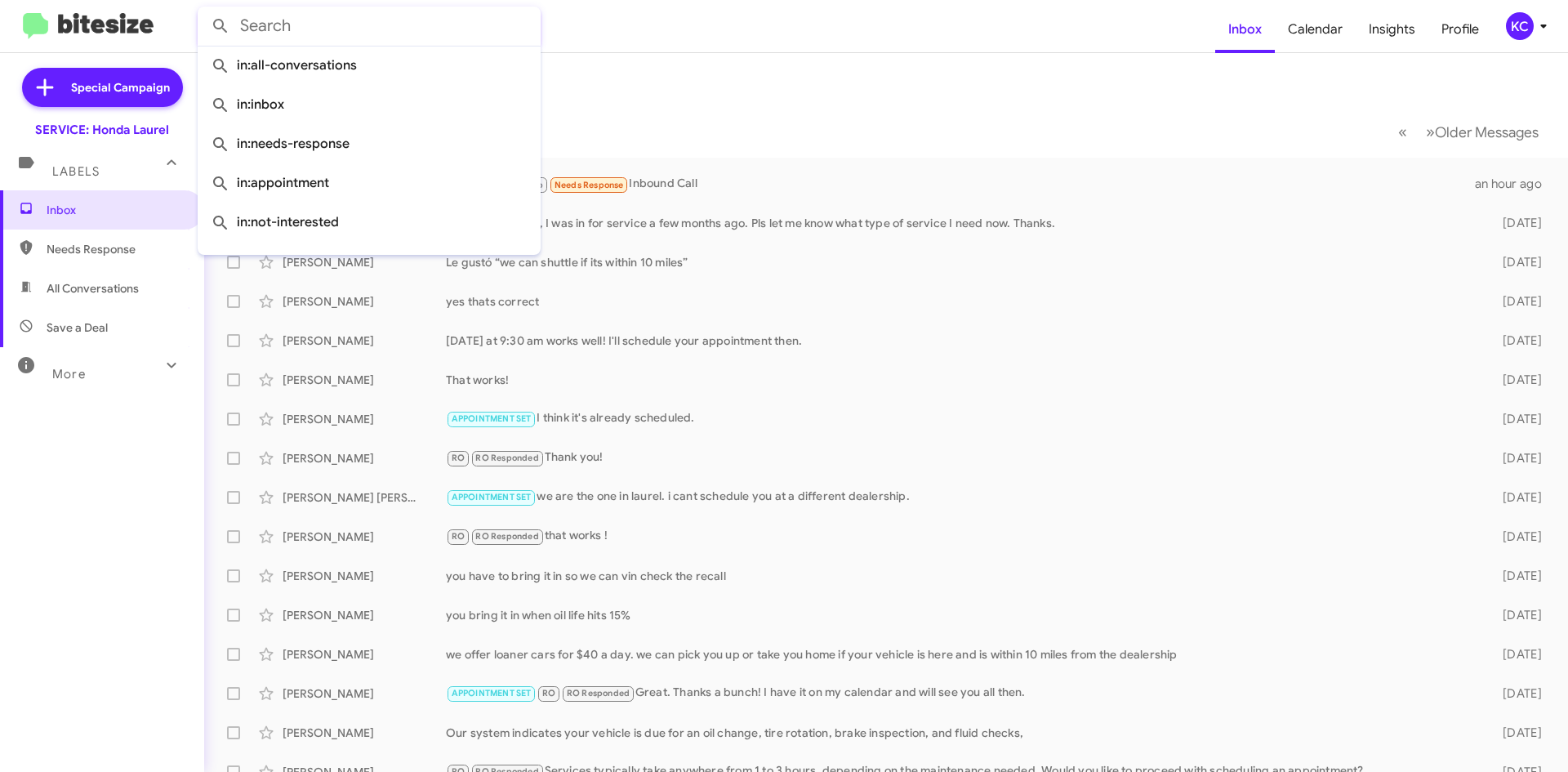
click at [369, 32] on input "text" at bounding box center [369, 26] width 343 height 39
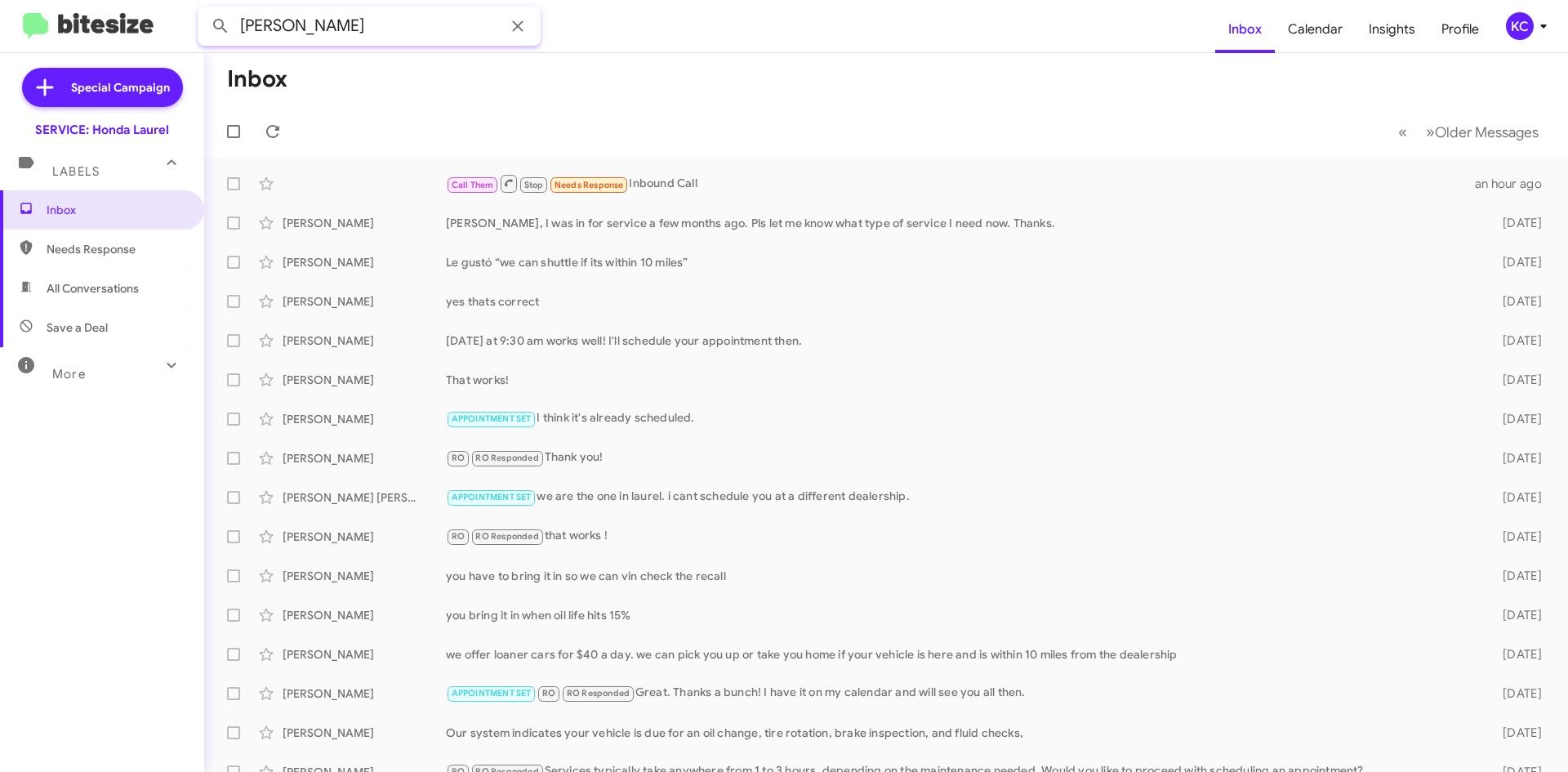
type input "[PERSON_NAME]"
click at [204, 10] on button at bounding box center [220, 26] width 32 height 32
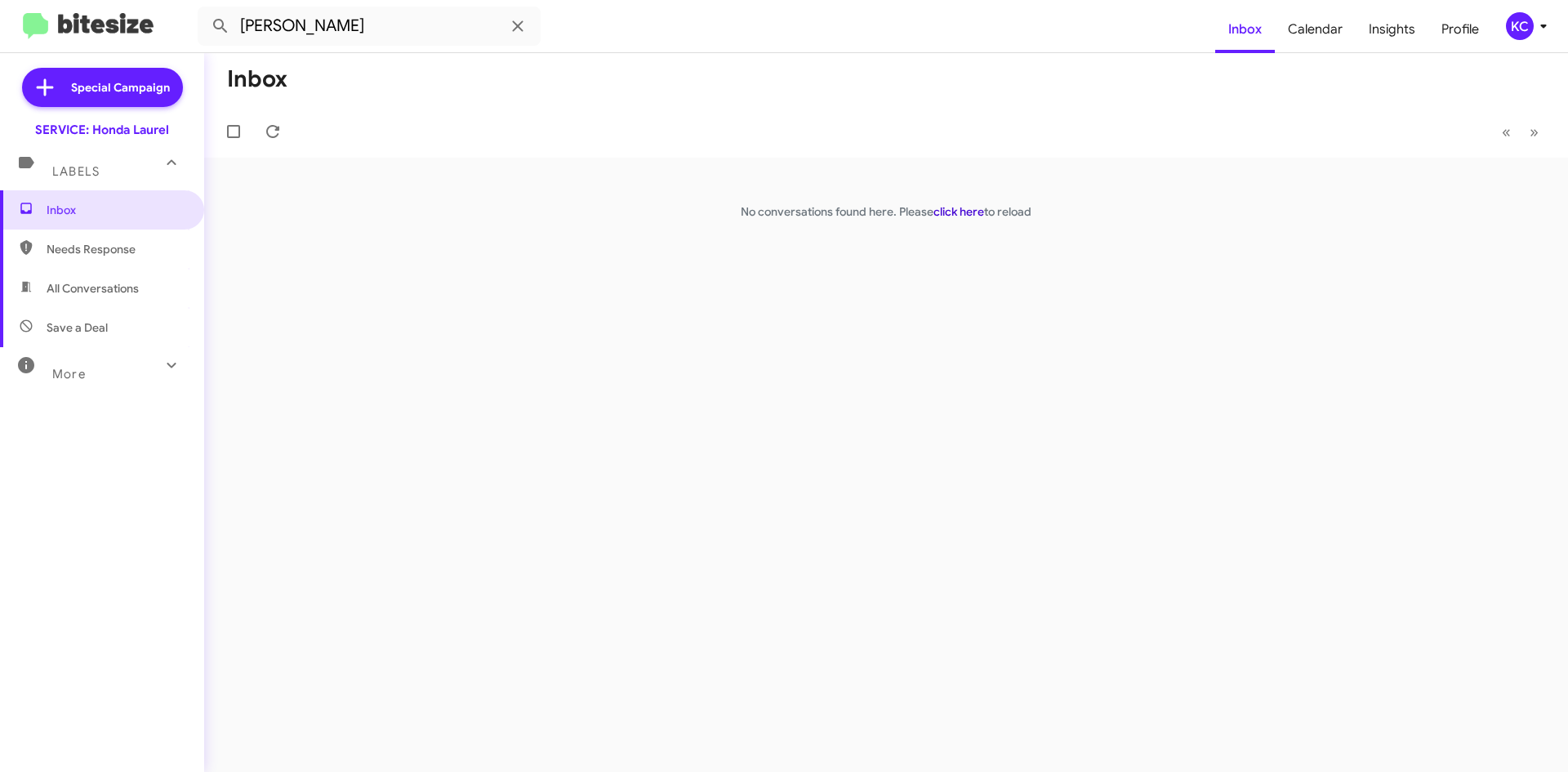
click at [971, 215] on link "click here" at bounding box center [958, 211] width 51 height 15
click at [1518, 26] on div "KC" at bounding box center [1520, 27] width 28 height 28
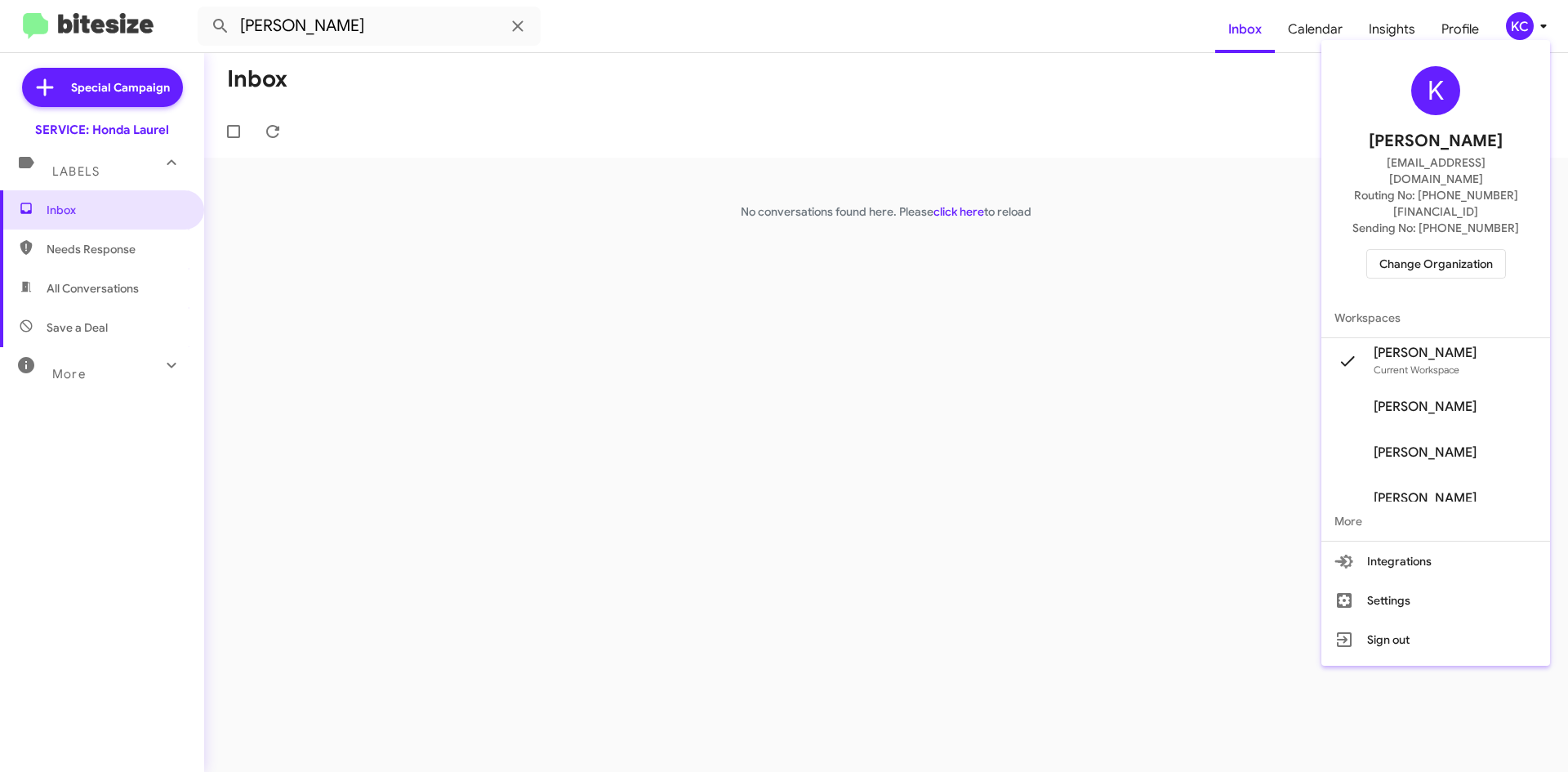
click at [1453, 250] on span "Change Organization" at bounding box center [1435, 264] width 113 height 28
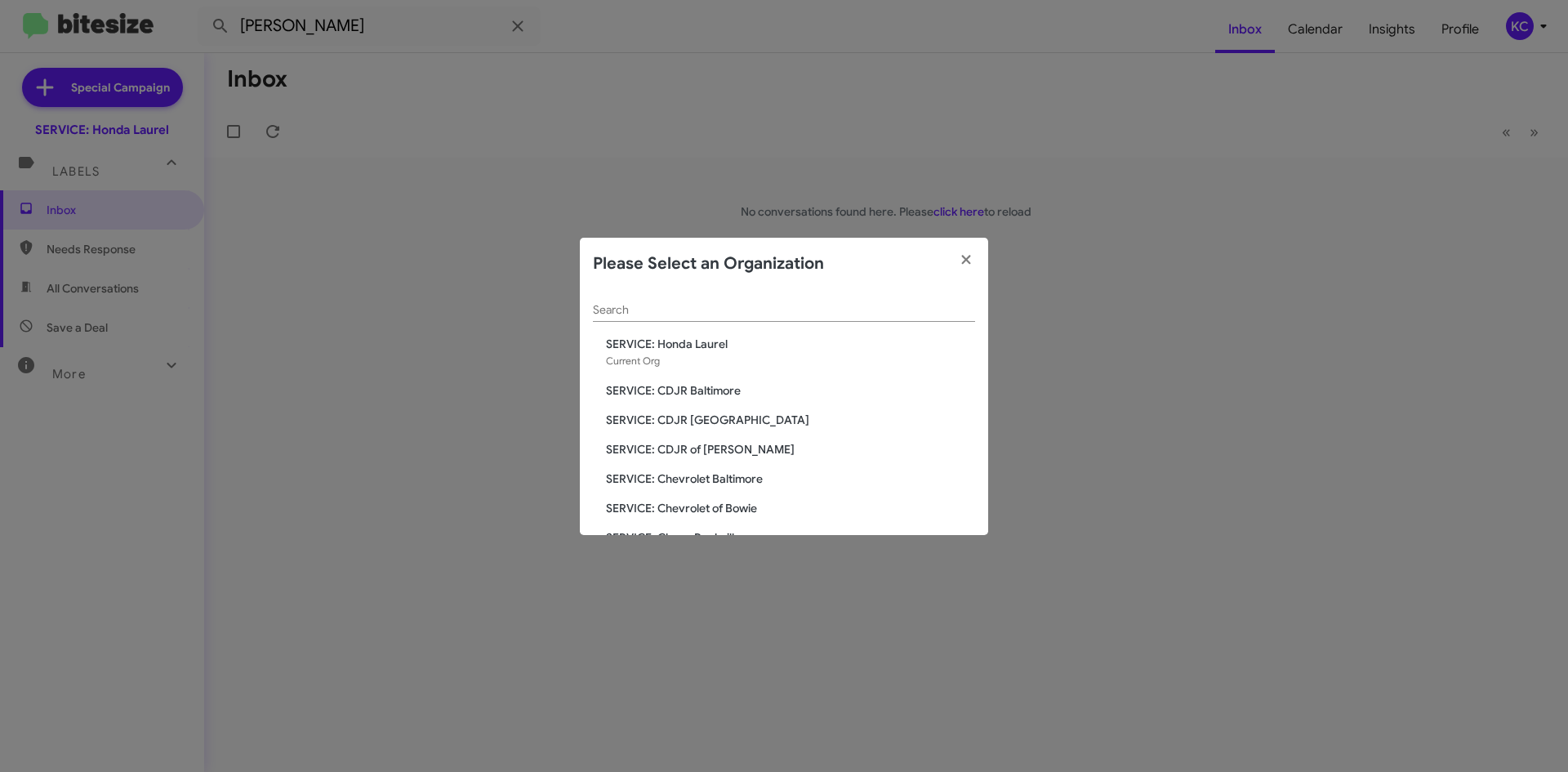
click at [333, 18] on modal-container "Please Select an Organization Search SERVICE: Honda Laurel Current Org SERVICE:…" at bounding box center [784, 386] width 1568 height 772
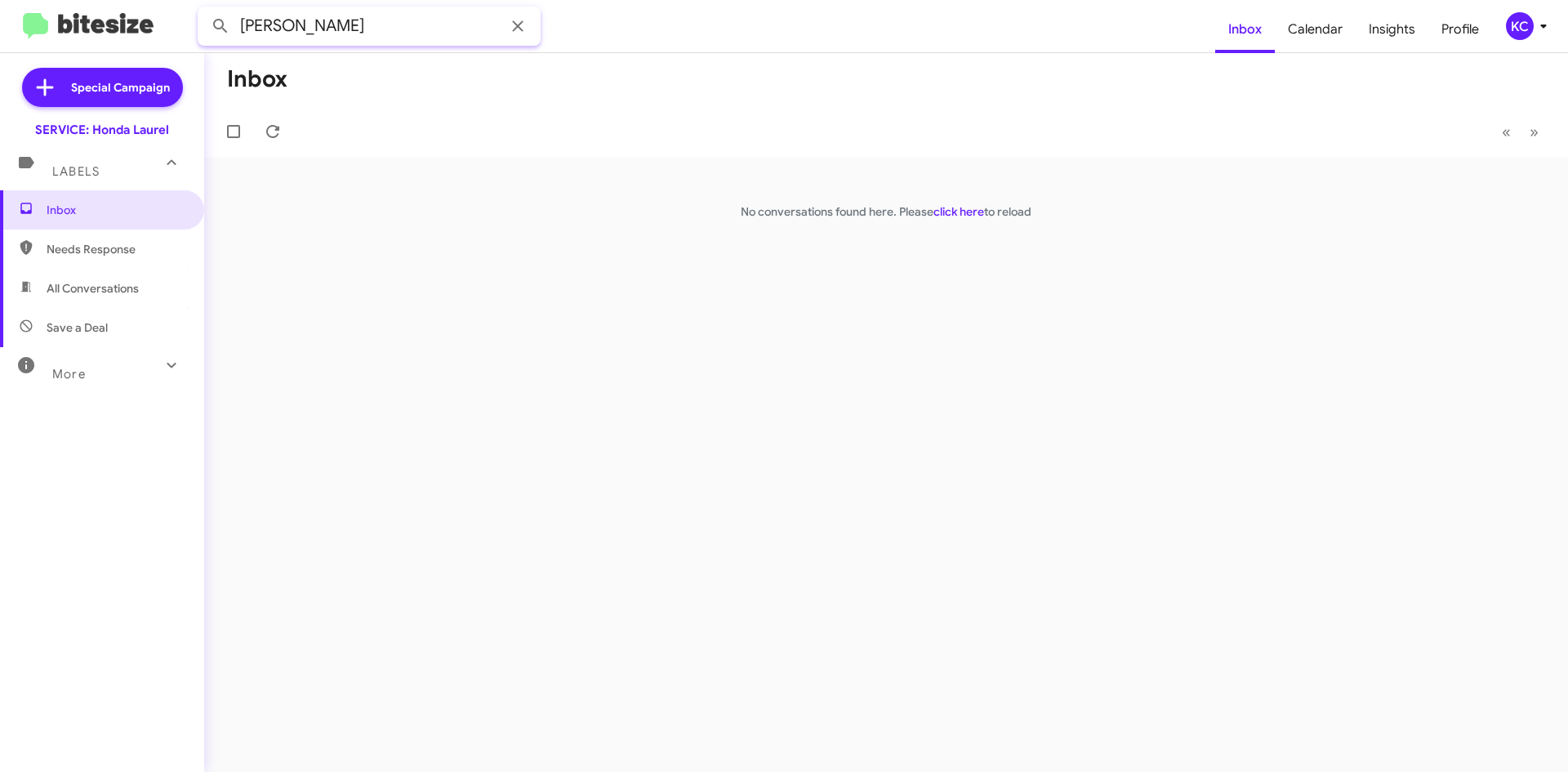
click at [335, 29] on input "[PERSON_NAME]" at bounding box center [369, 26] width 343 height 39
click at [1511, 28] on div "KC" at bounding box center [1520, 27] width 28 height 28
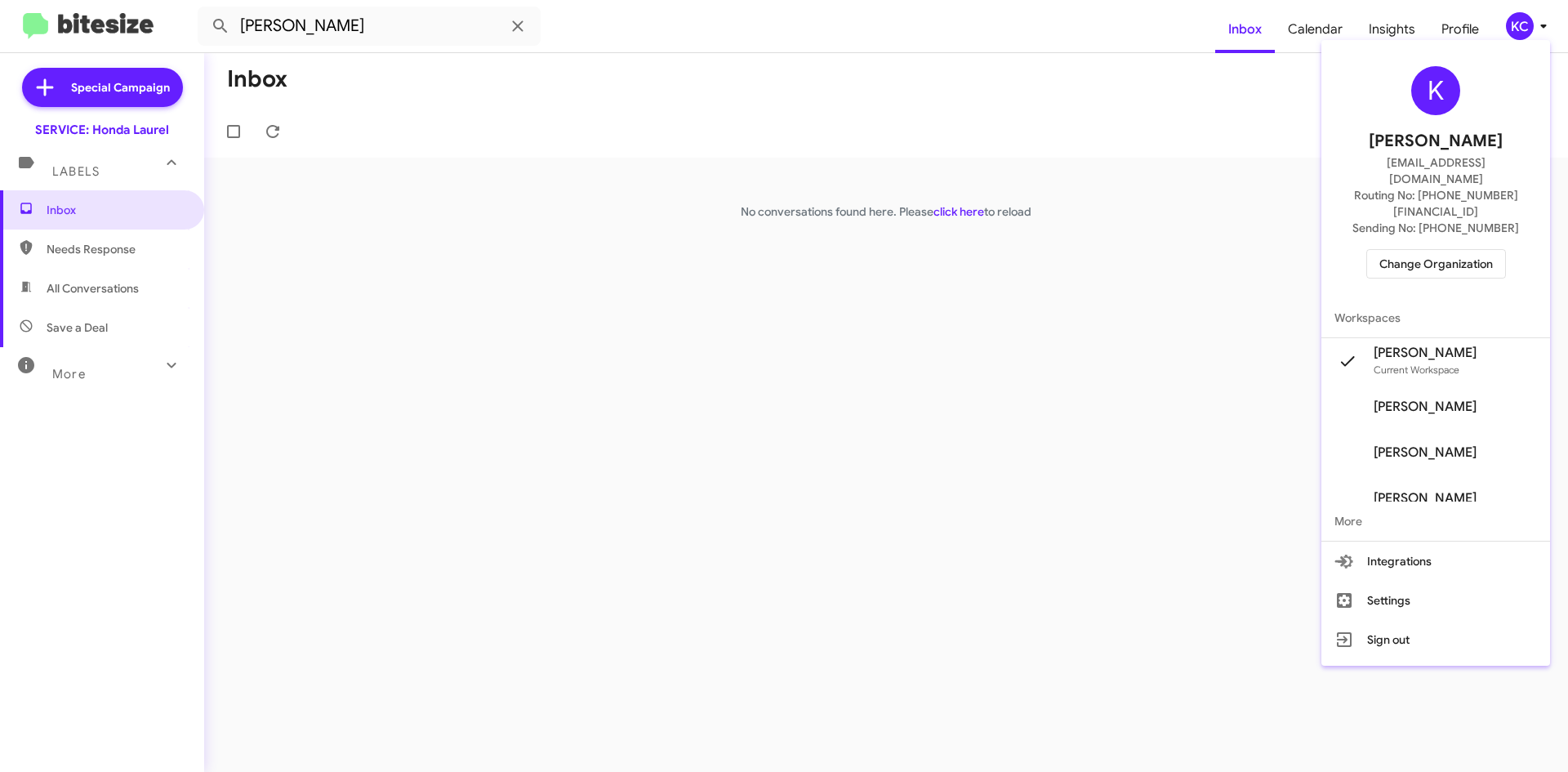
click at [1459, 250] on span "Change Organization" at bounding box center [1435, 264] width 113 height 28
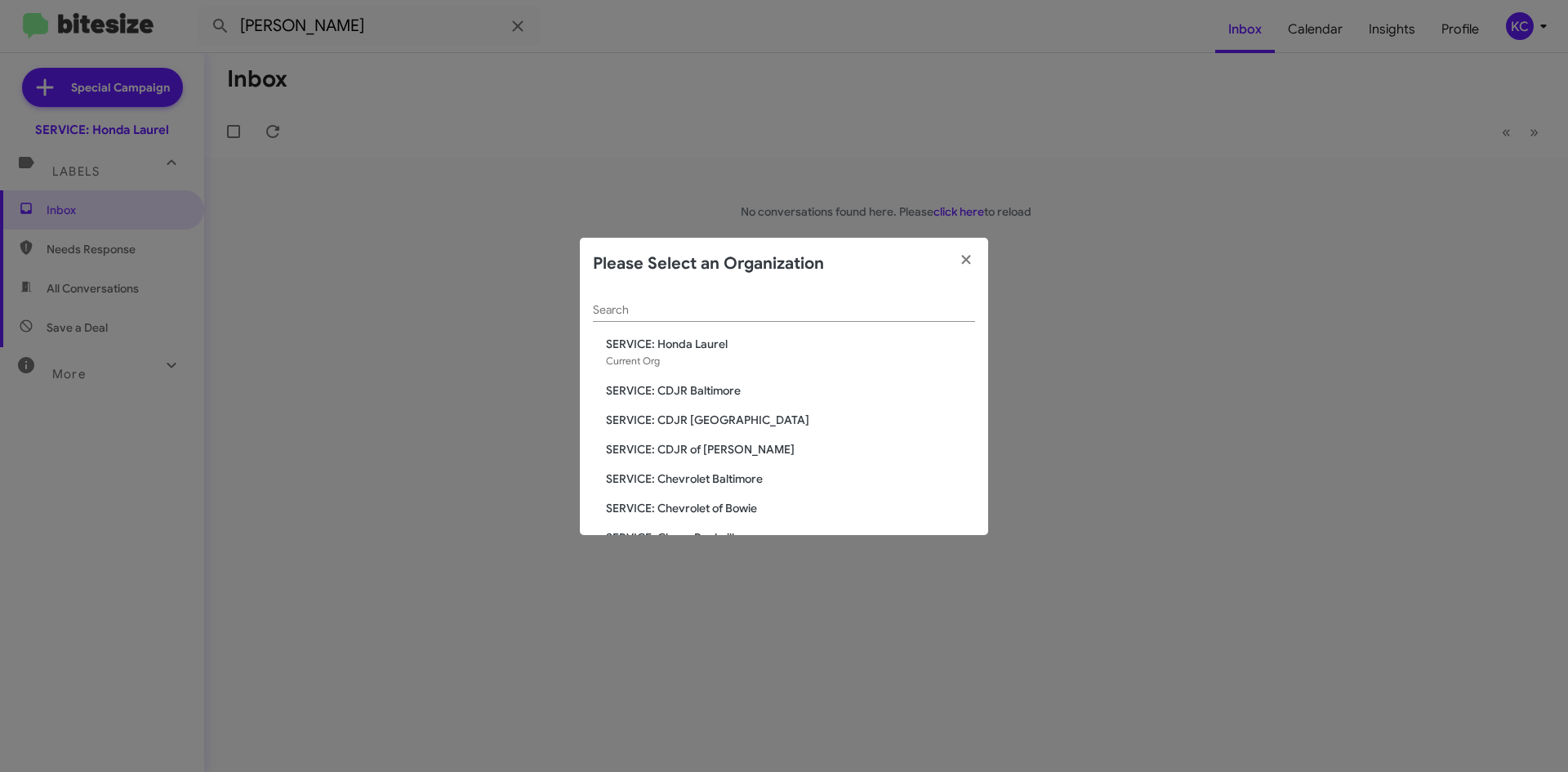
click at [721, 385] on span "SERVICE: CDJR Baltimore" at bounding box center [791, 390] width 369 height 17
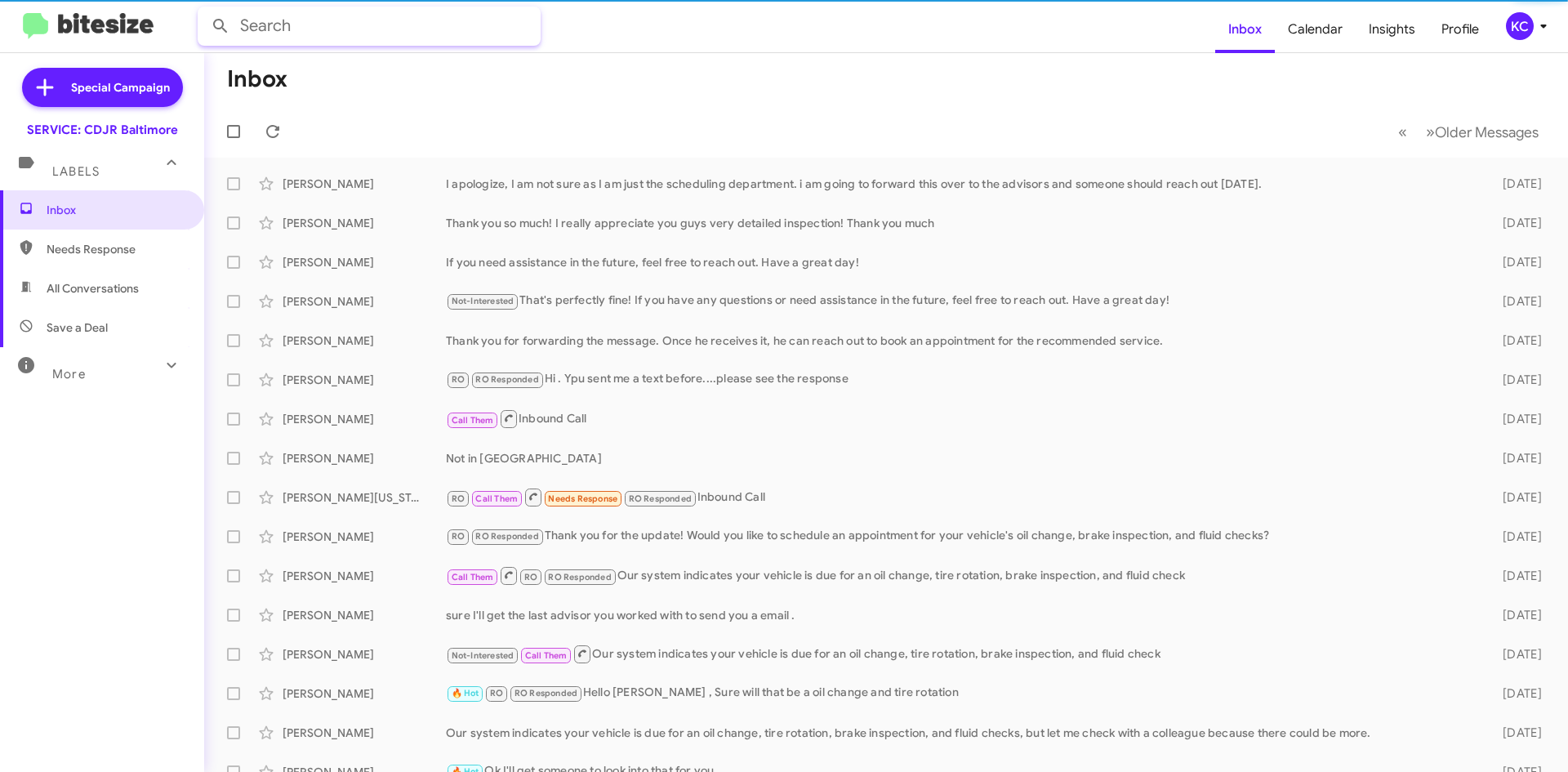
click at [298, 22] on input "text" at bounding box center [369, 26] width 343 height 39
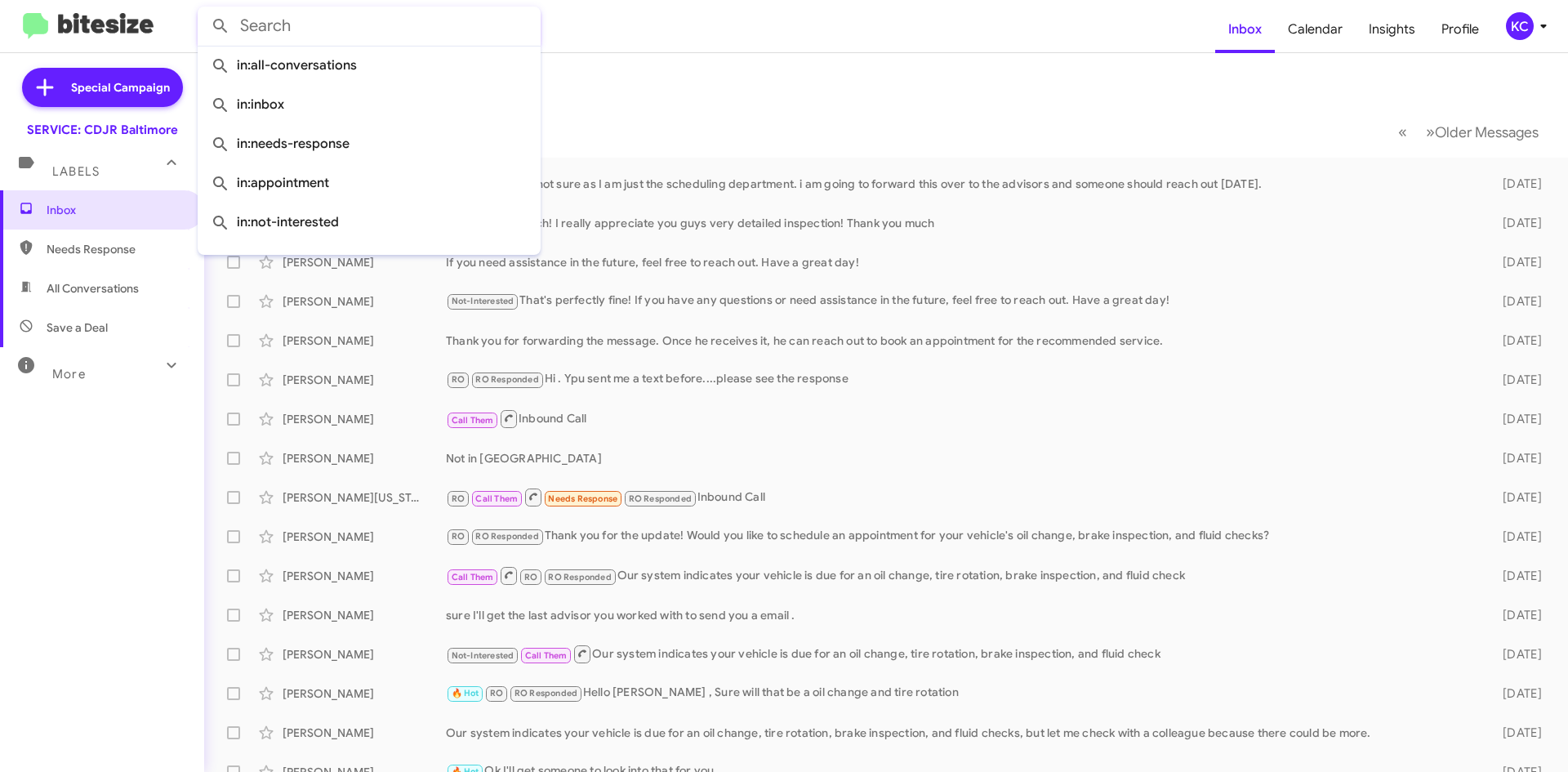
paste input "[PERSON_NAME]"
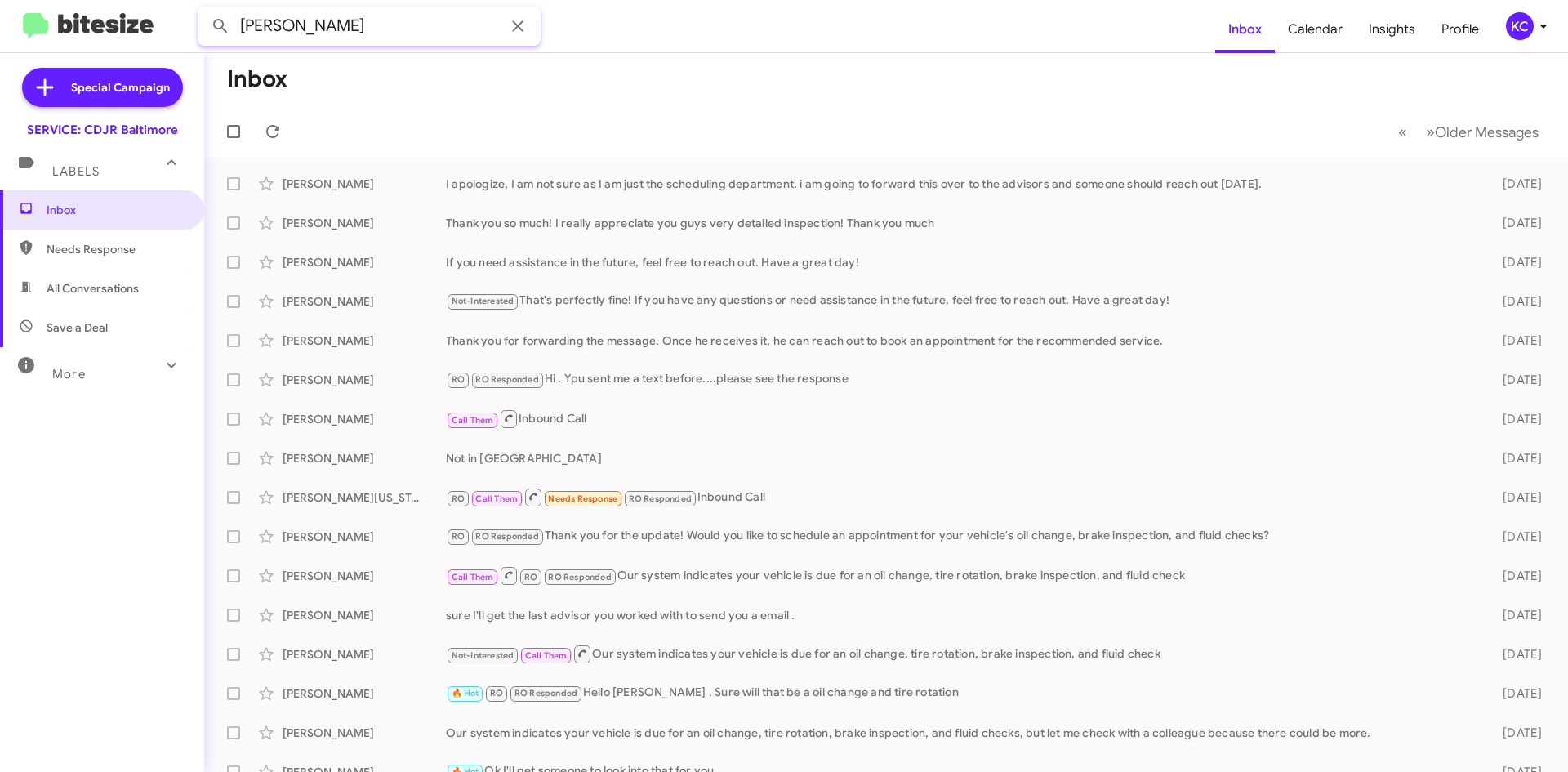
type input "gerstman"
click at [204, 10] on button at bounding box center [220, 26] width 32 height 32
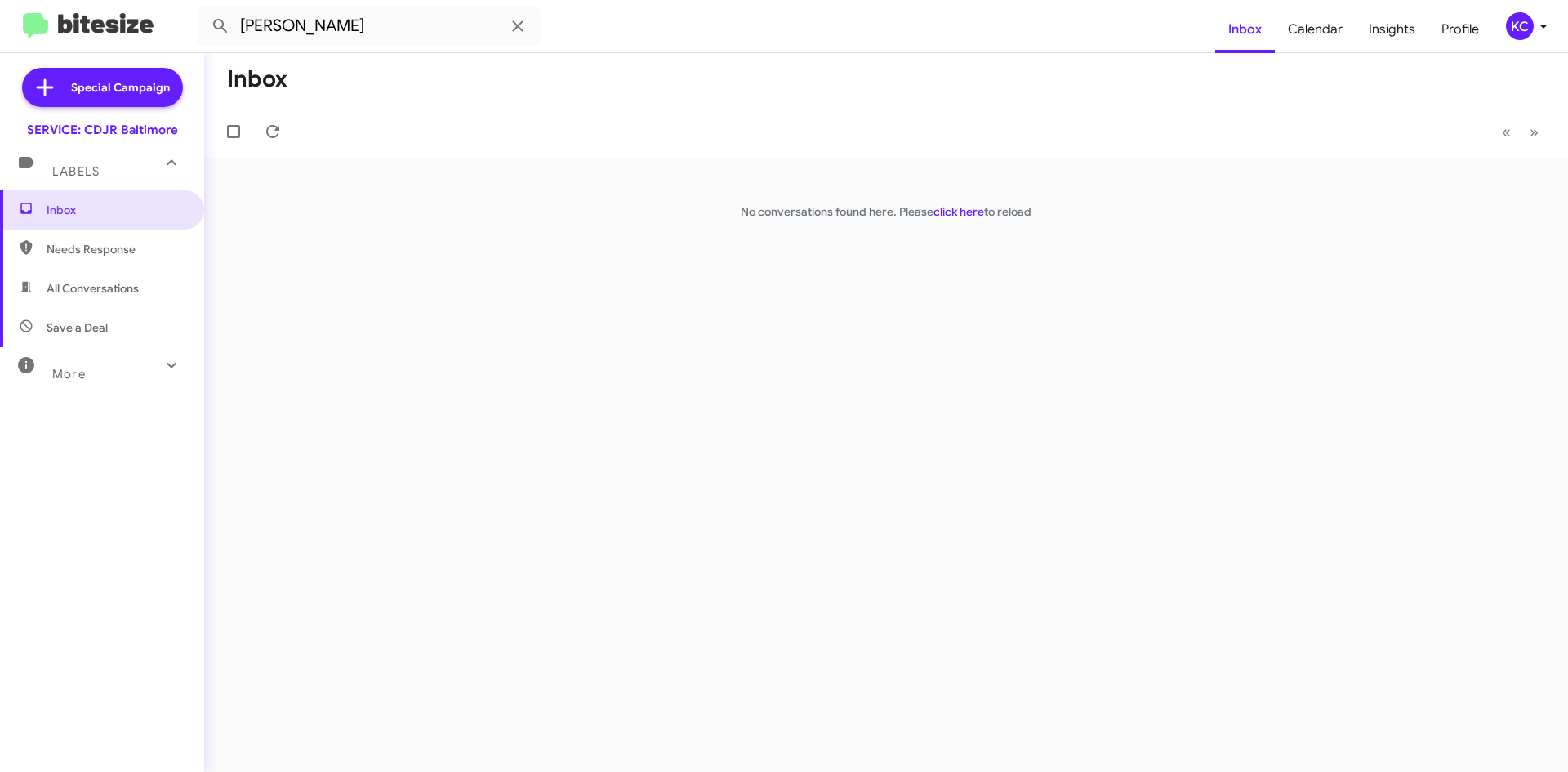
click at [1513, 26] on div "KC" at bounding box center [1520, 27] width 28 height 28
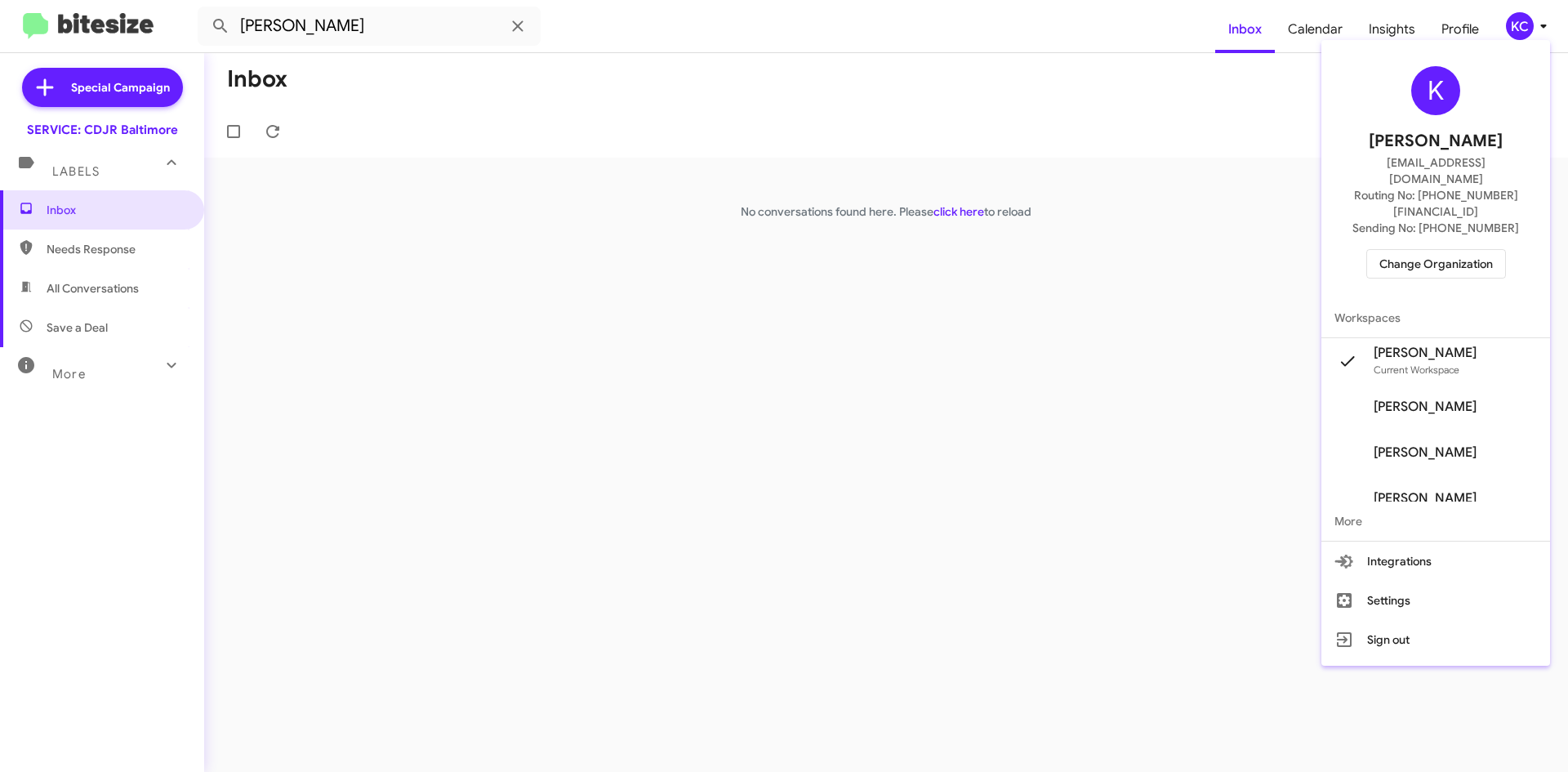
click at [1447, 250] on span "Change Organization" at bounding box center [1435, 264] width 113 height 28
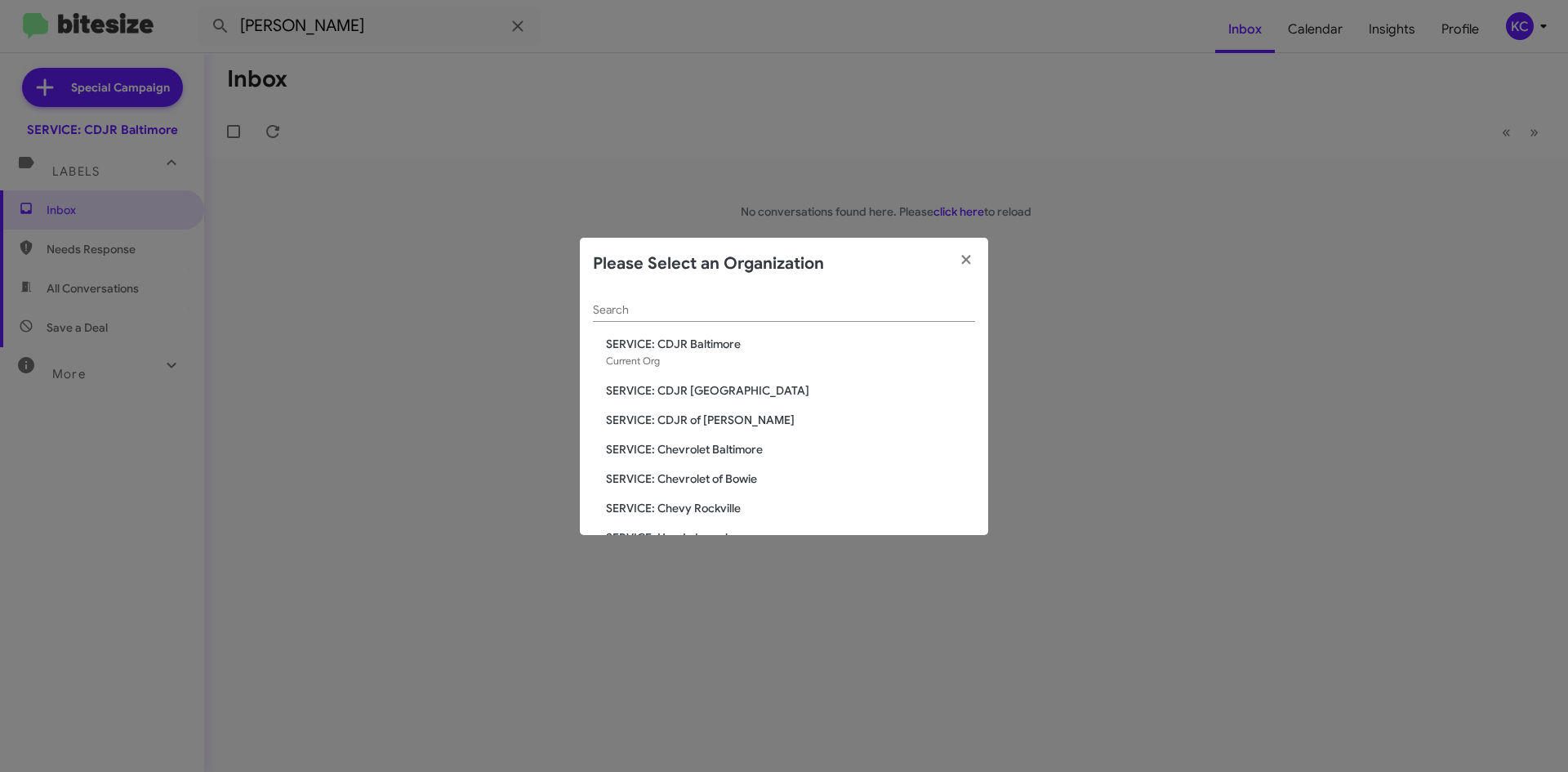
click at [719, 393] on span "SERVICE: CDJR Clarksville" at bounding box center [791, 390] width 369 height 17
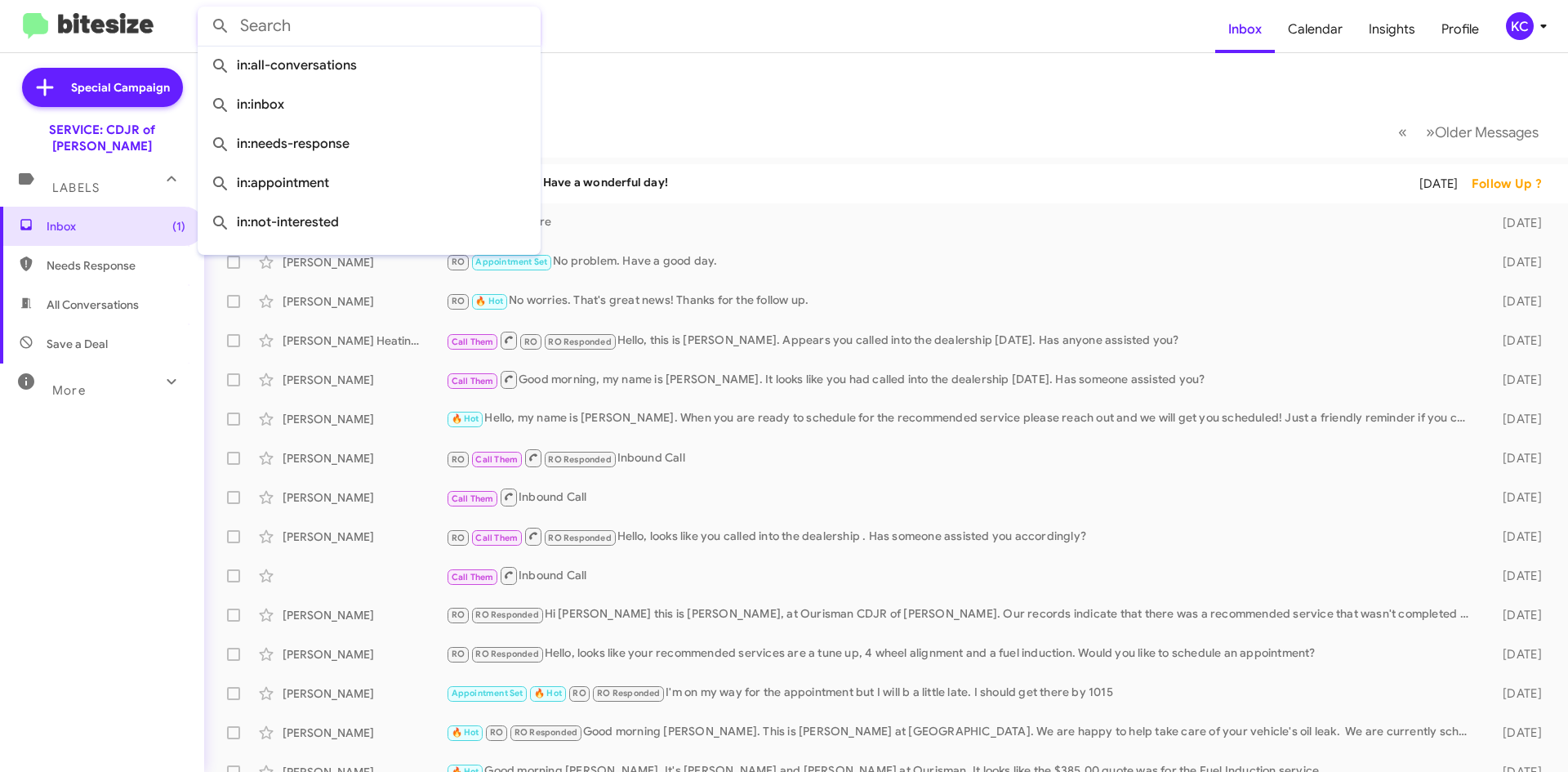
paste input "[PERSON_NAME]"
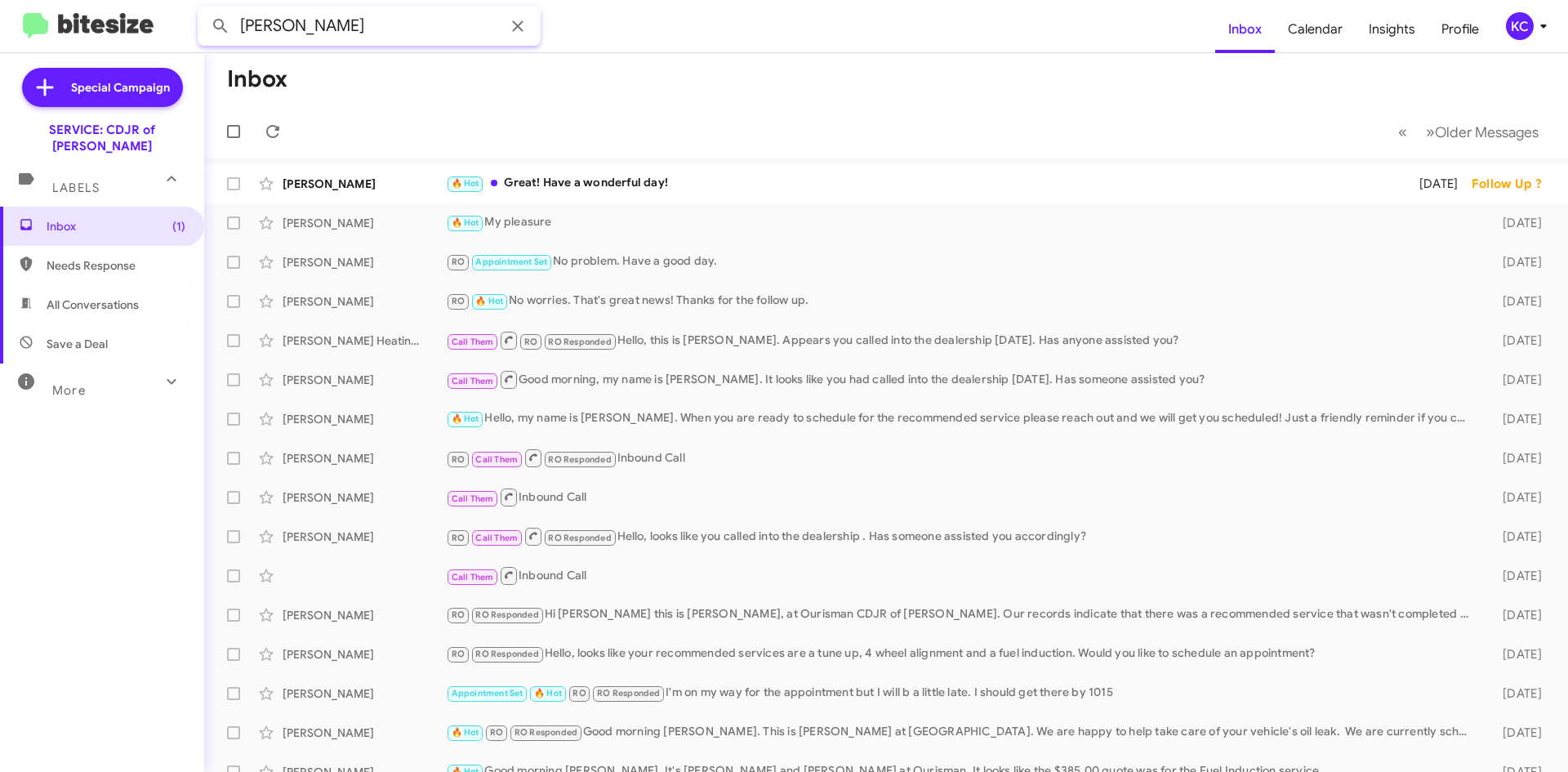
type input "[PERSON_NAME]"
click at [204, 10] on button at bounding box center [220, 26] width 32 height 32
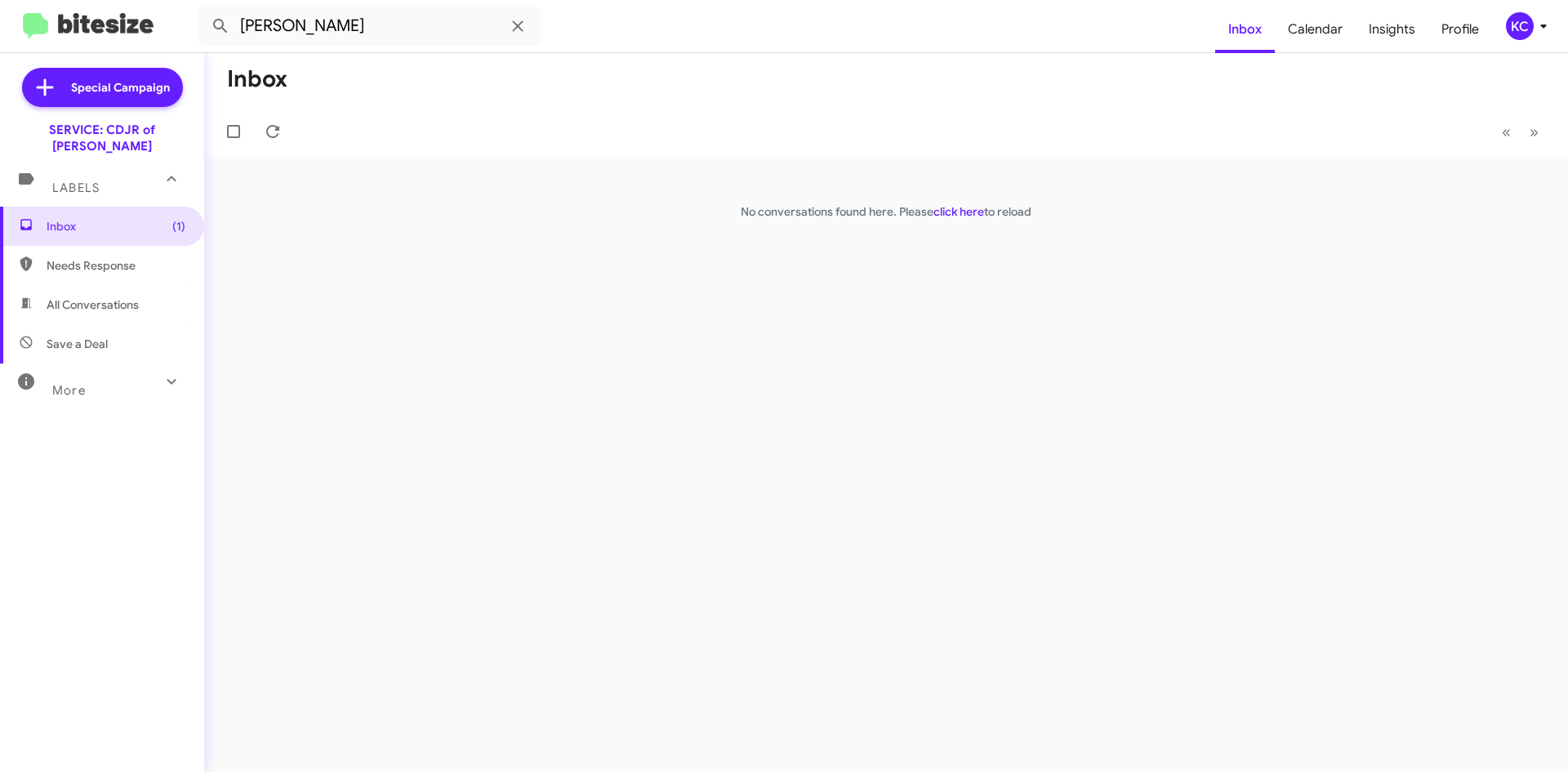
click at [1521, 33] on div "KC" at bounding box center [1520, 27] width 28 height 28
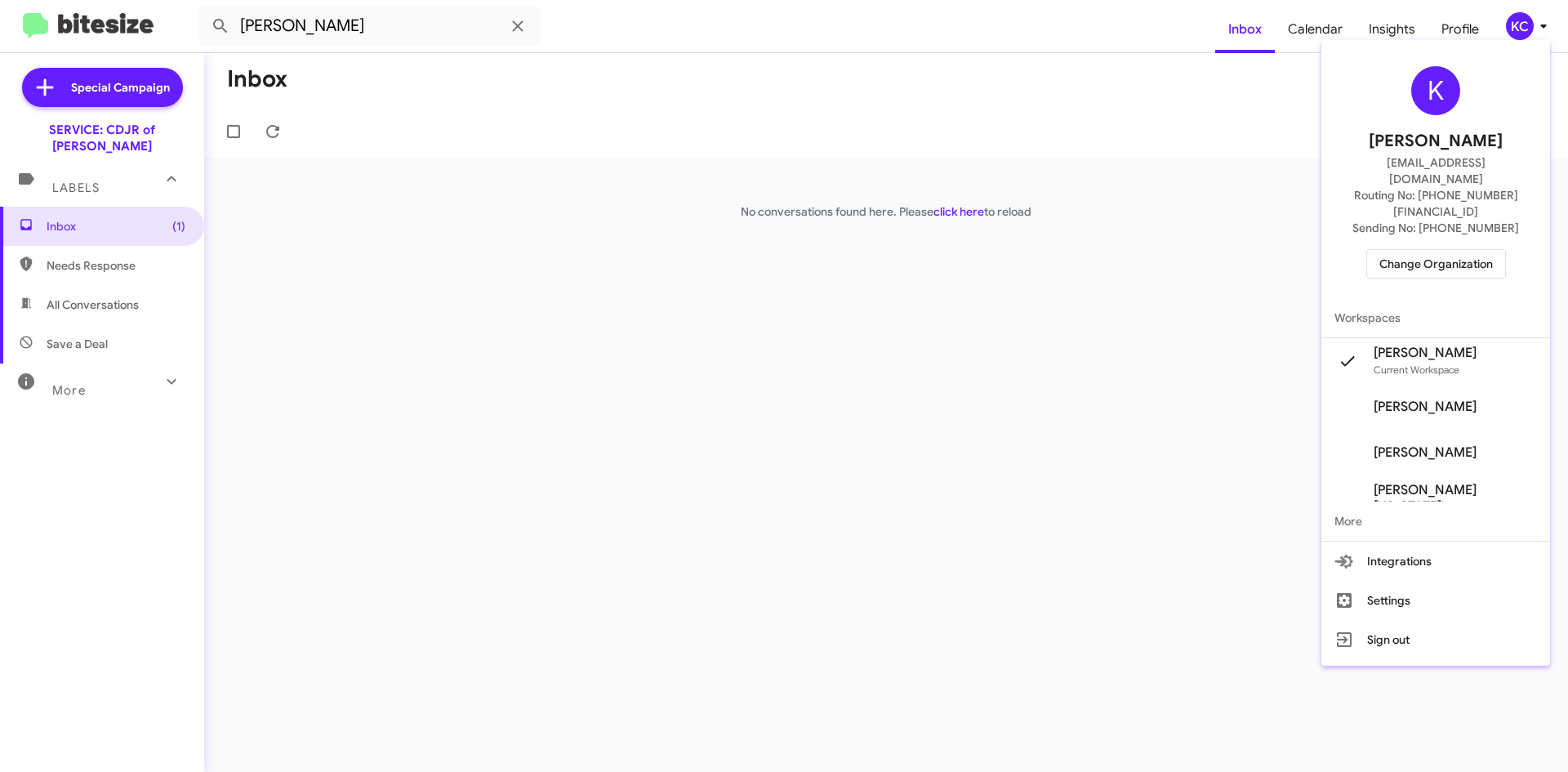
click at [1472, 250] on span "Change Organization" at bounding box center [1435, 264] width 113 height 28
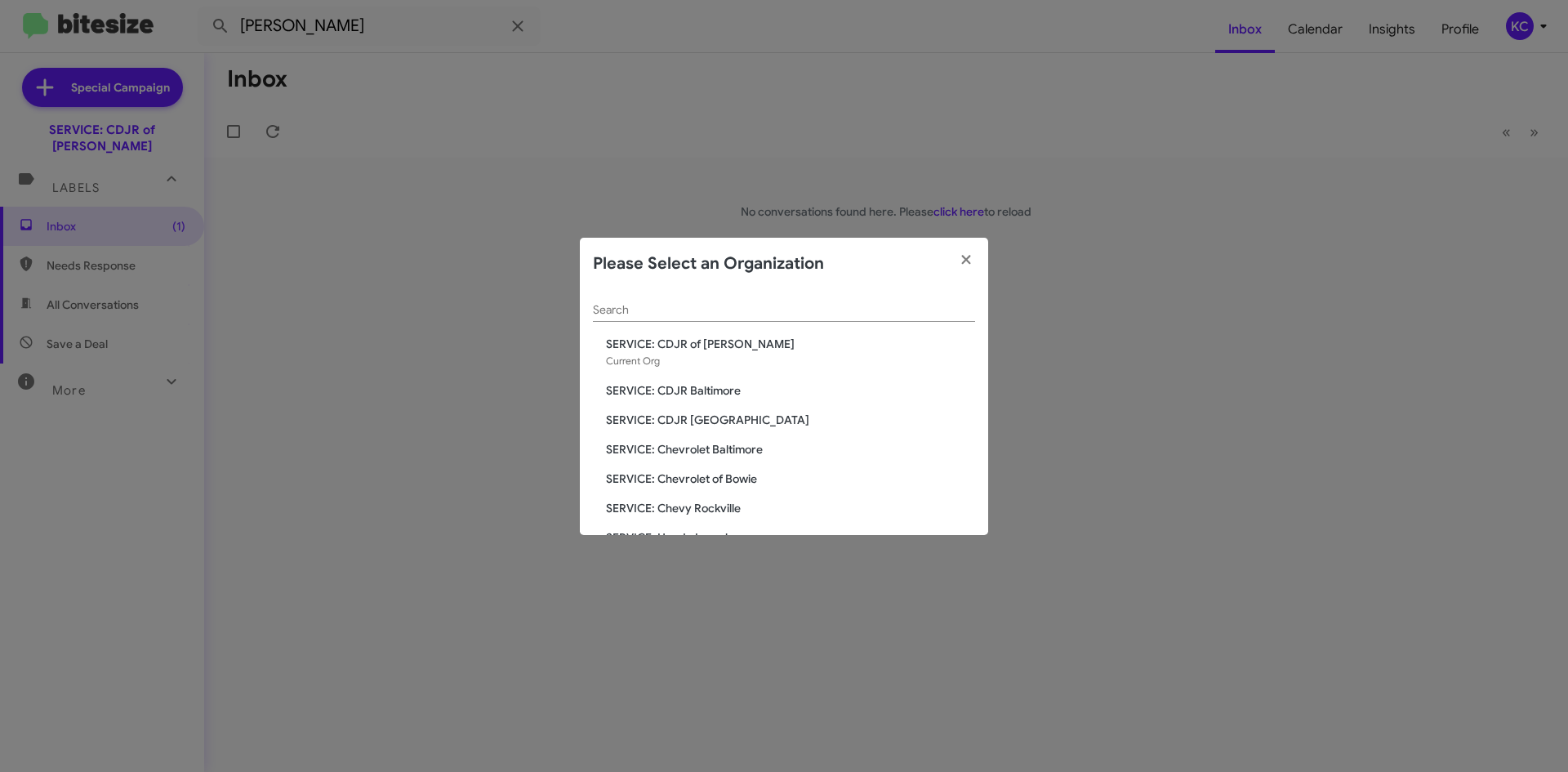
click at [740, 451] on span "SERVICE: Chevrolet Baltimore" at bounding box center [791, 449] width 369 height 17
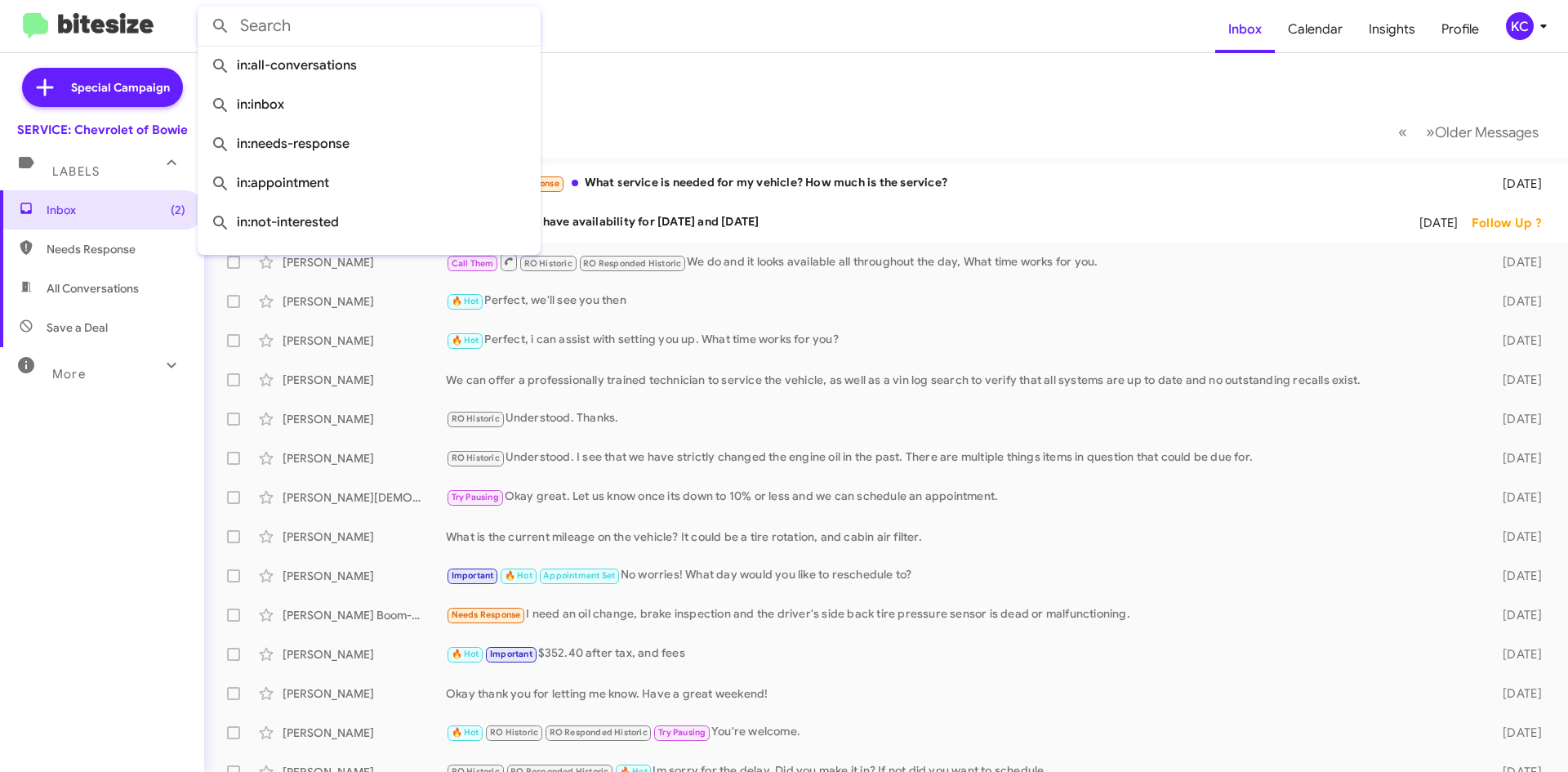
click at [375, 17] on input "text" at bounding box center [369, 26] width 343 height 39
paste input "[PERSON_NAME]"
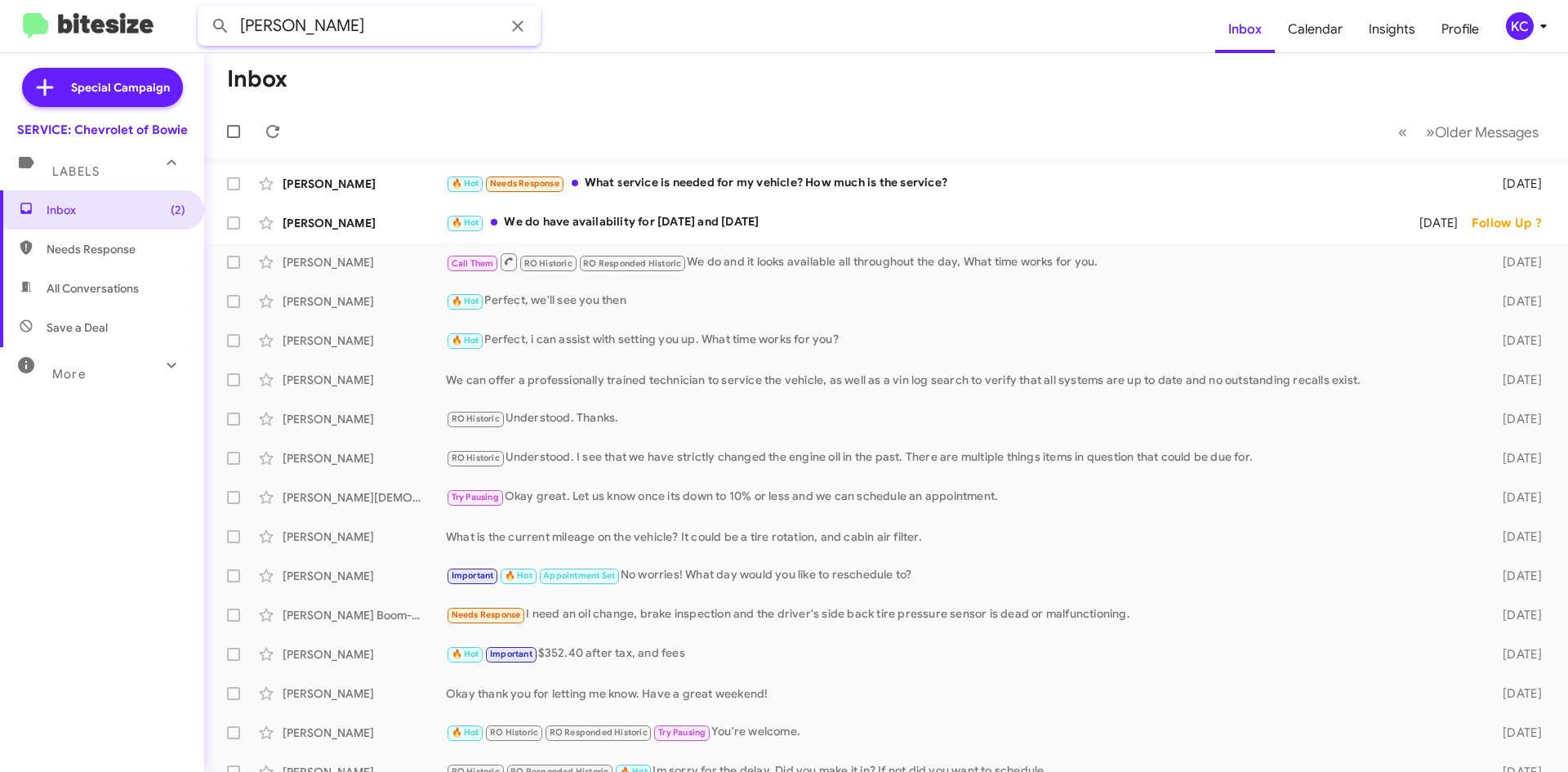
type input "[PERSON_NAME]"
click at [204, 10] on button at bounding box center [220, 26] width 32 height 32
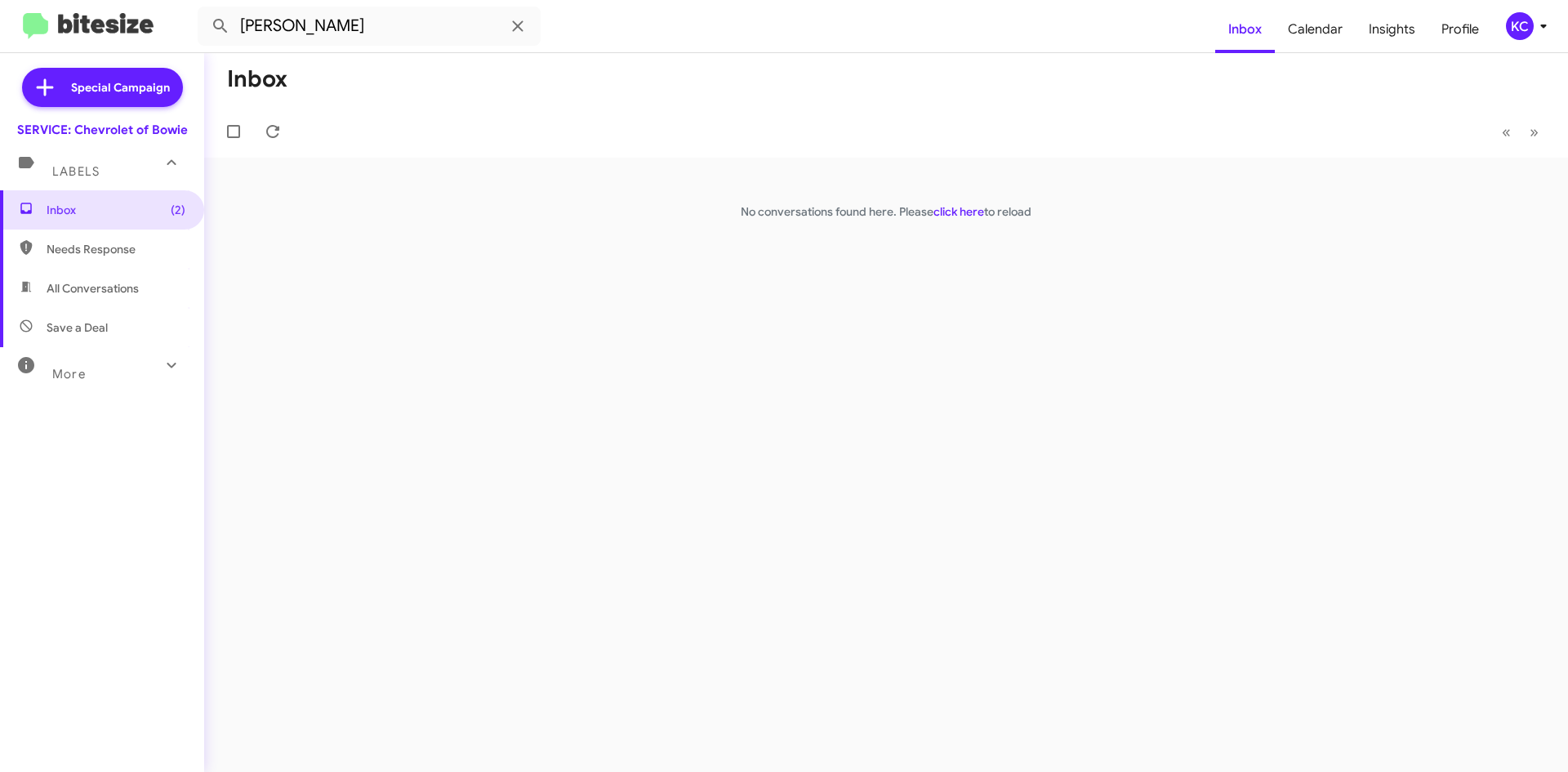
click at [1519, 19] on div "KC" at bounding box center [1520, 27] width 28 height 28
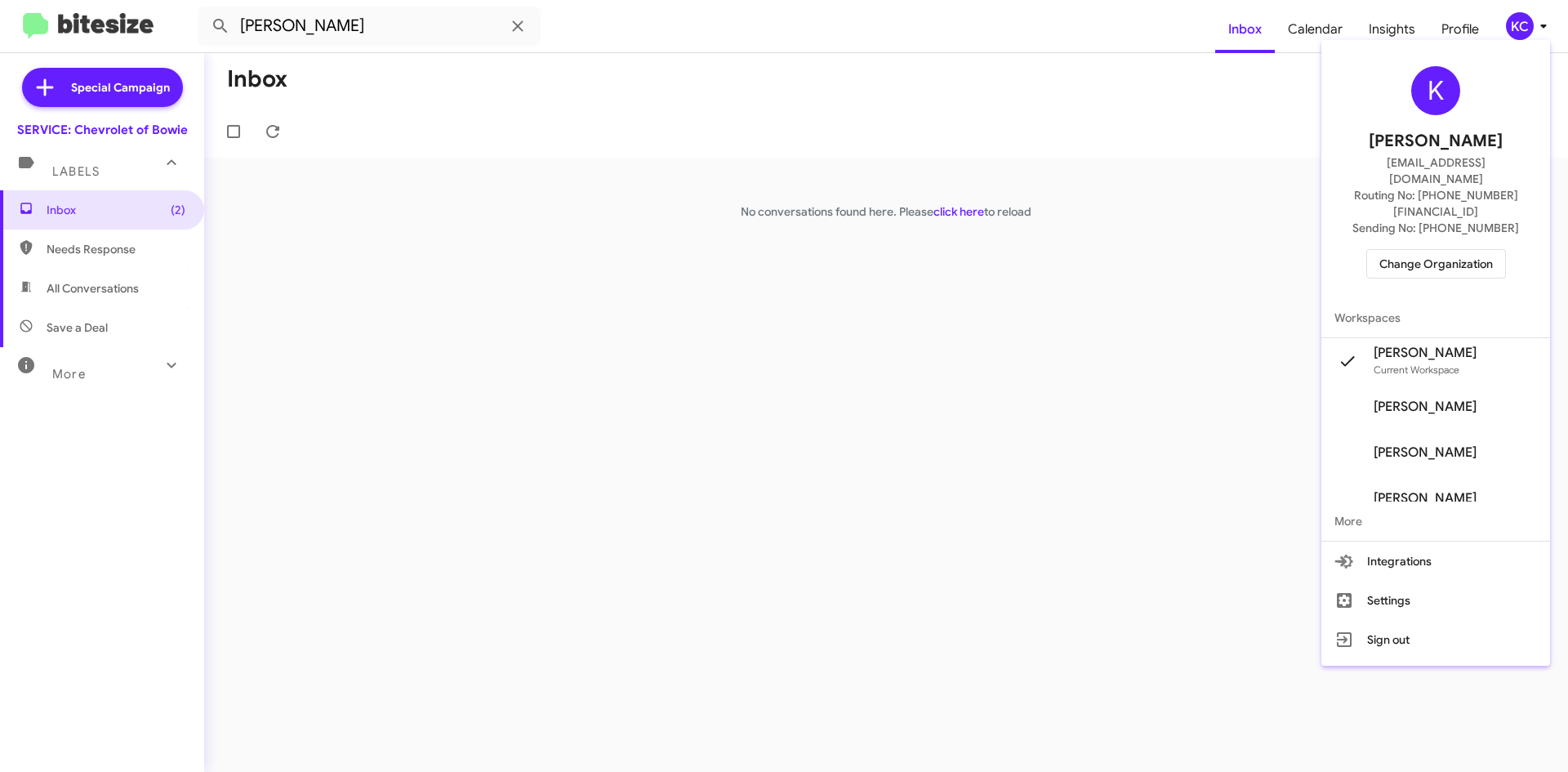
click at [1445, 214] on div "K Kimberly Cole kcole@ourismancars.com Routing No: +1 (301) 262-7600 Sending No…" at bounding box center [1435, 172] width 229 height 252
click at [1440, 250] on span "Change Organization" at bounding box center [1435, 264] width 113 height 28
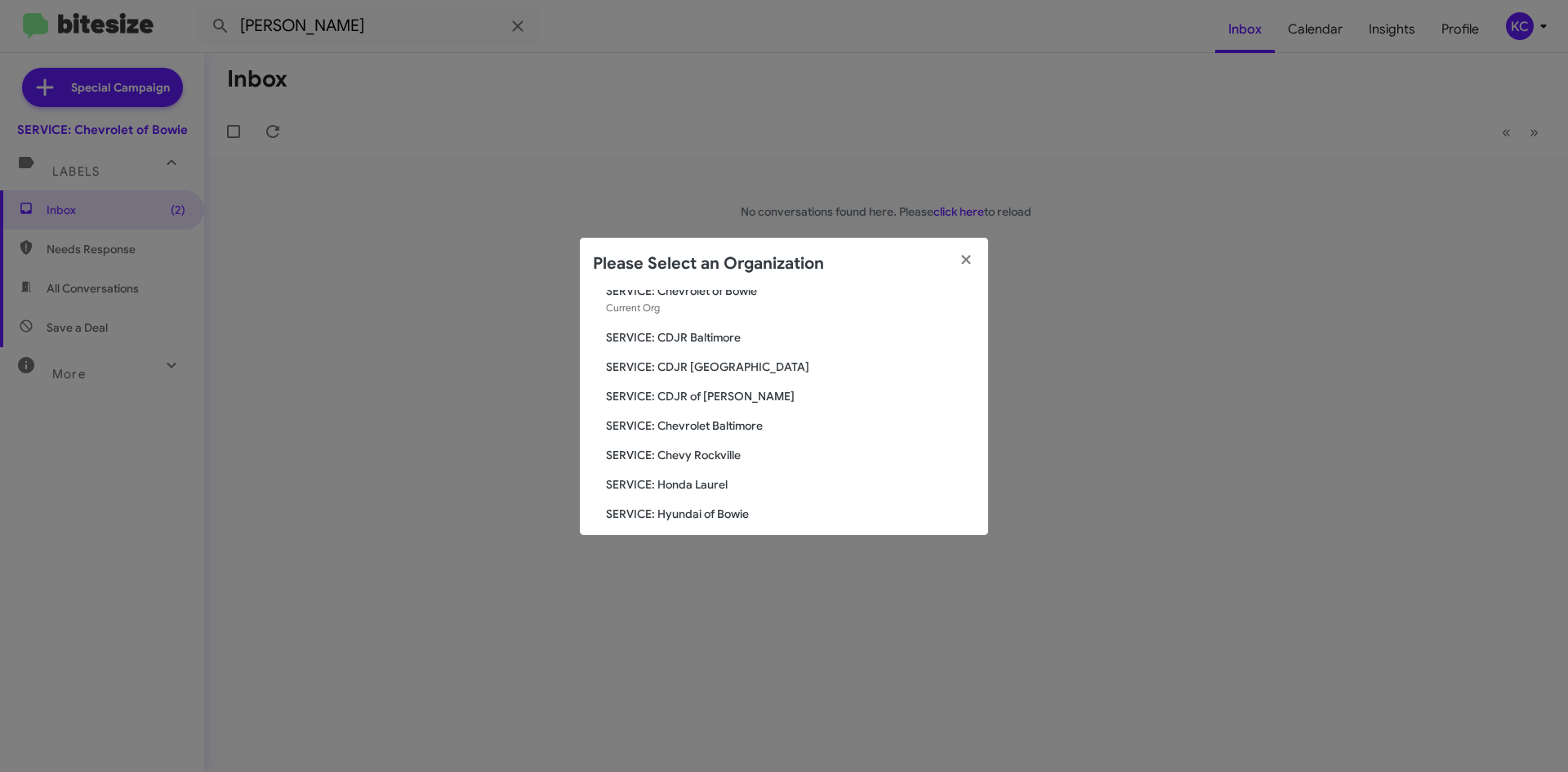
scroll to position [82, 0]
click at [721, 427] on span "SERVICE: Chevy Rockville" at bounding box center [791, 427] width 369 height 17
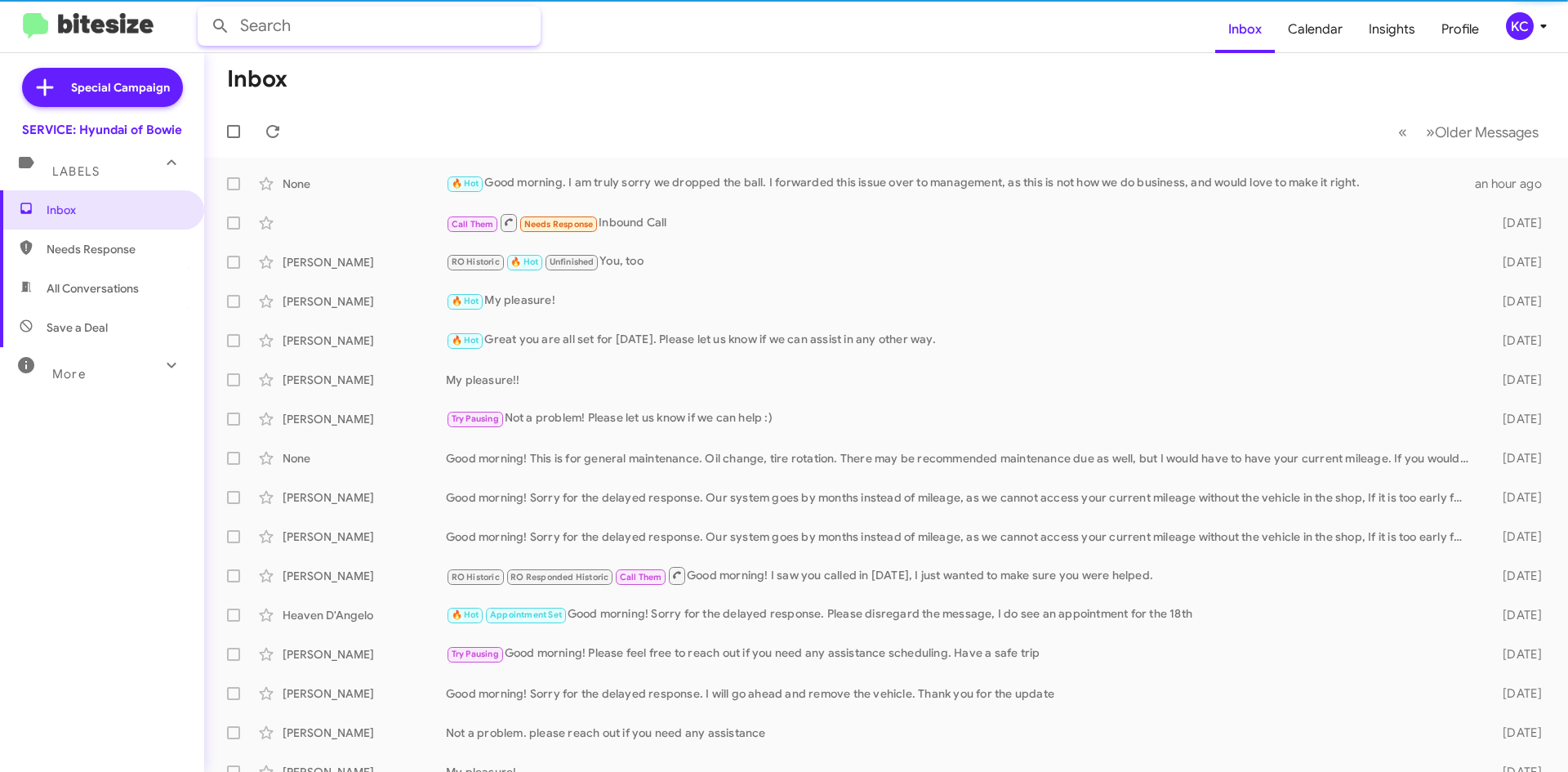
click at [341, 22] on input "text" at bounding box center [369, 26] width 343 height 39
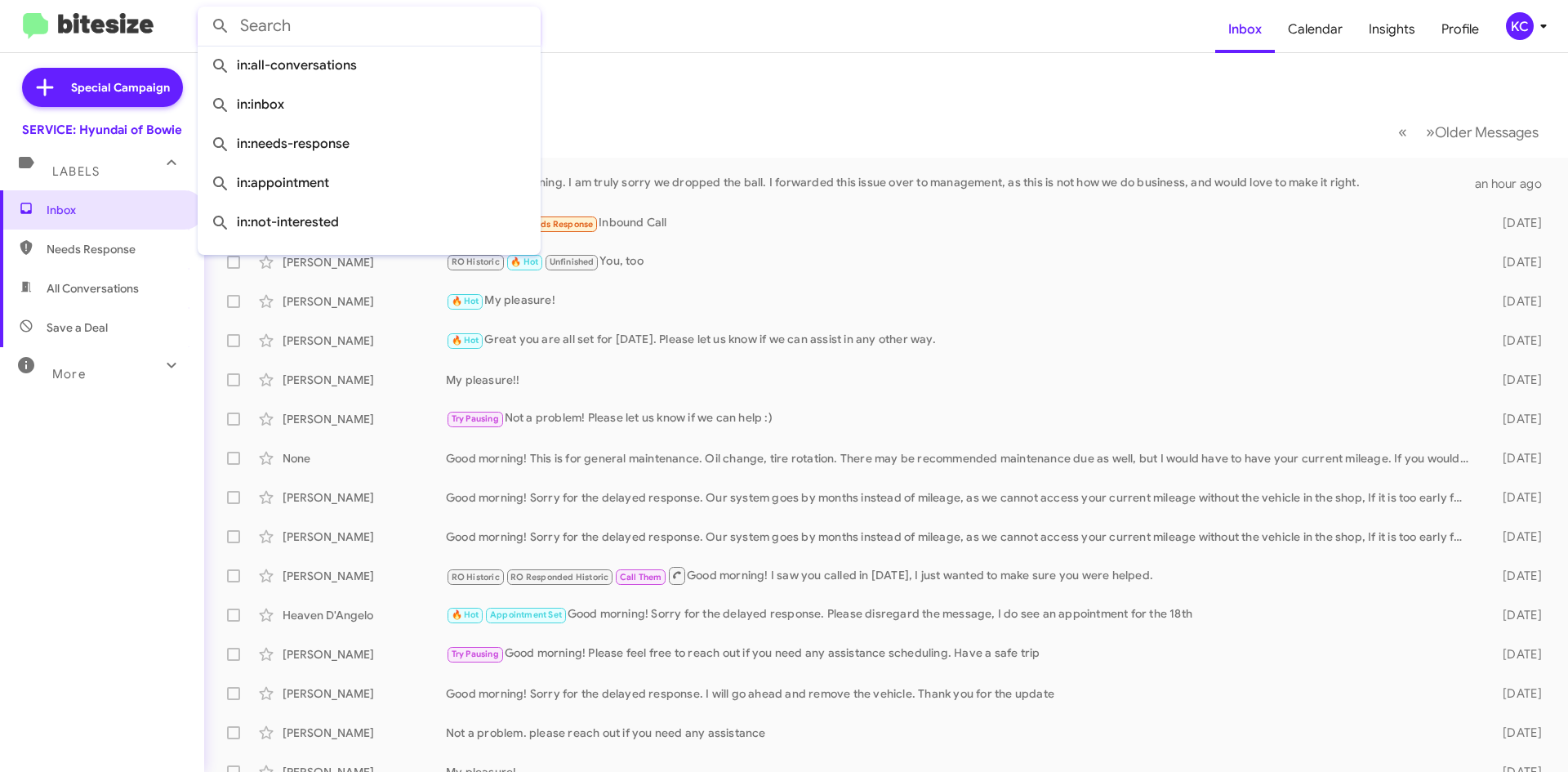
paste input "[PERSON_NAME]"
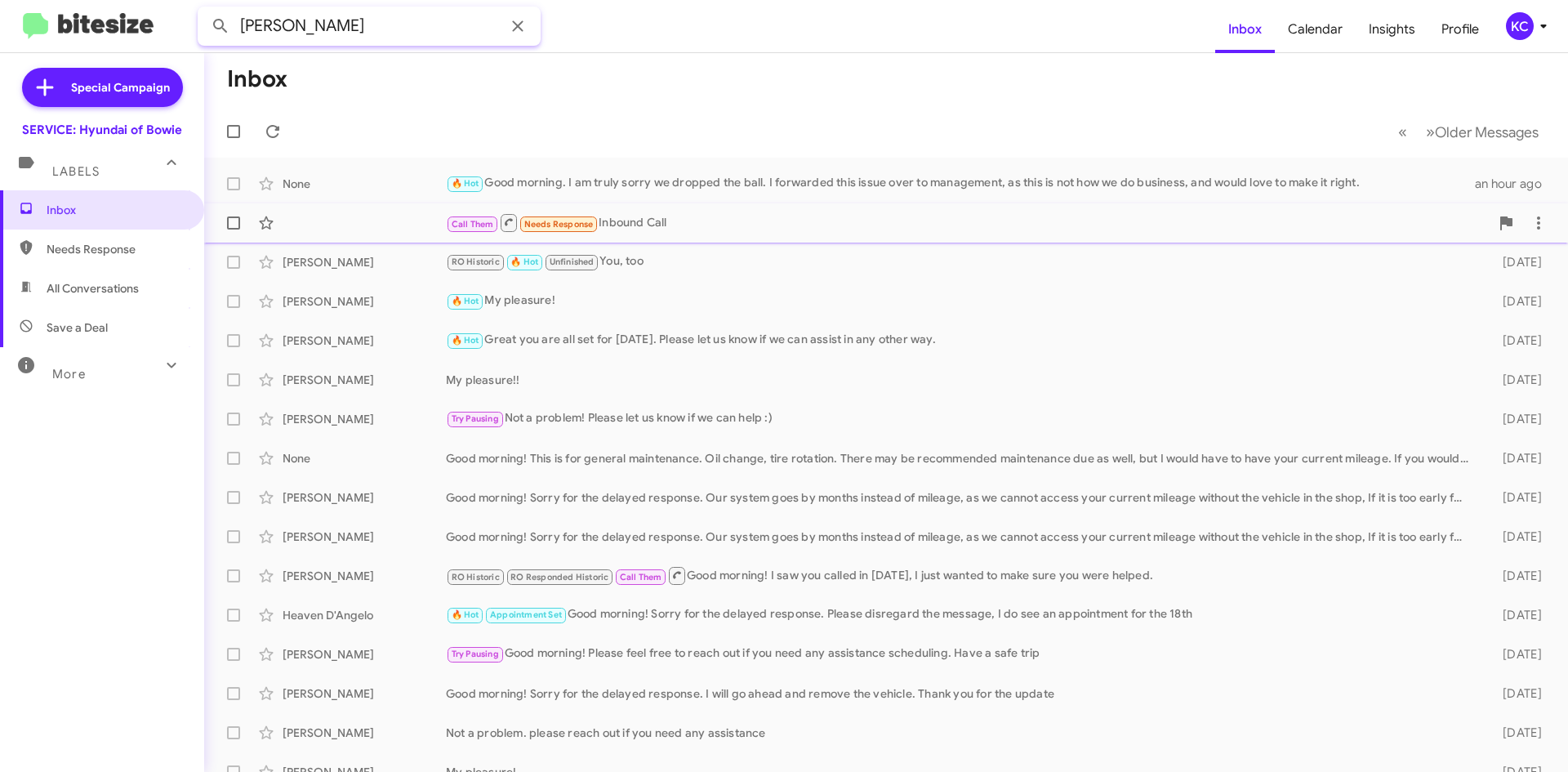
type input "[PERSON_NAME]"
click at [204, 10] on button at bounding box center [220, 26] width 32 height 32
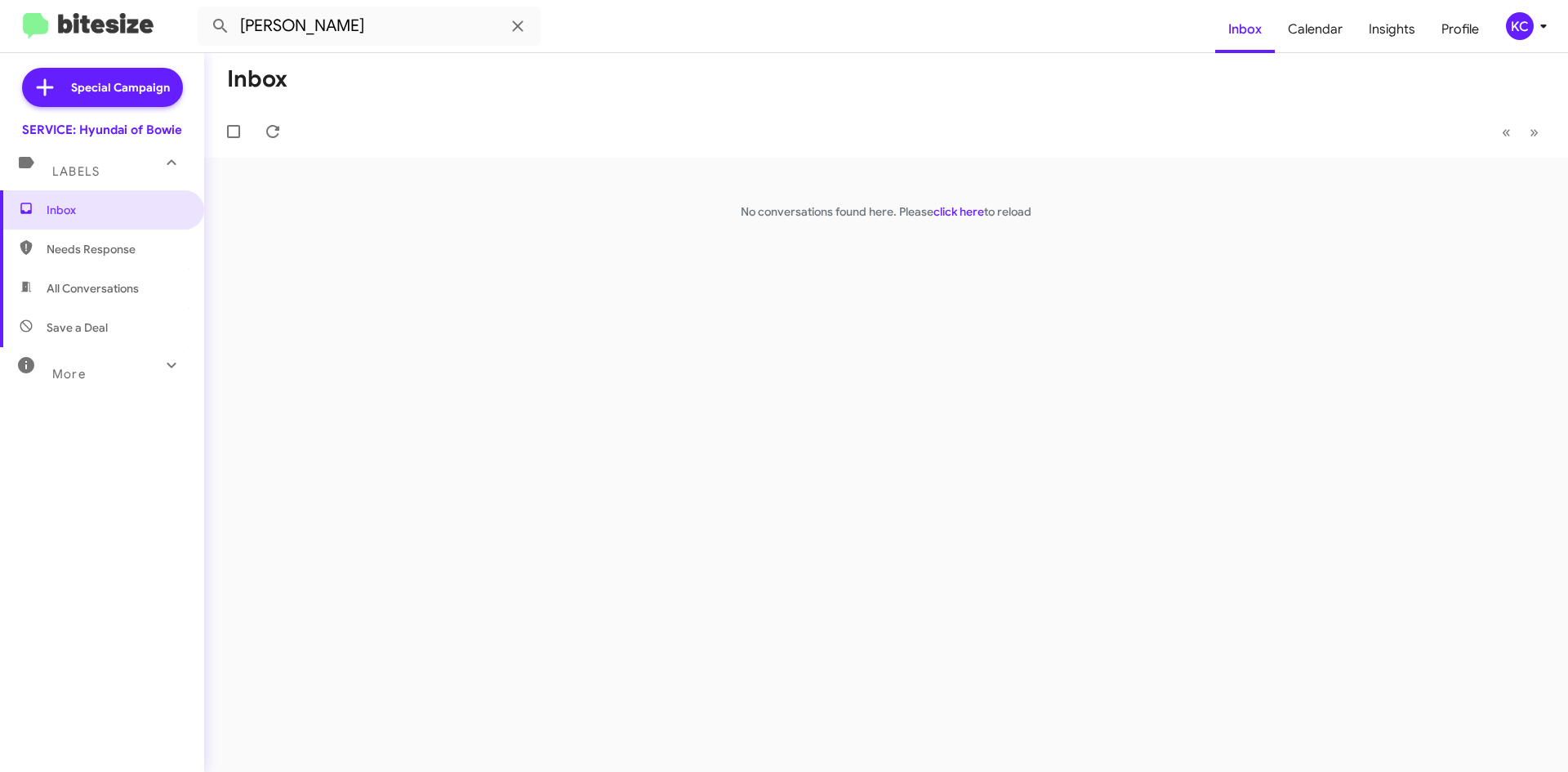
click at [1511, 32] on div "KC" at bounding box center [1520, 27] width 28 height 28
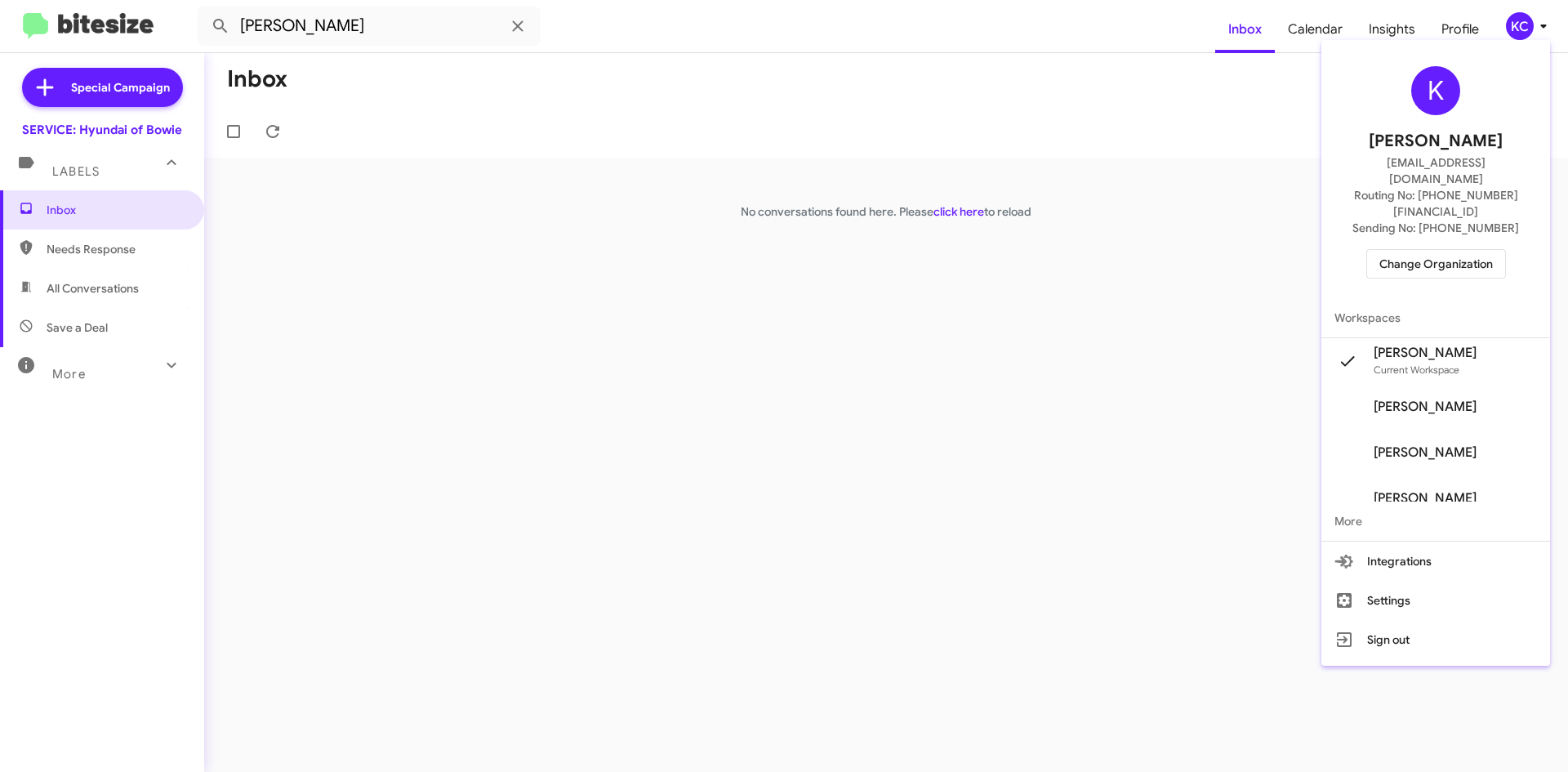
click at [1440, 250] on span "Change Organization" at bounding box center [1435, 264] width 113 height 28
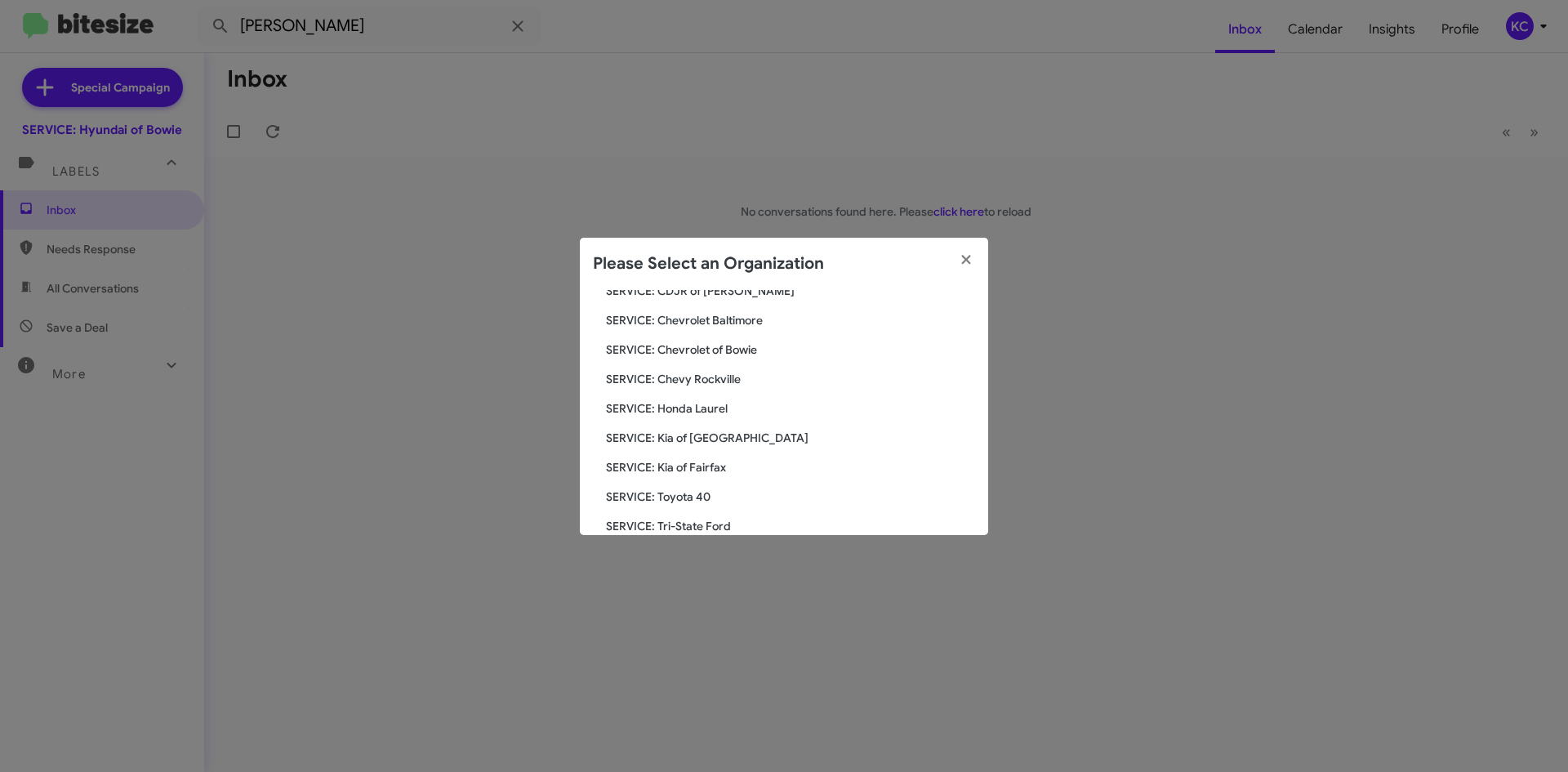
scroll to position [163, 0]
click at [699, 397] on span "SERVICE: Honda Laurel" at bounding box center [791, 403] width 369 height 17
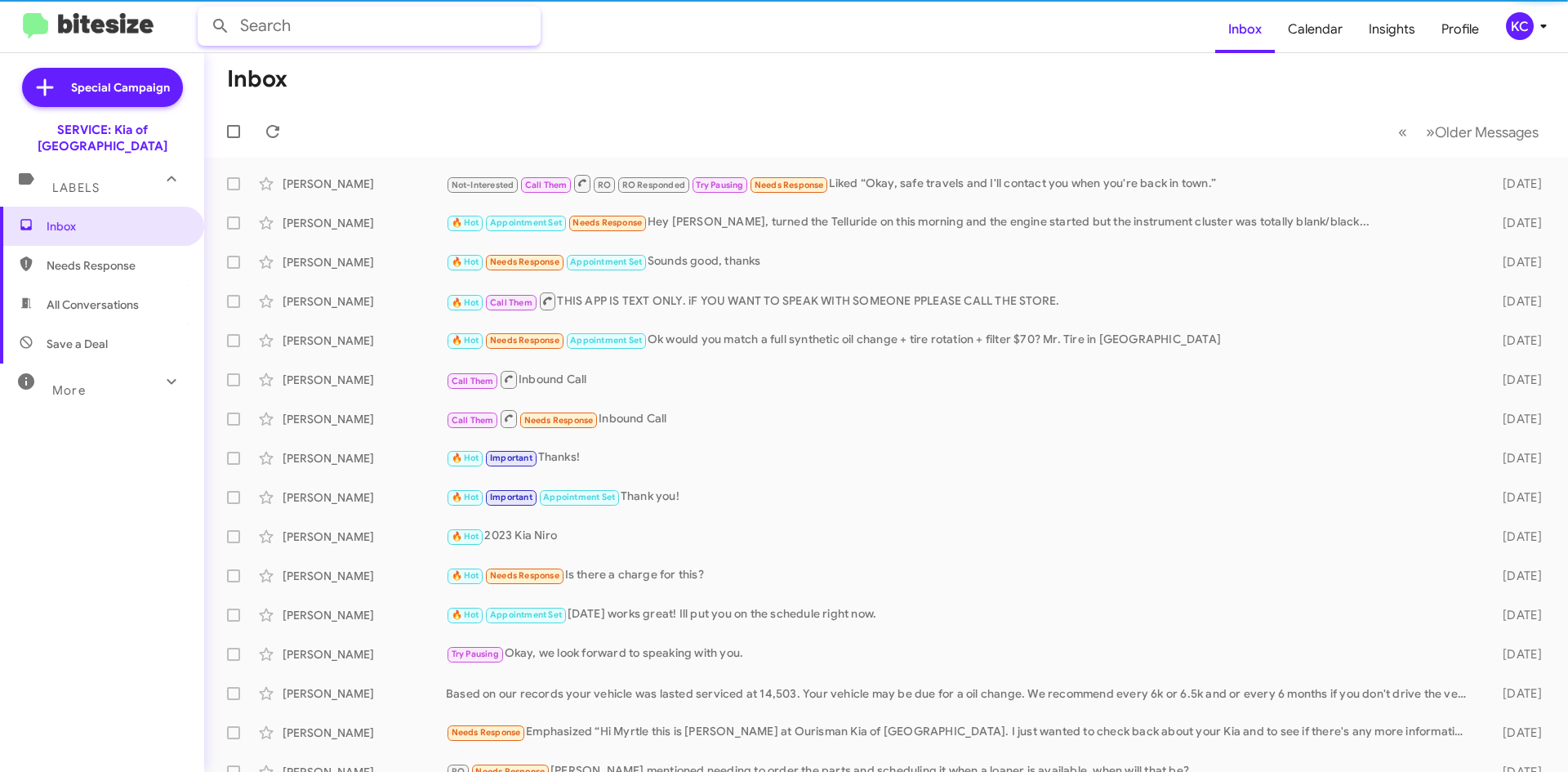
click at [375, 22] on input "text" at bounding box center [369, 26] width 343 height 39
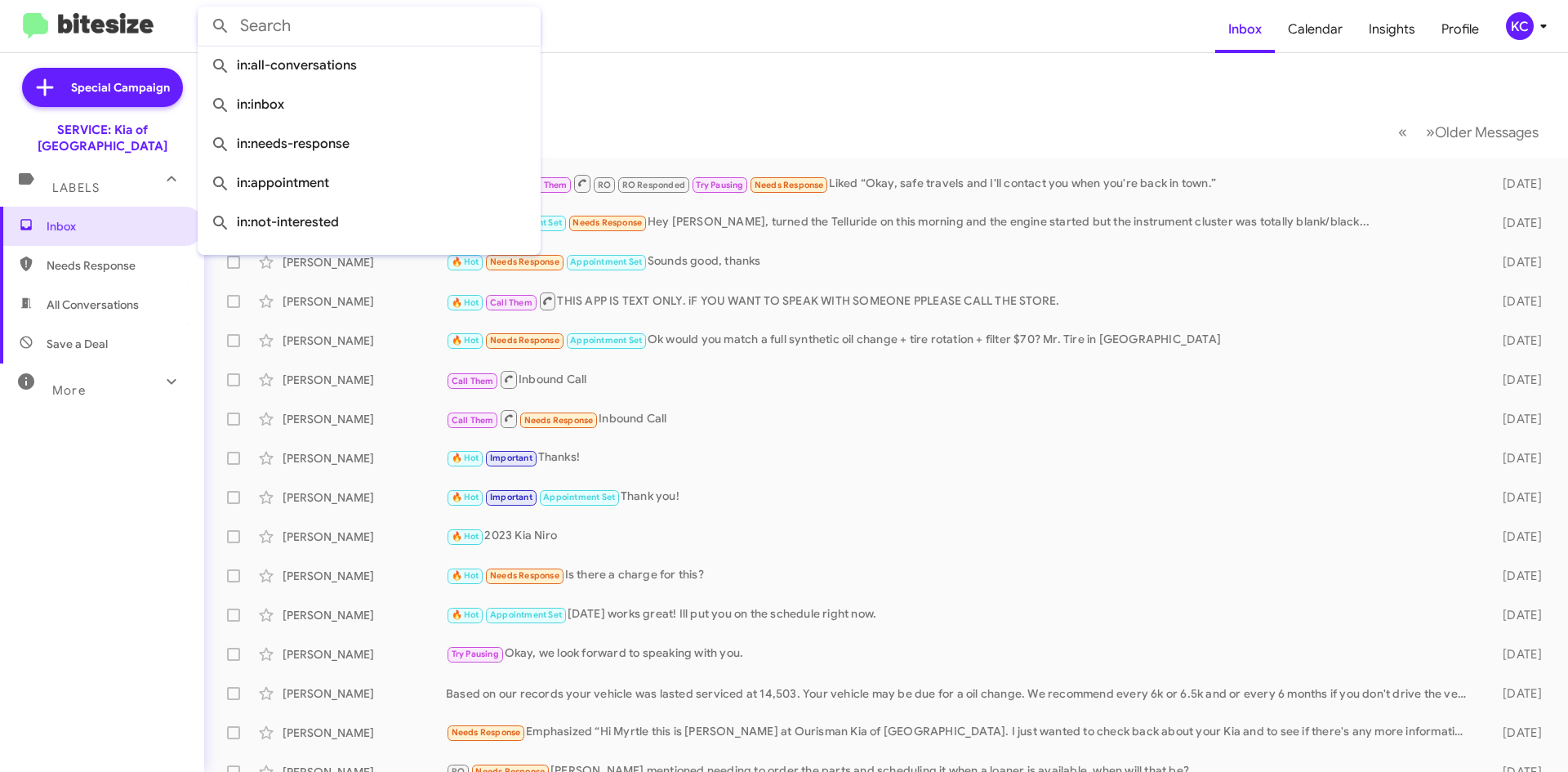
paste input "[PERSON_NAME]"
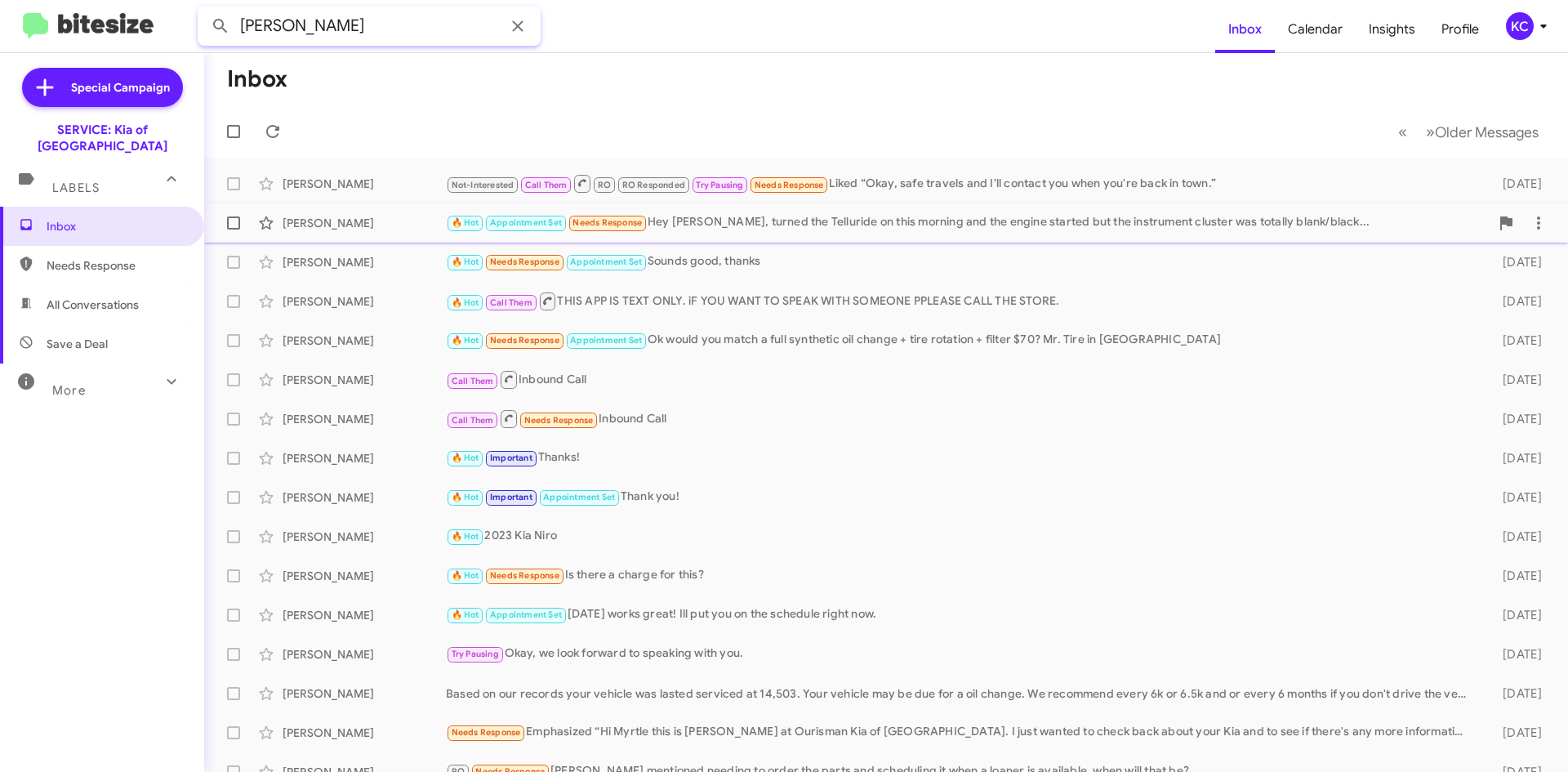
type input "[PERSON_NAME]"
click at [204, 10] on button at bounding box center [220, 26] width 32 height 32
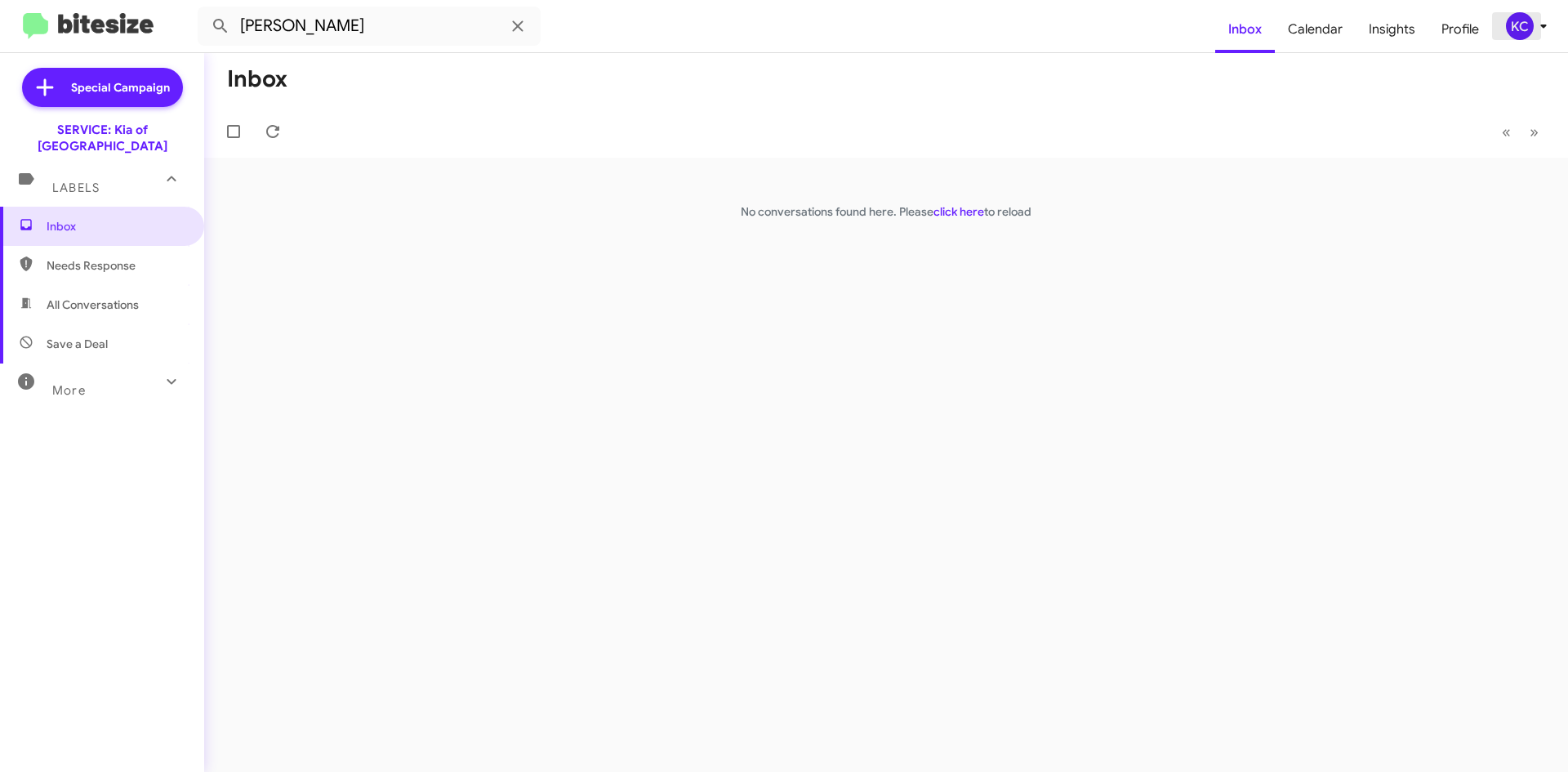
click at [1529, 28] on div "KC" at bounding box center [1520, 27] width 28 height 28
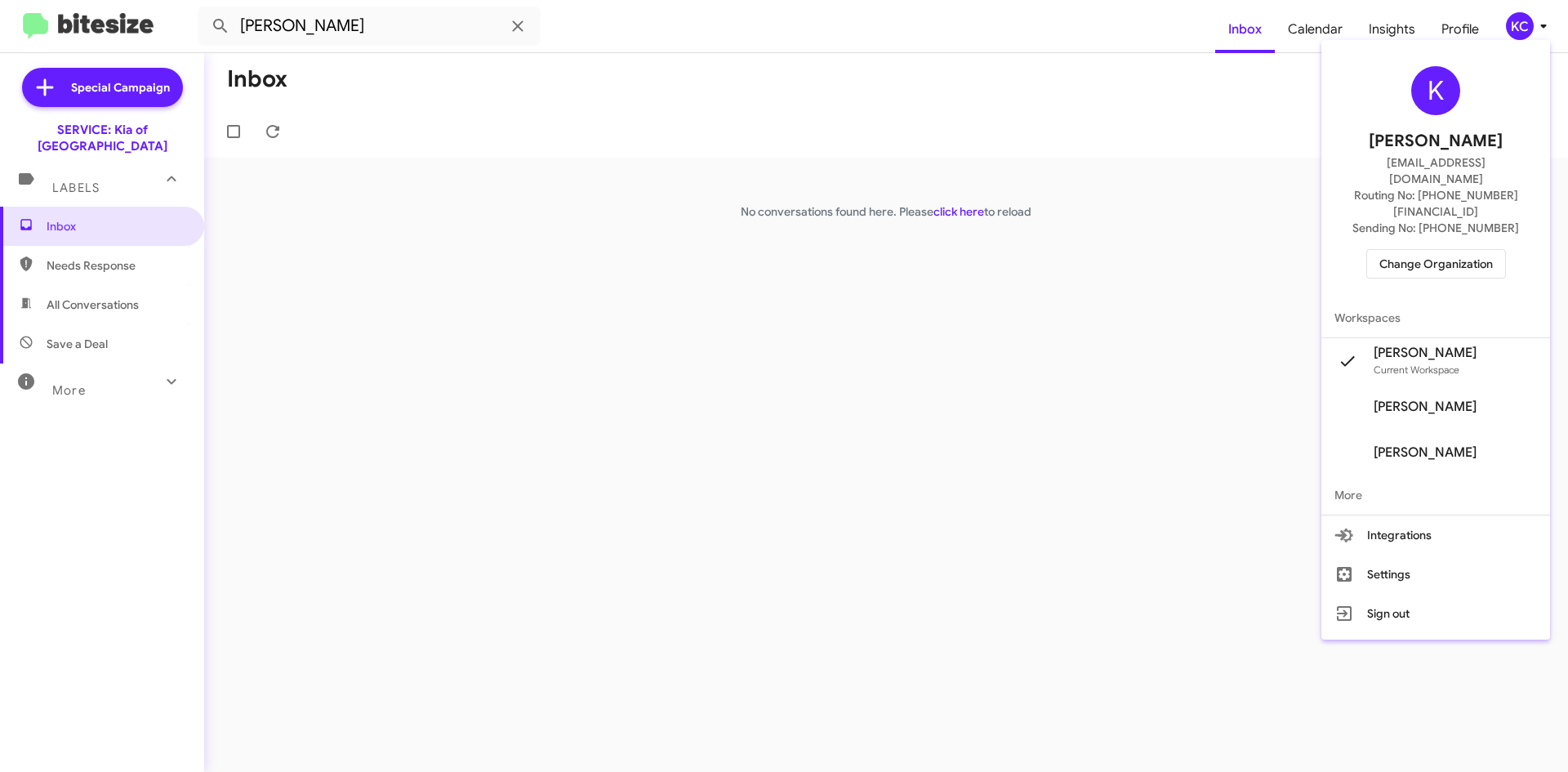
click at [1461, 250] on span "Change Organization" at bounding box center [1435, 264] width 113 height 28
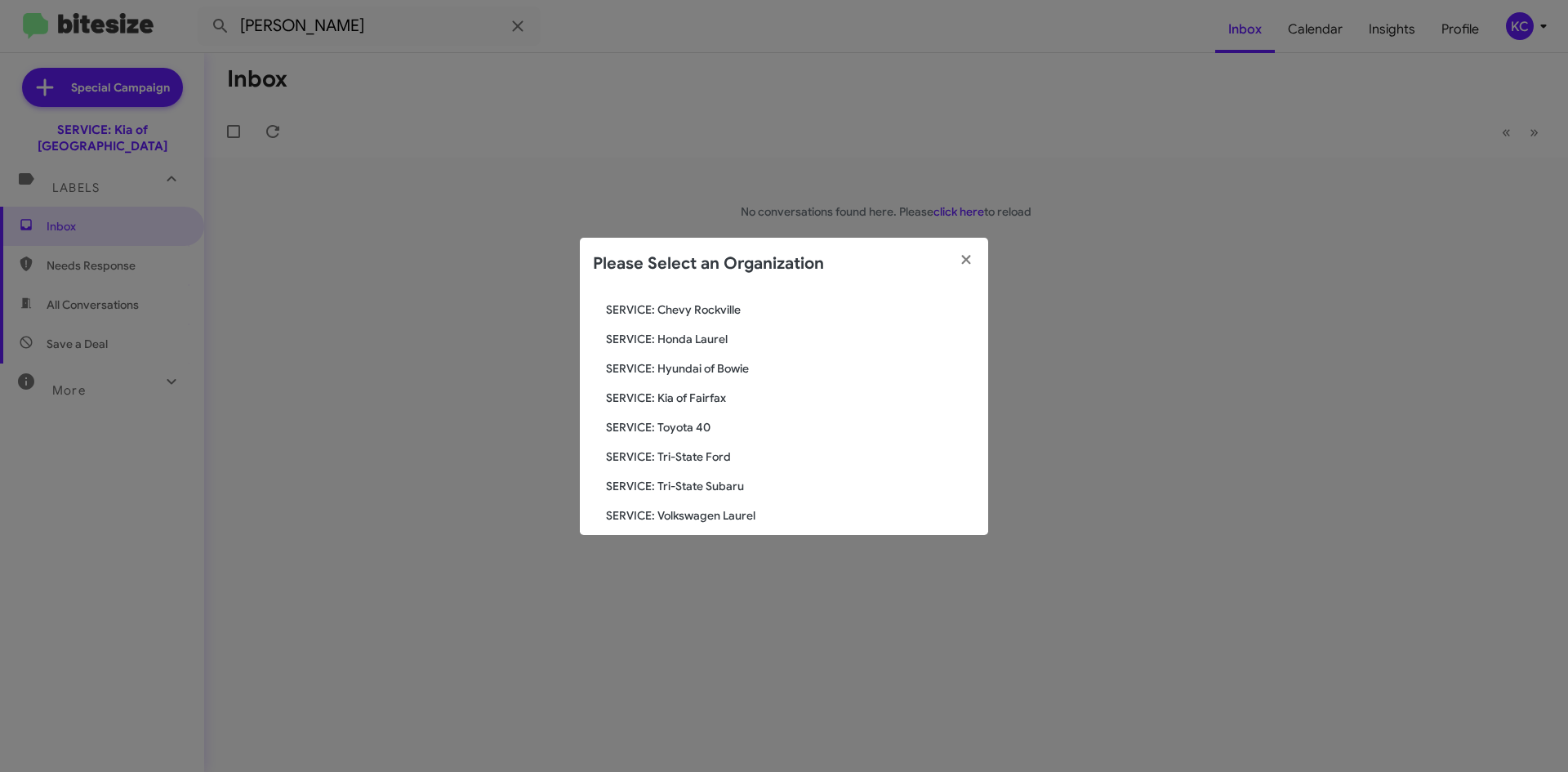
scroll to position [245, 0]
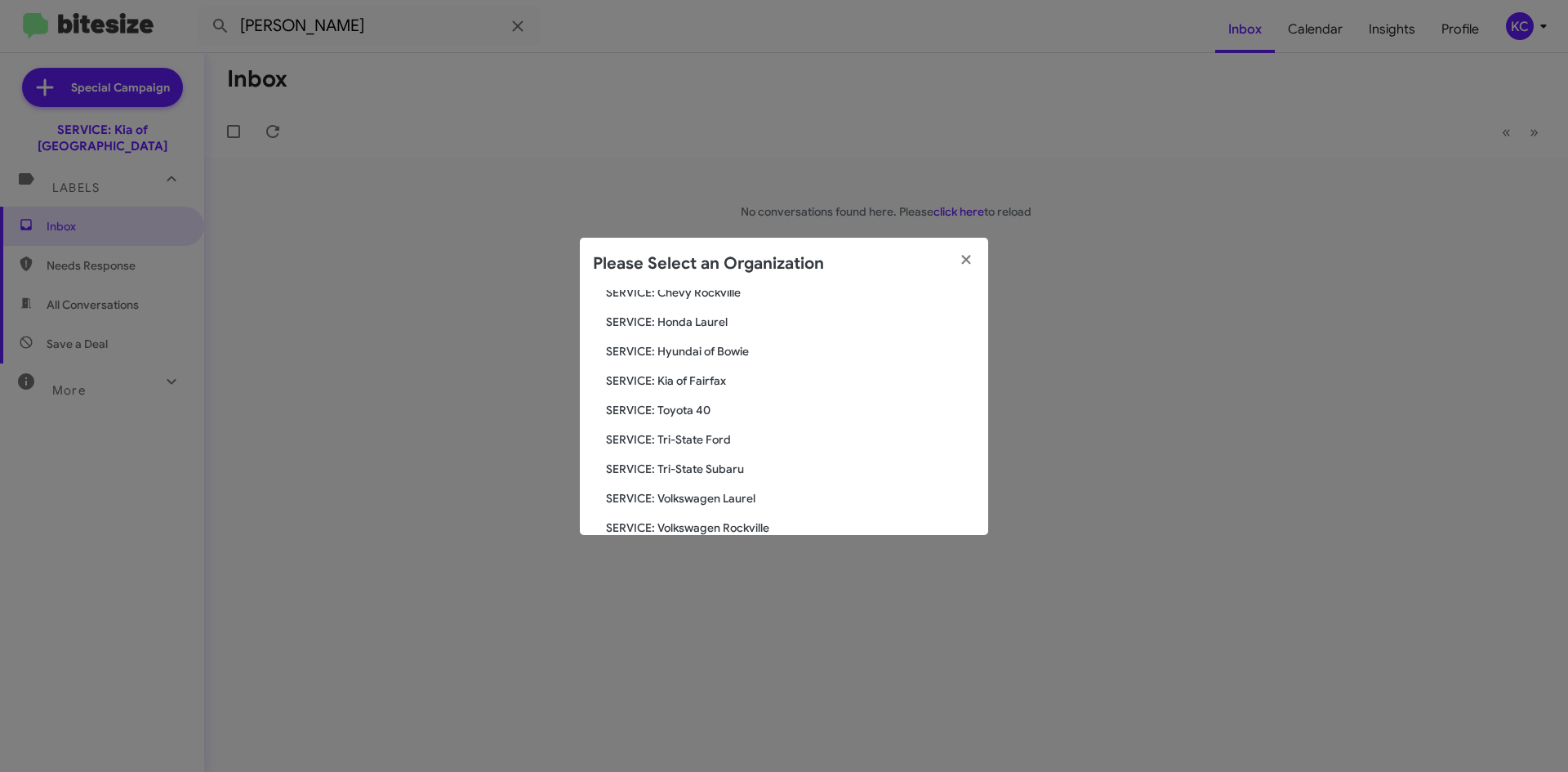
click at [709, 383] on span "SERVICE: Kia of Fairfax" at bounding box center [791, 381] width 369 height 17
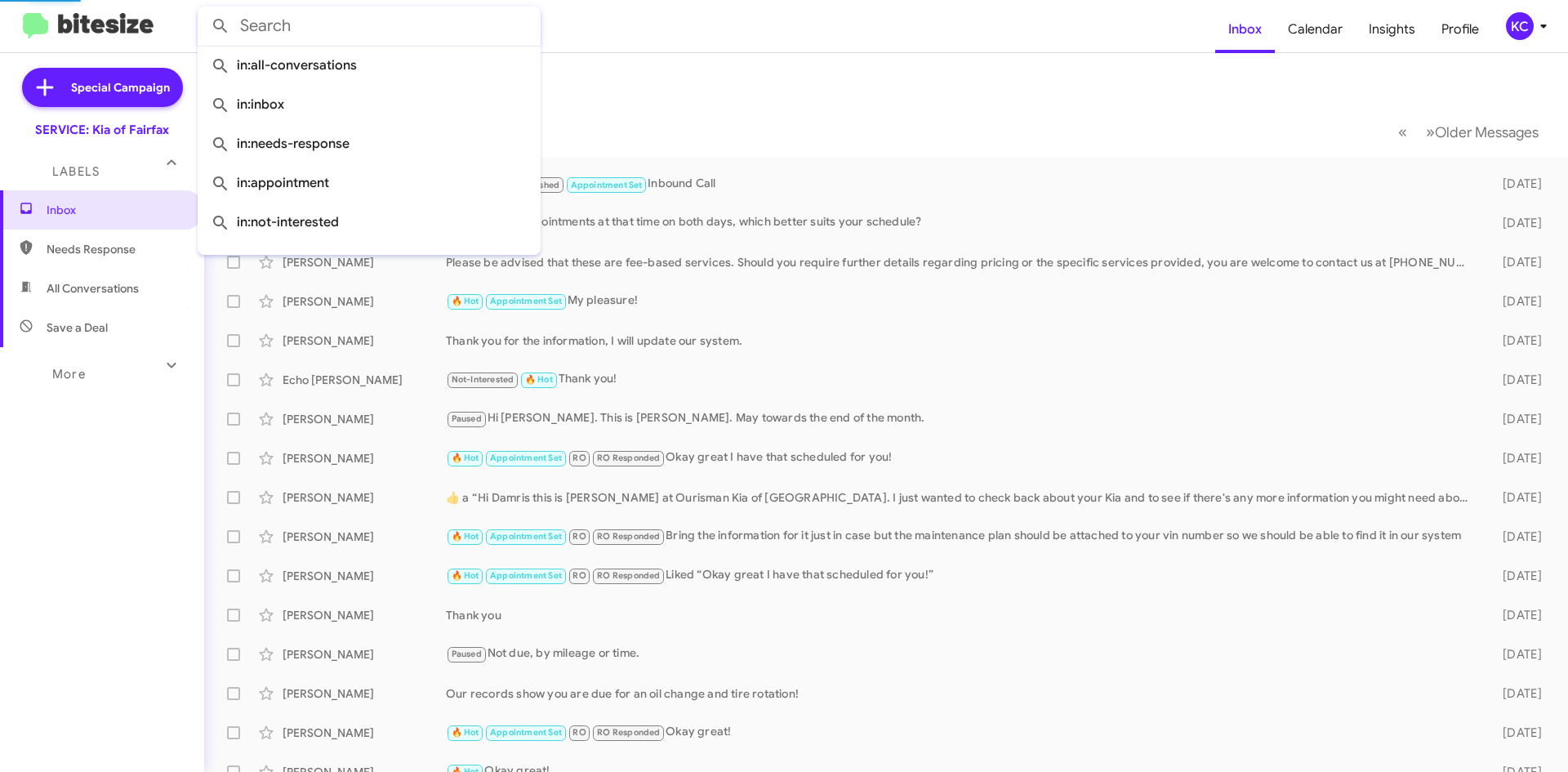
click at [320, 27] on input "text" at bounding box center [369, 26] width 343 height 39
paste input "[PERSON_NAME]"
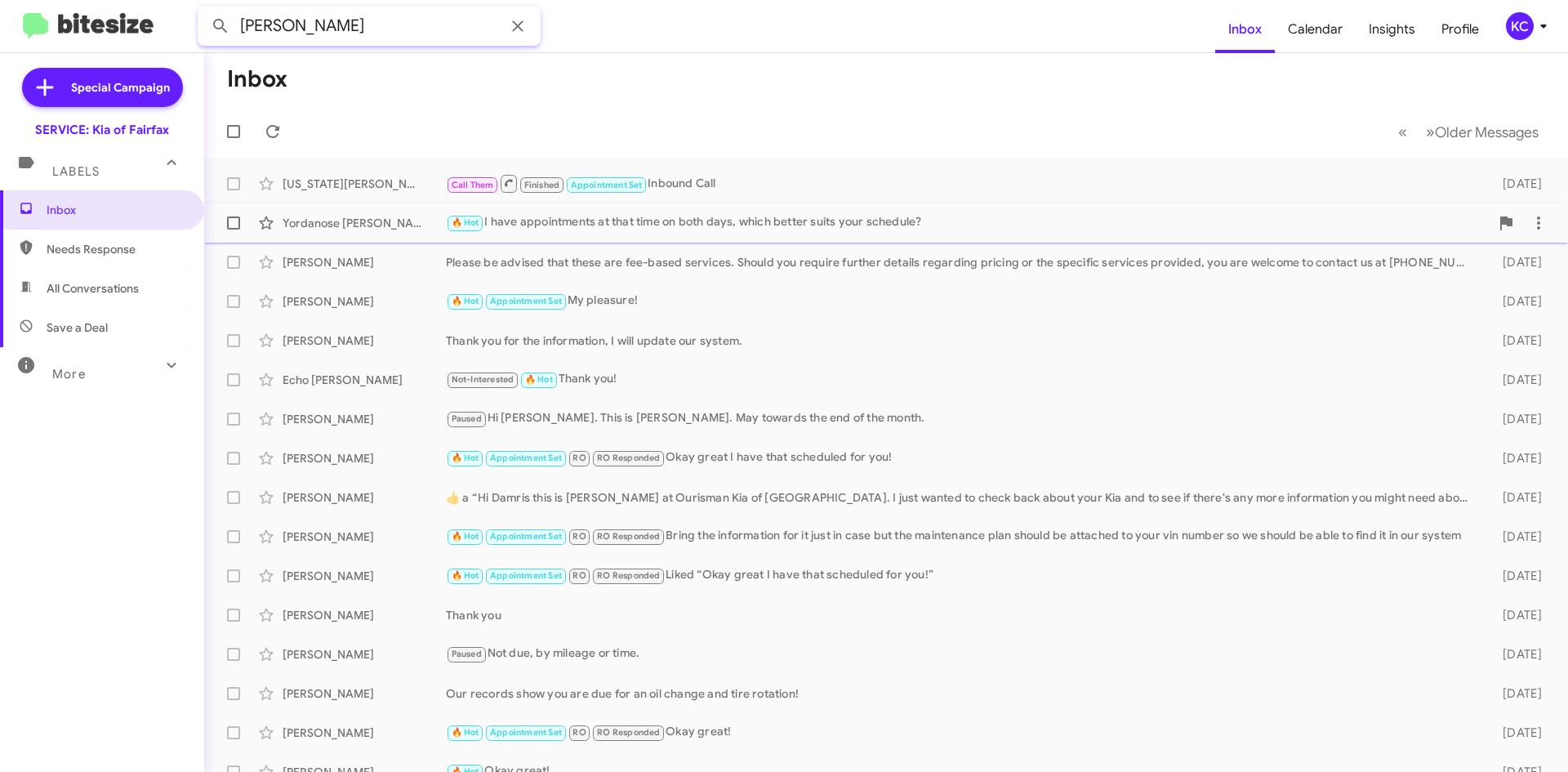
click at [204, 10] on button at bounding box center [220, 26] width 32 height 32
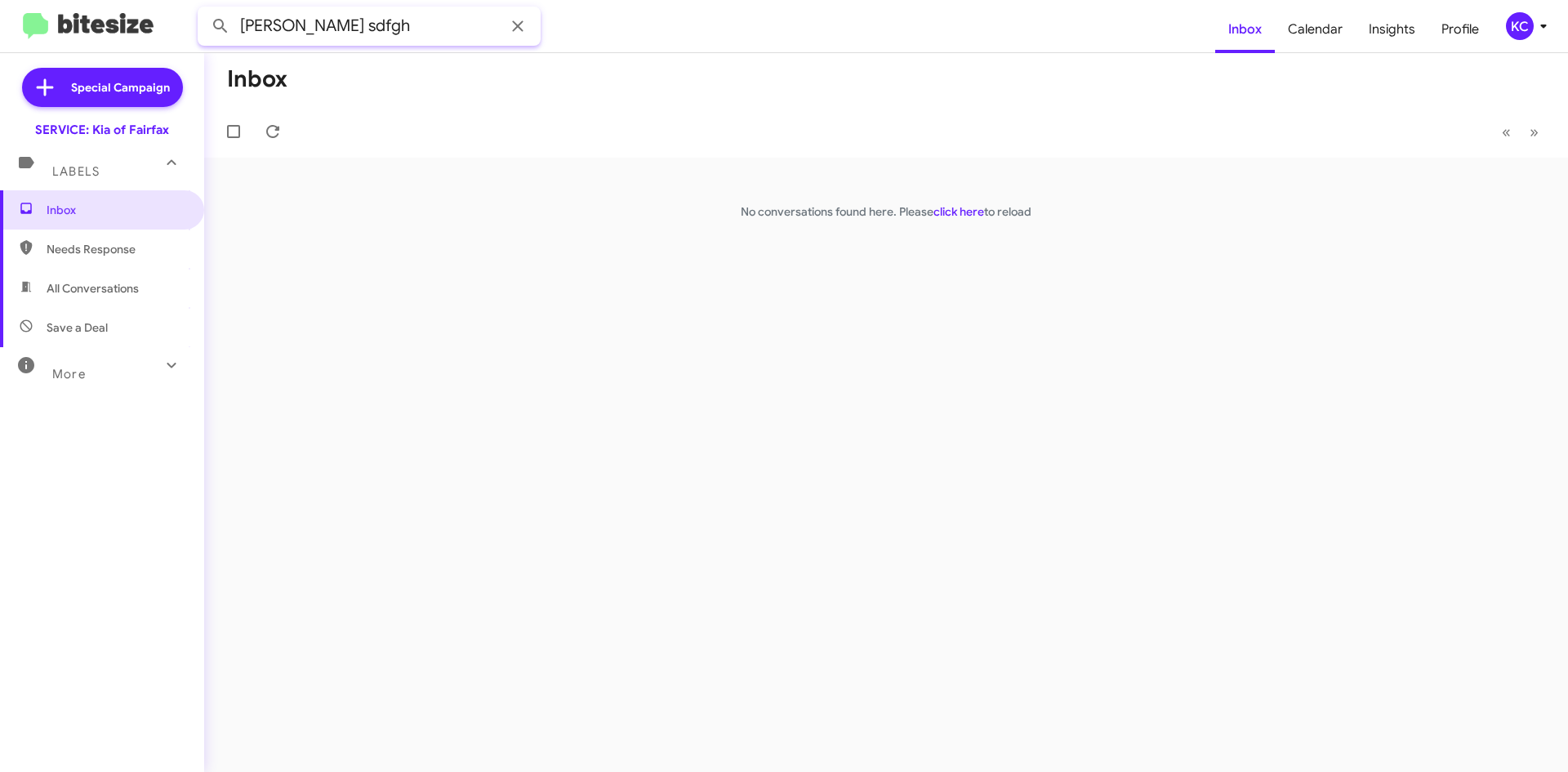
type input "[PERSON_NAME] sdfgh"
